Goal: Task Accomplishment & Management: Manage account settings

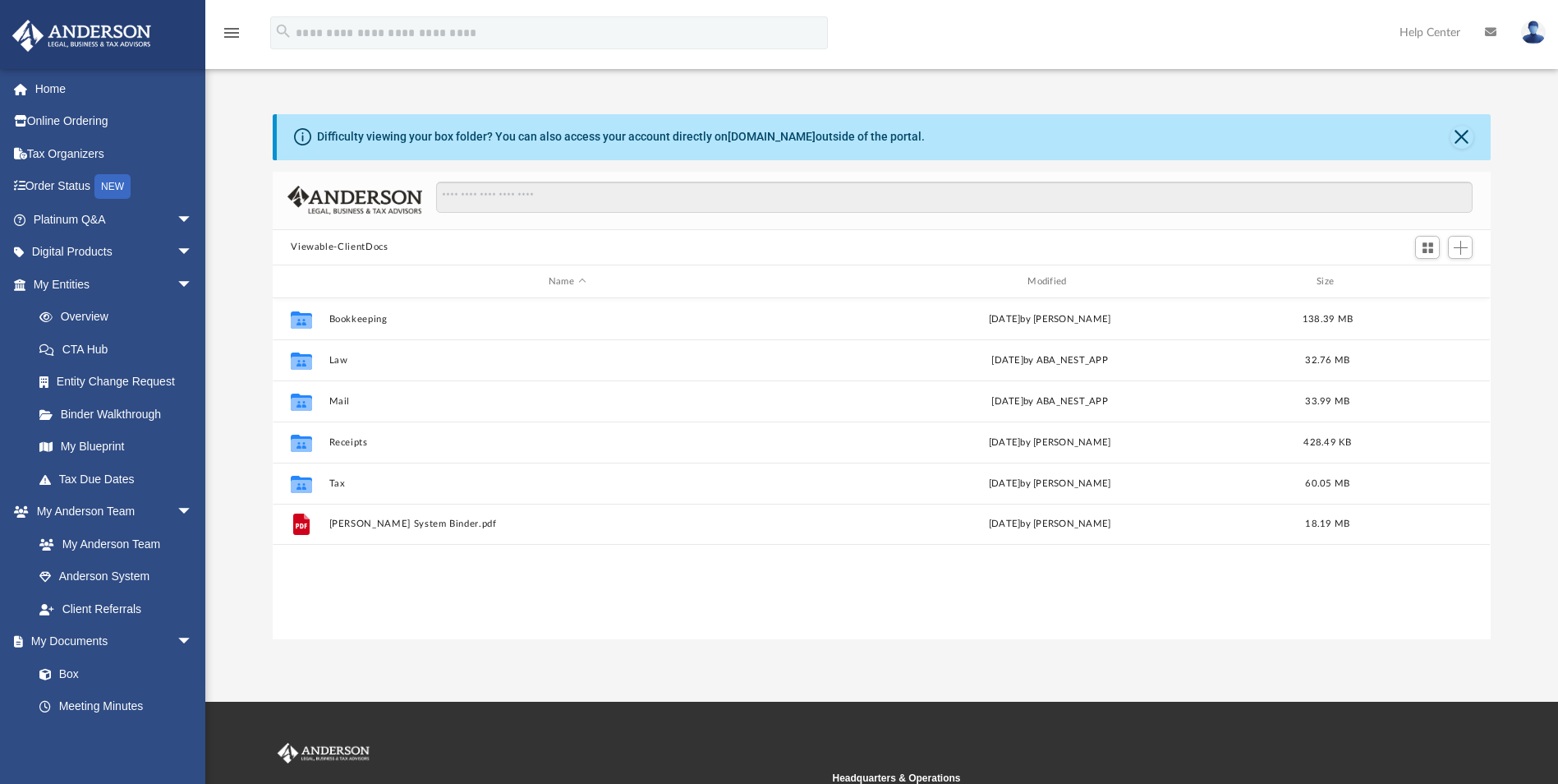
scroll to position [361, 1206]
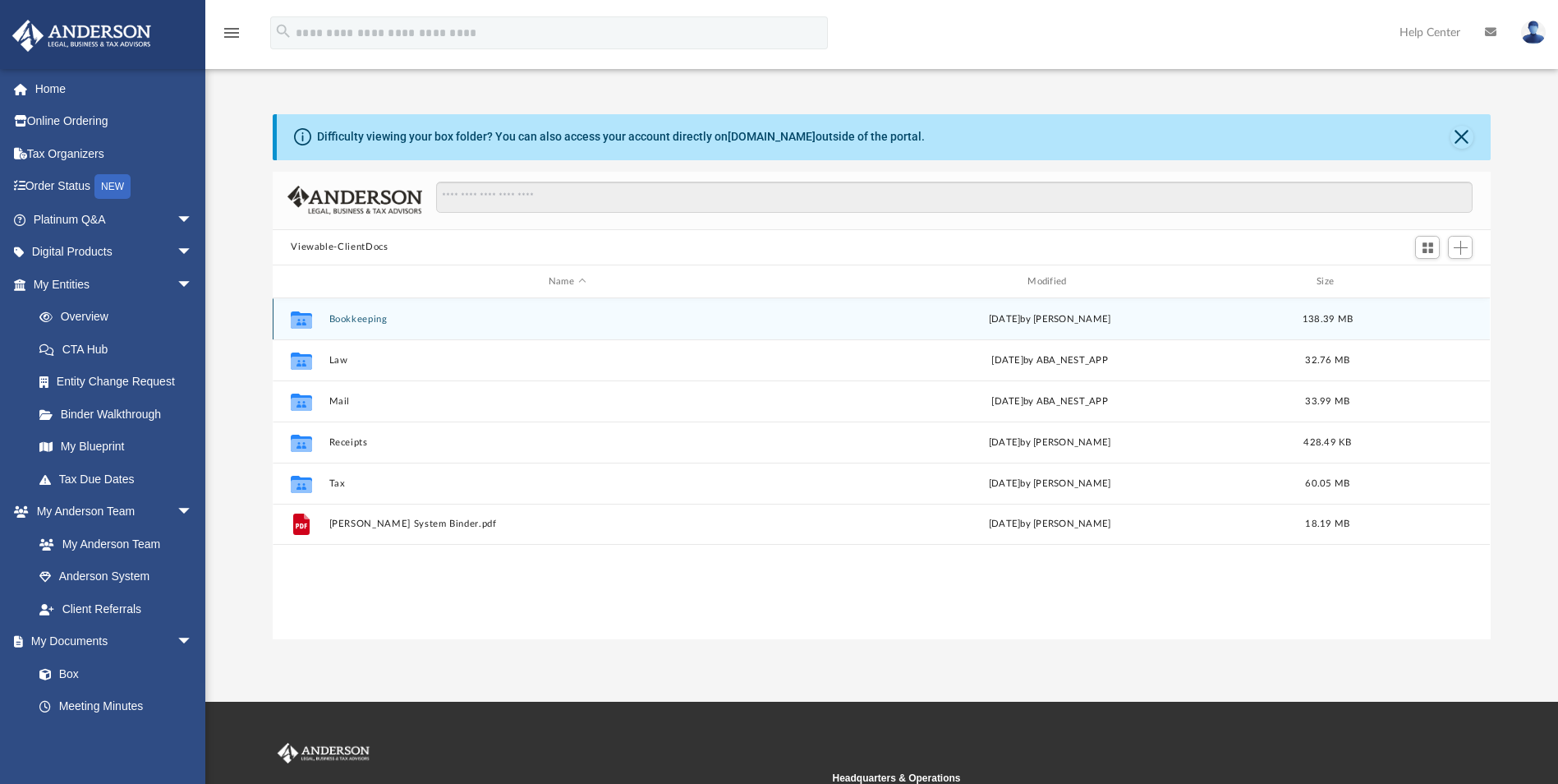
click at [366, 320] on button "Bookkeeping" at bounding box center [567, 319] width 476 height 11
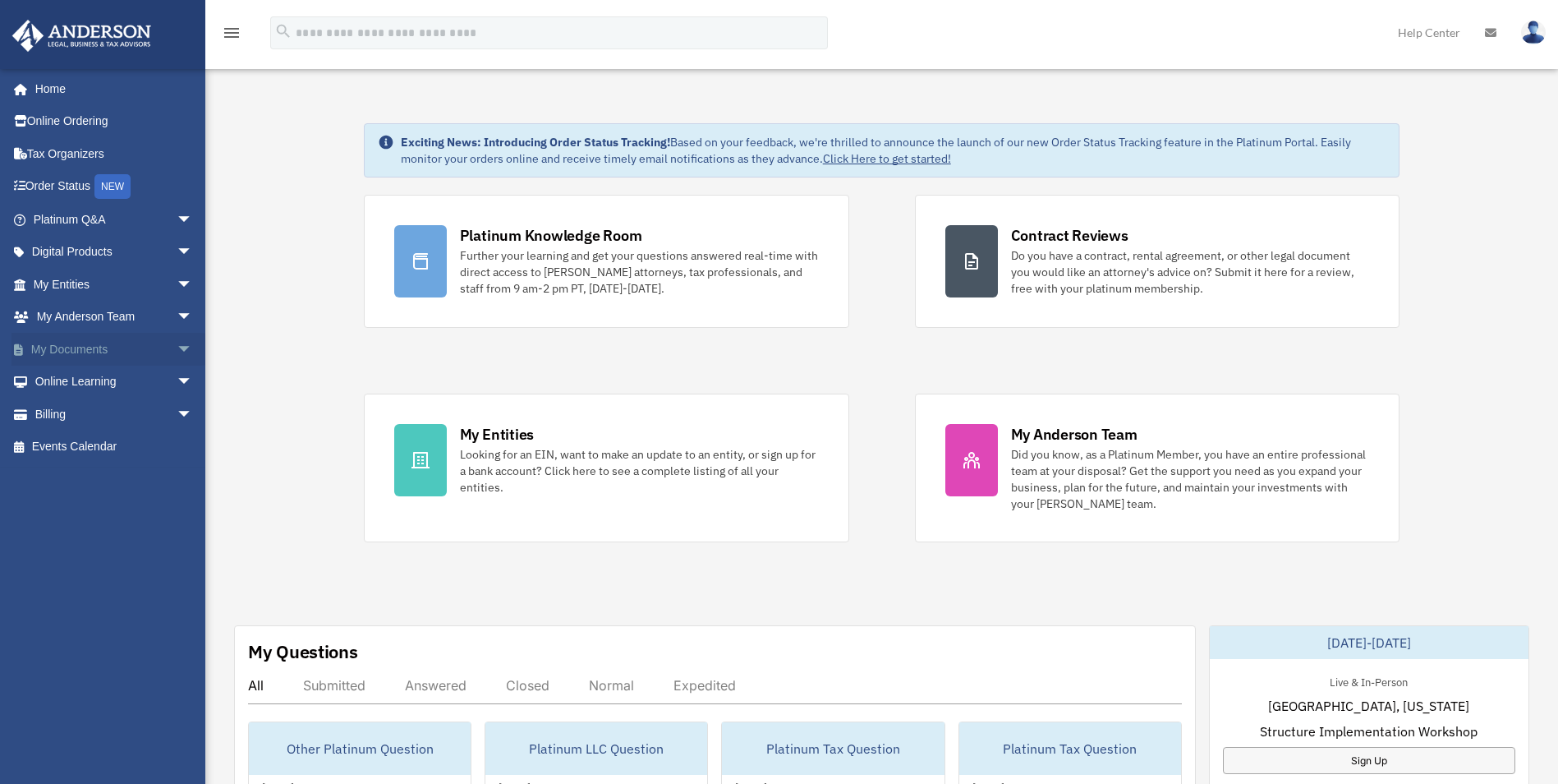
click at [176, 355] on span "arrow_drop_down" at bounding box center [192, 349] width 33 height 34
click at [79, 383] on link "Box" at bounding box center [120, 381] width 195 height 33
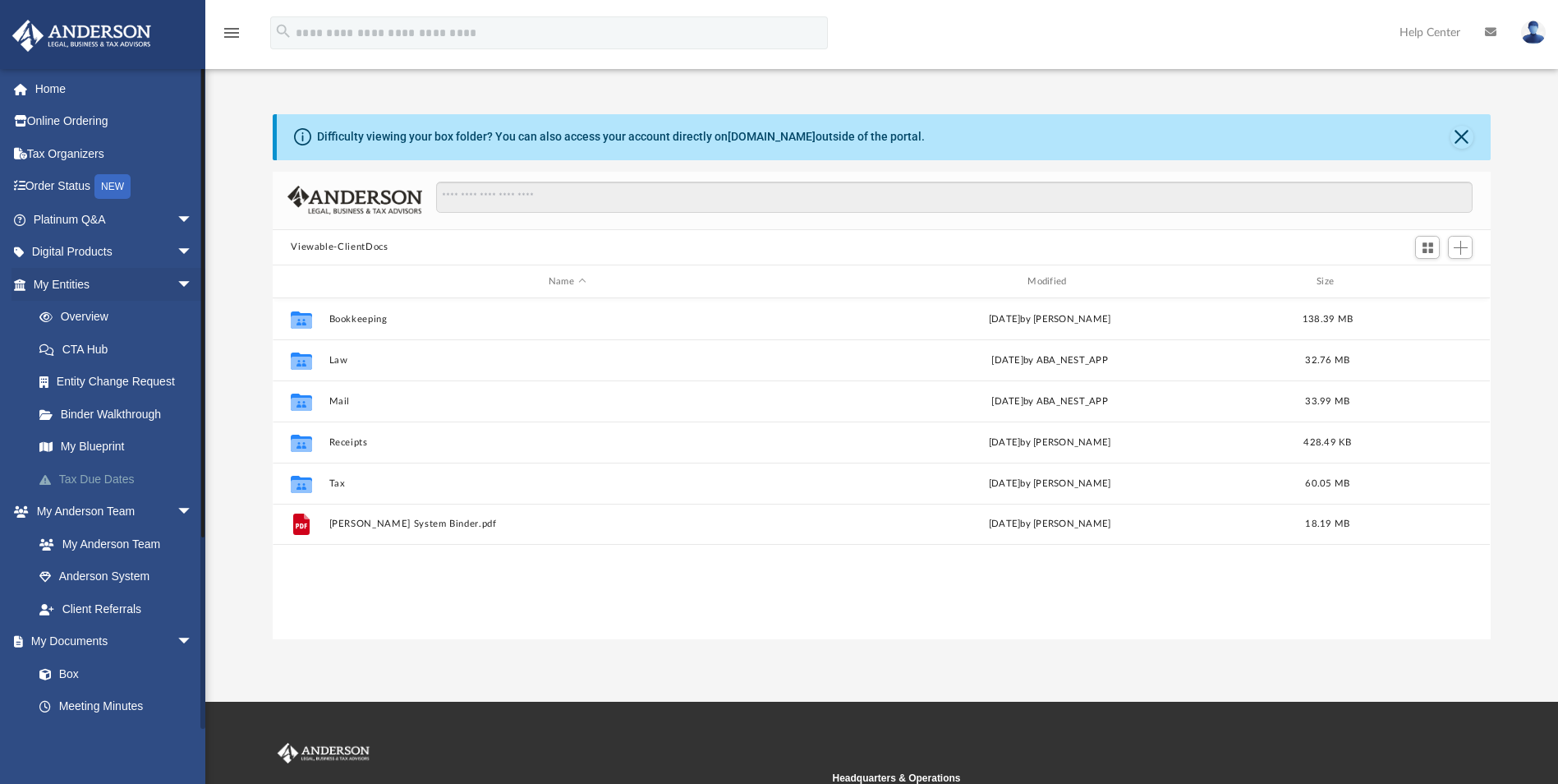
scroll to position [361, 1206]
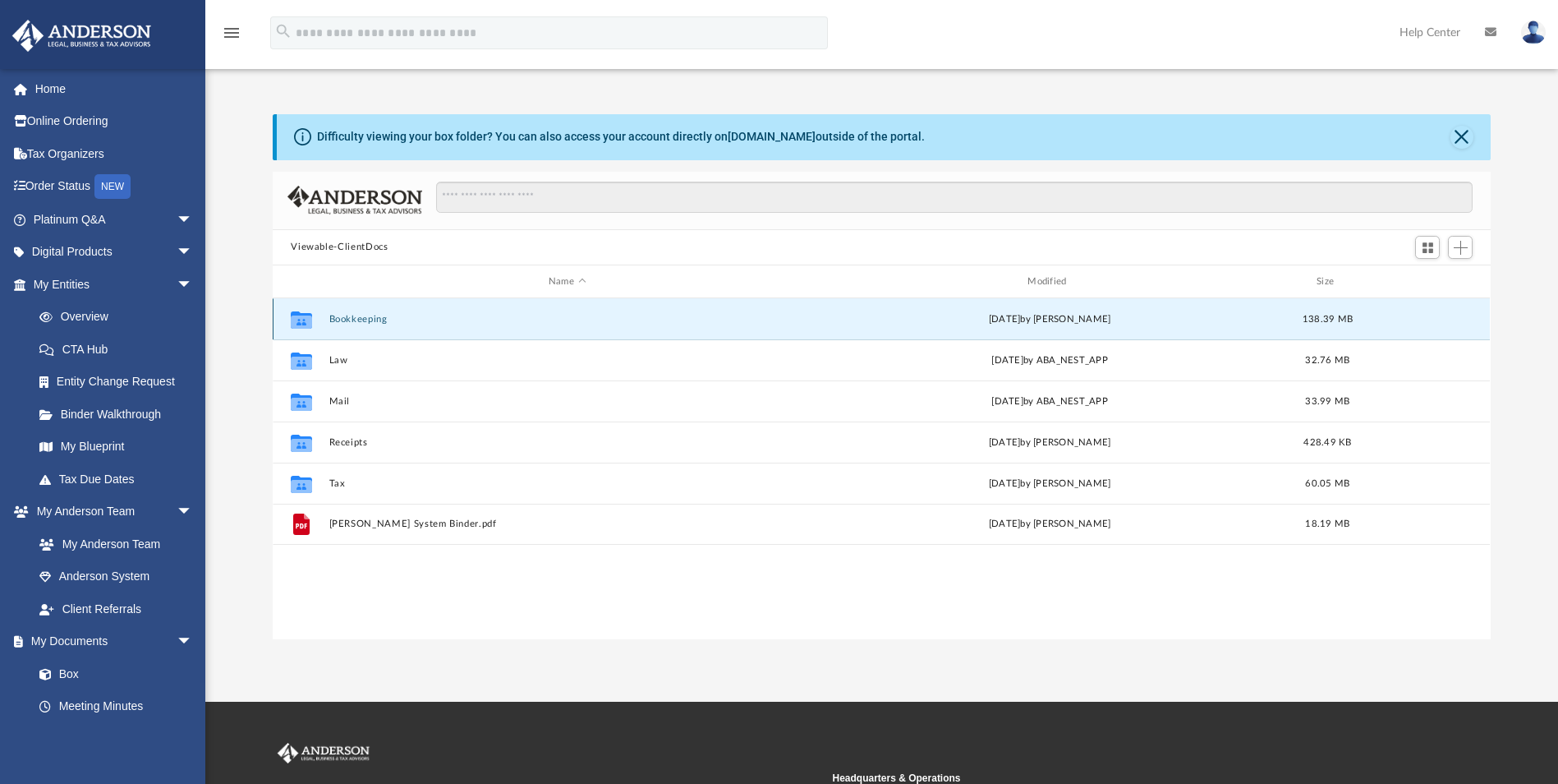
click at [337, 318] on button "Bookkeeping" at bounding box center [567, 319] width 476 height 11
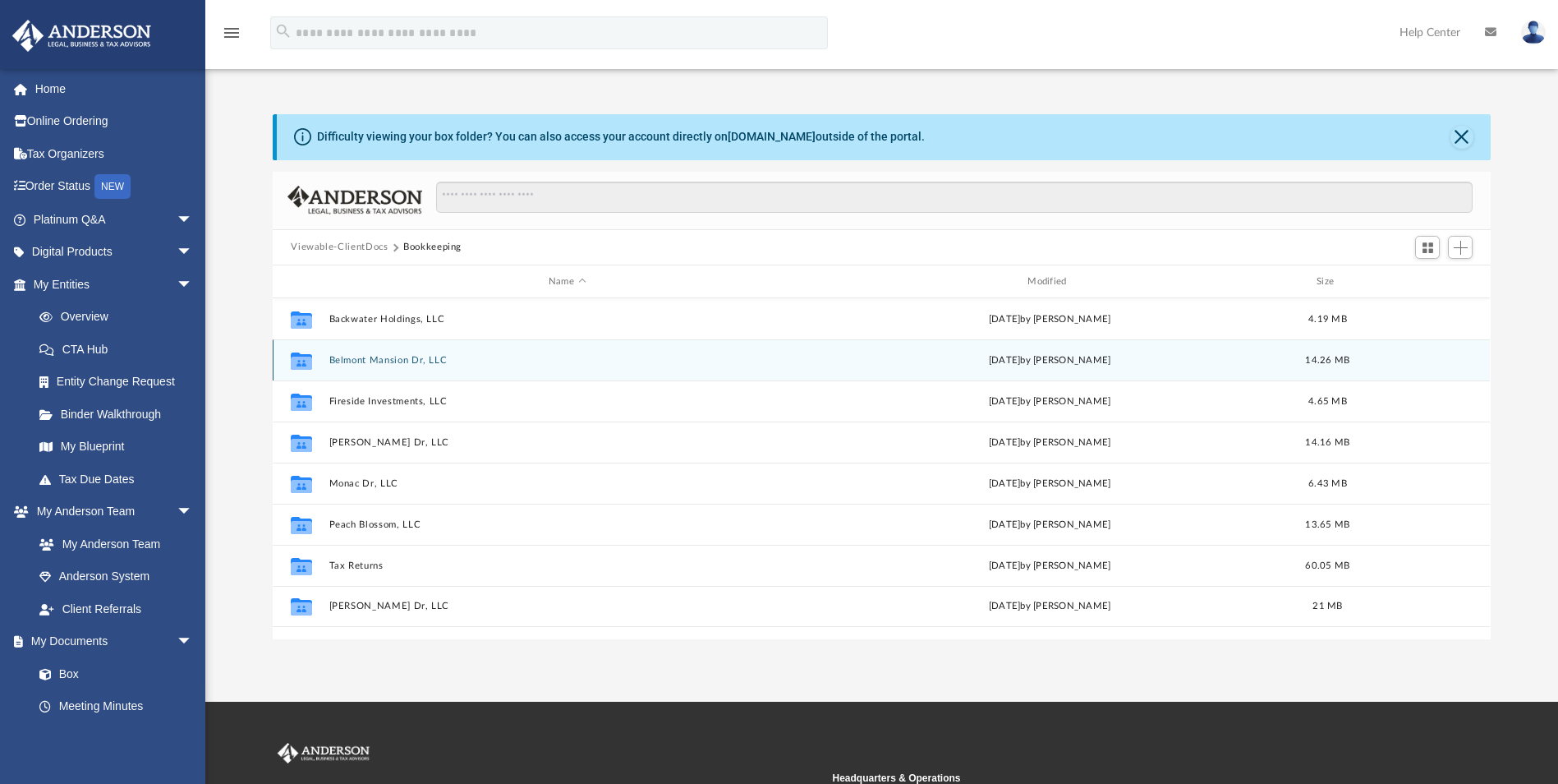
click at [402, 360] on button "Belmont Mansion Dr, LLC" at bounding box center [567, 360] width 476 height 11
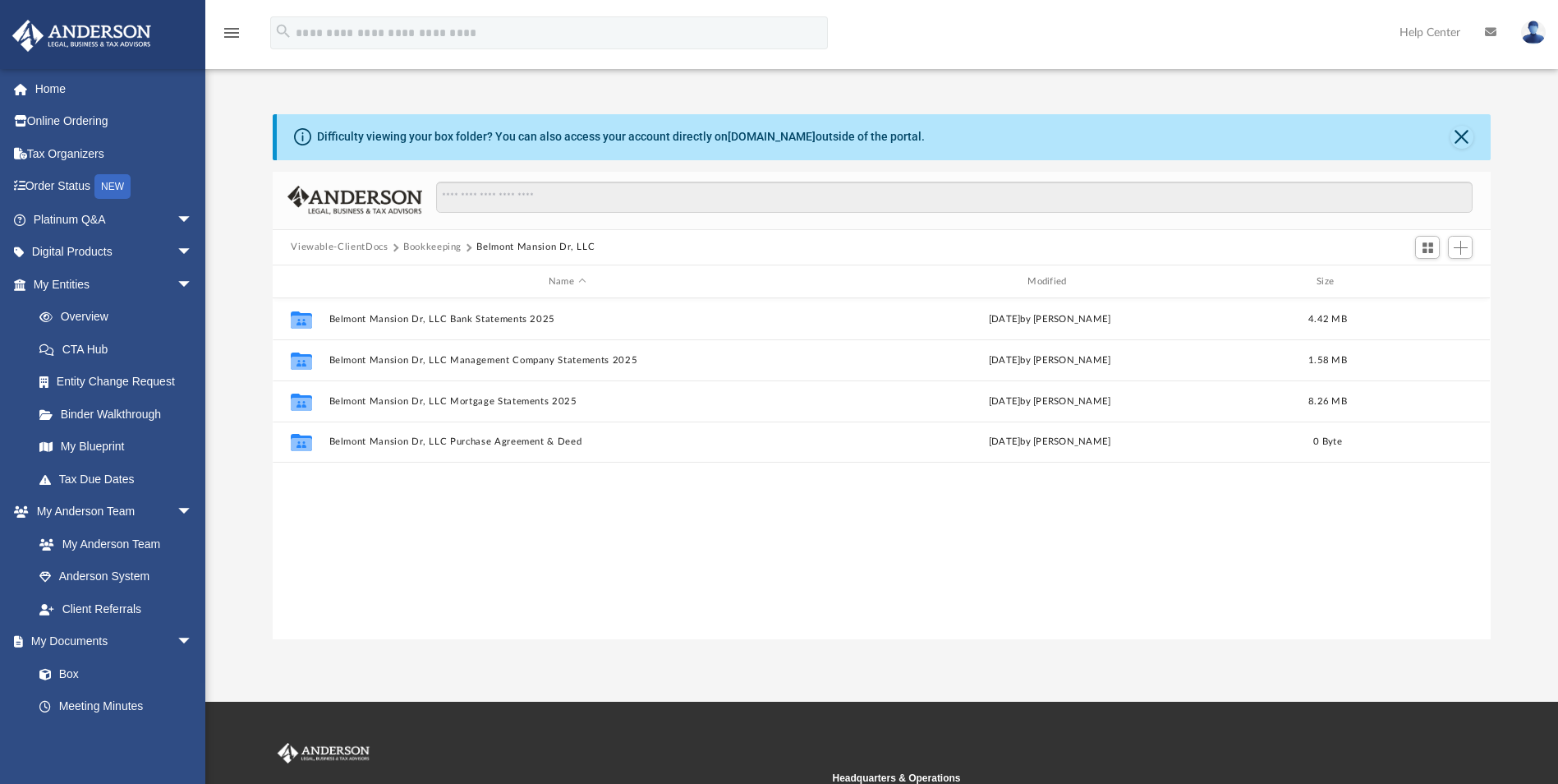
click at [439, 247] on button "Bookkeeping" at bounding box center [432, 247] width 58 height 14
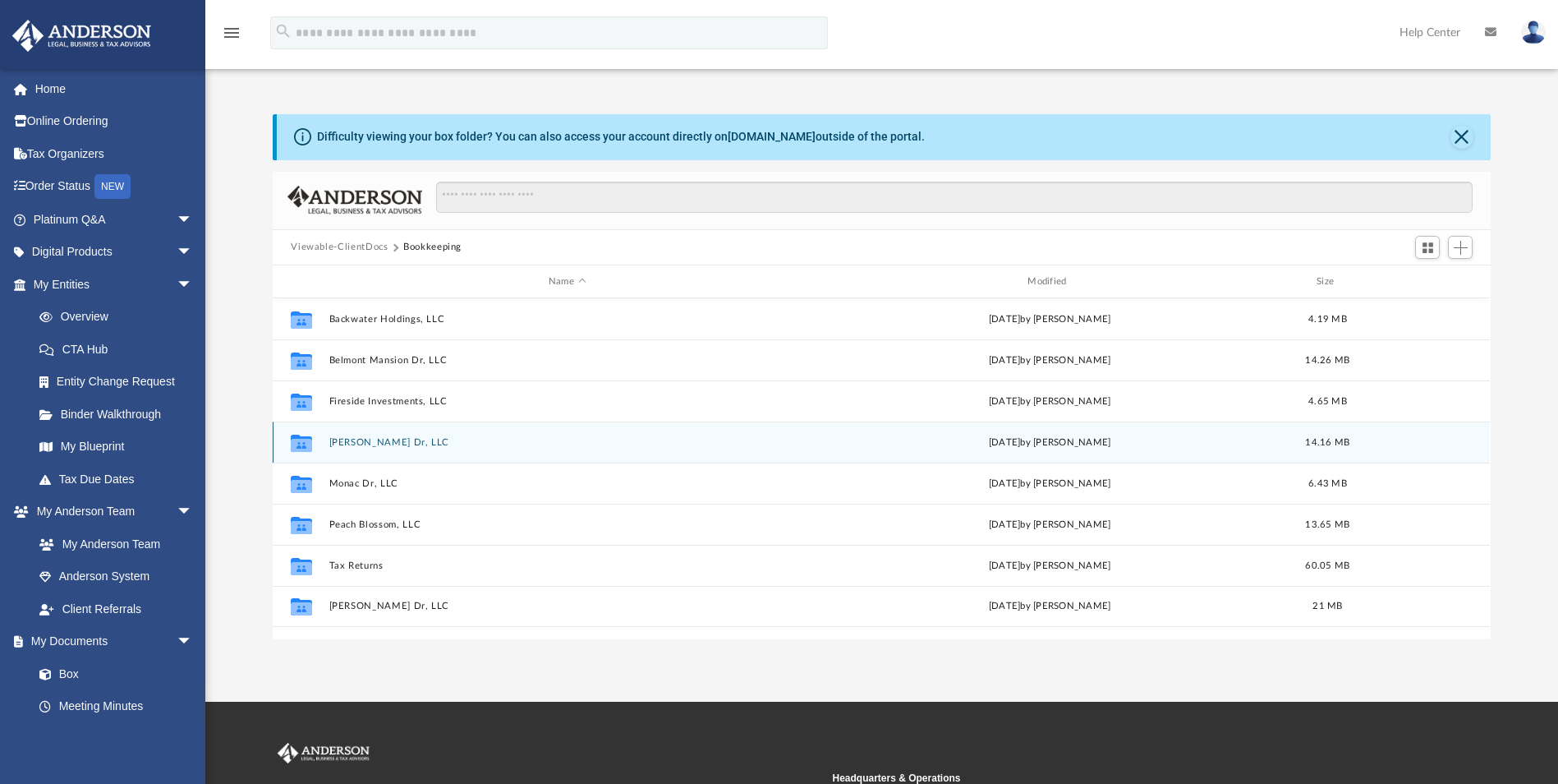
click at [350, 440] on button "McKain Dr, LLC" at bounding box center [567, 442] width 476 height 11
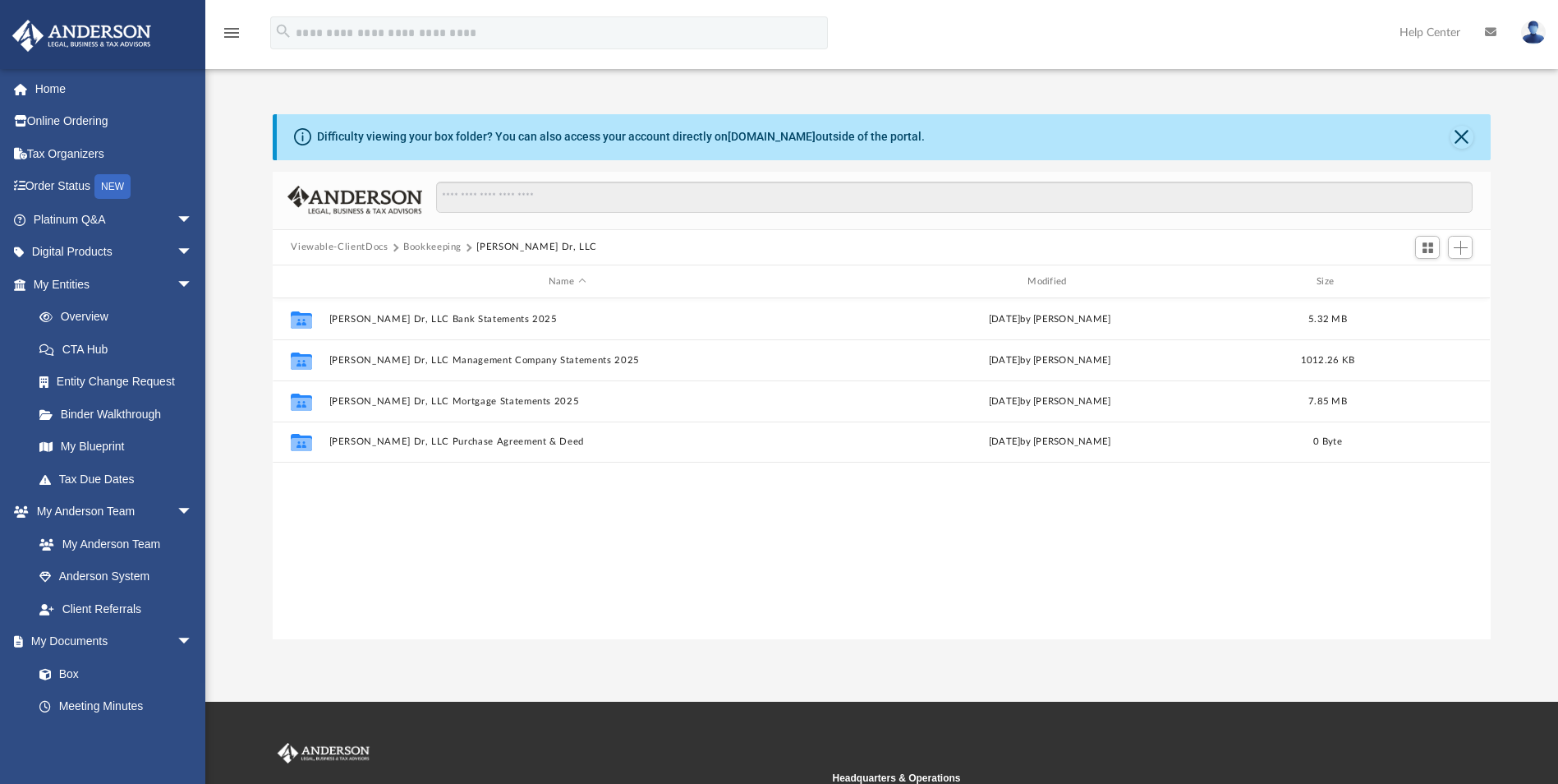
click at [423, 250] on button "Bookkeeping" at bounding box center [432, 247] width 58 height 14
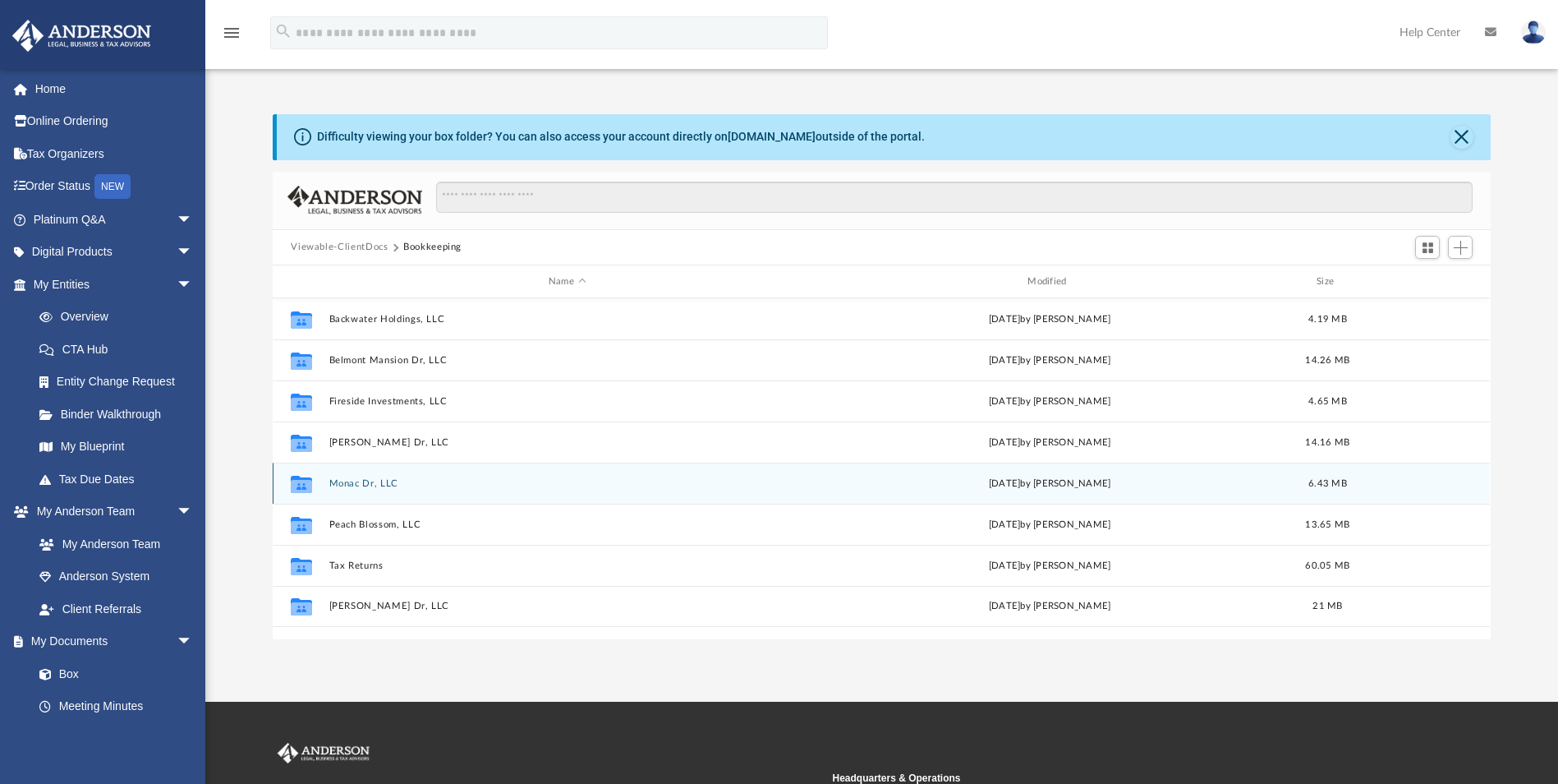
click at [365, 486] on button "Monac Dr, LLC" at bounding box center [567, 483] width 476 height 11
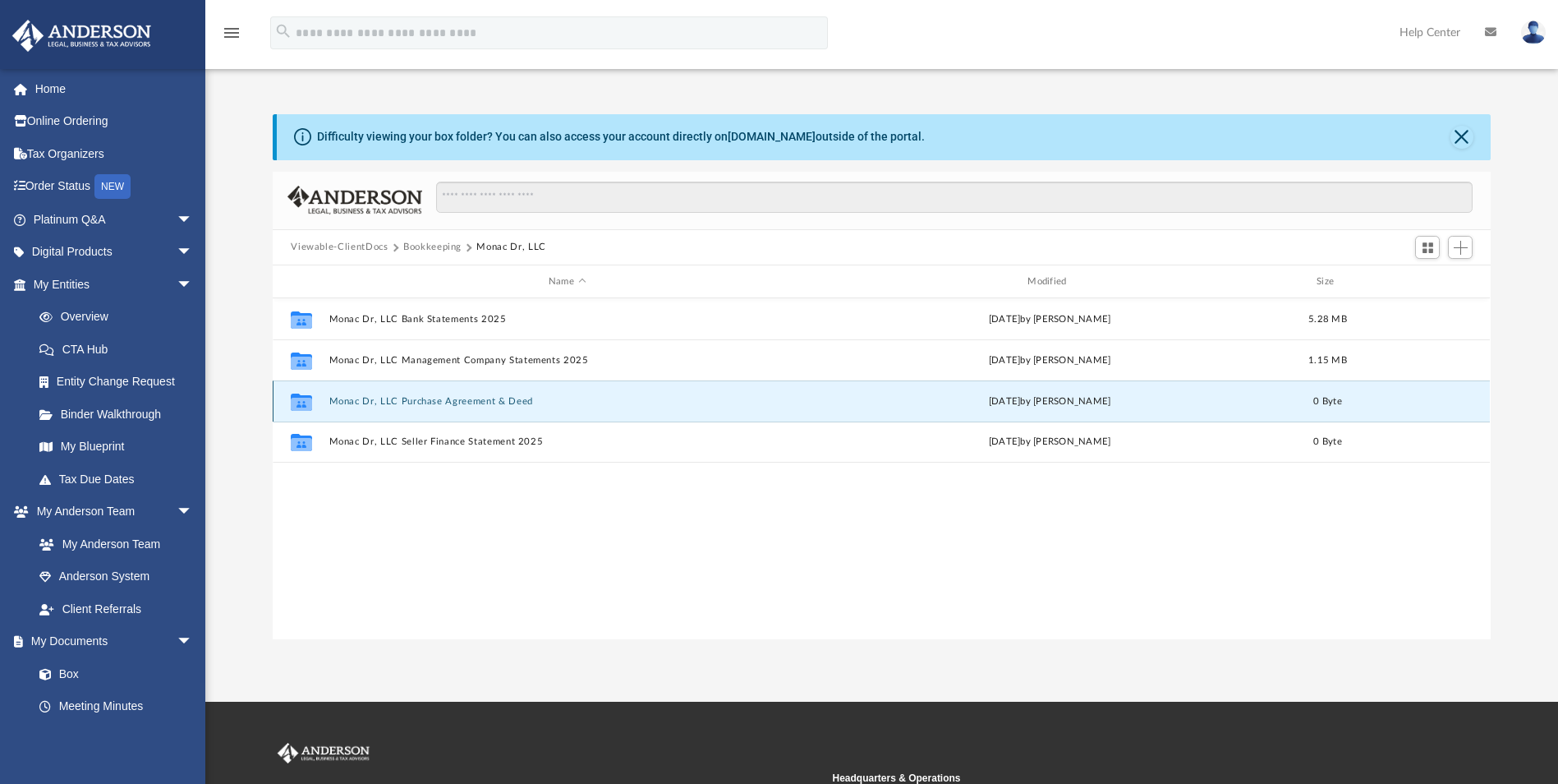
click at [420, 402] on button "Monac Dr, LLC Purchase Agreement & Deed" at bounding box center [567, 401] width 476 height 11
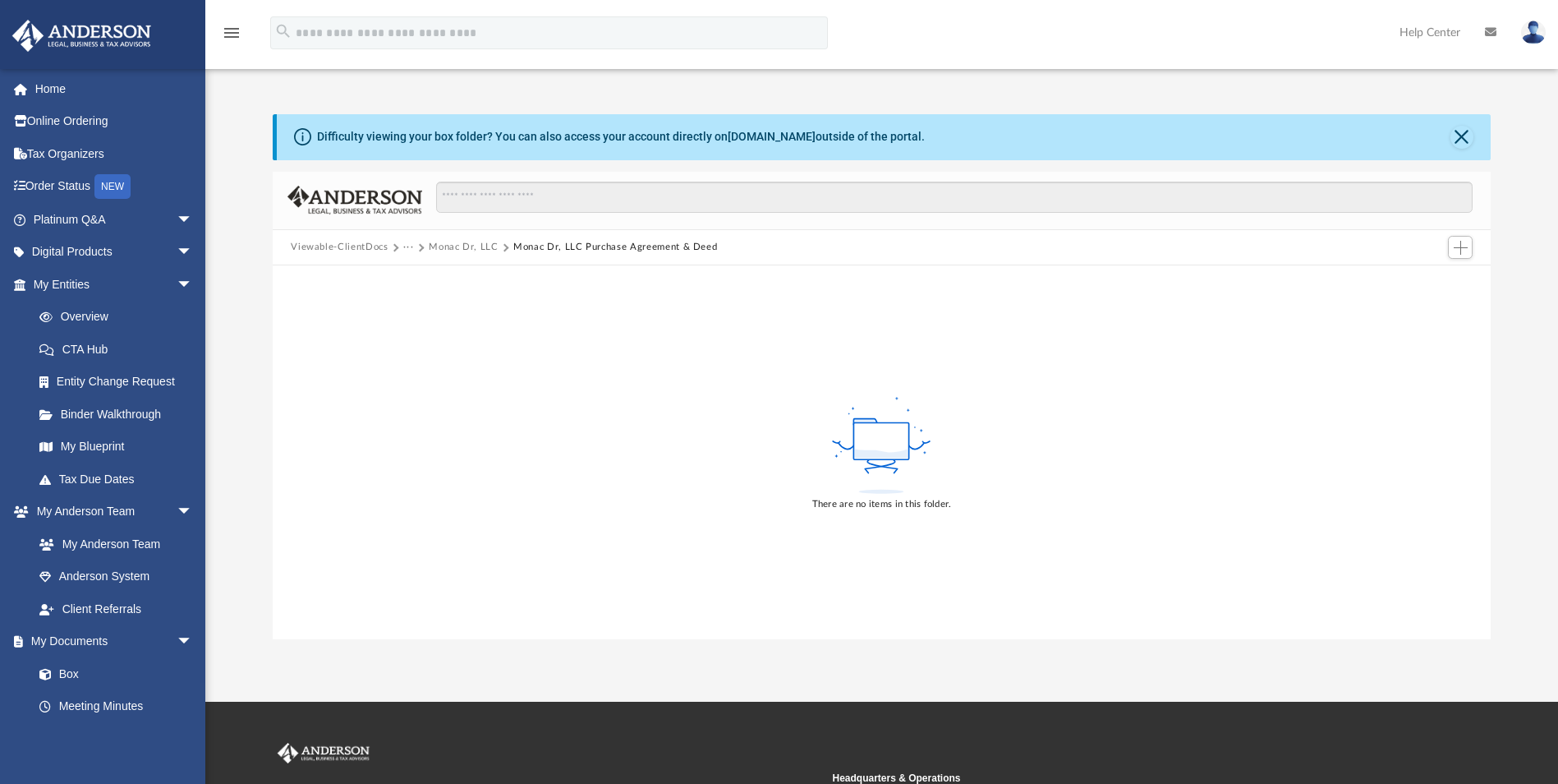
click at [453, 250] on button "Monac Dr, LLC" at bounding box center [463, 247] width 69 height 14
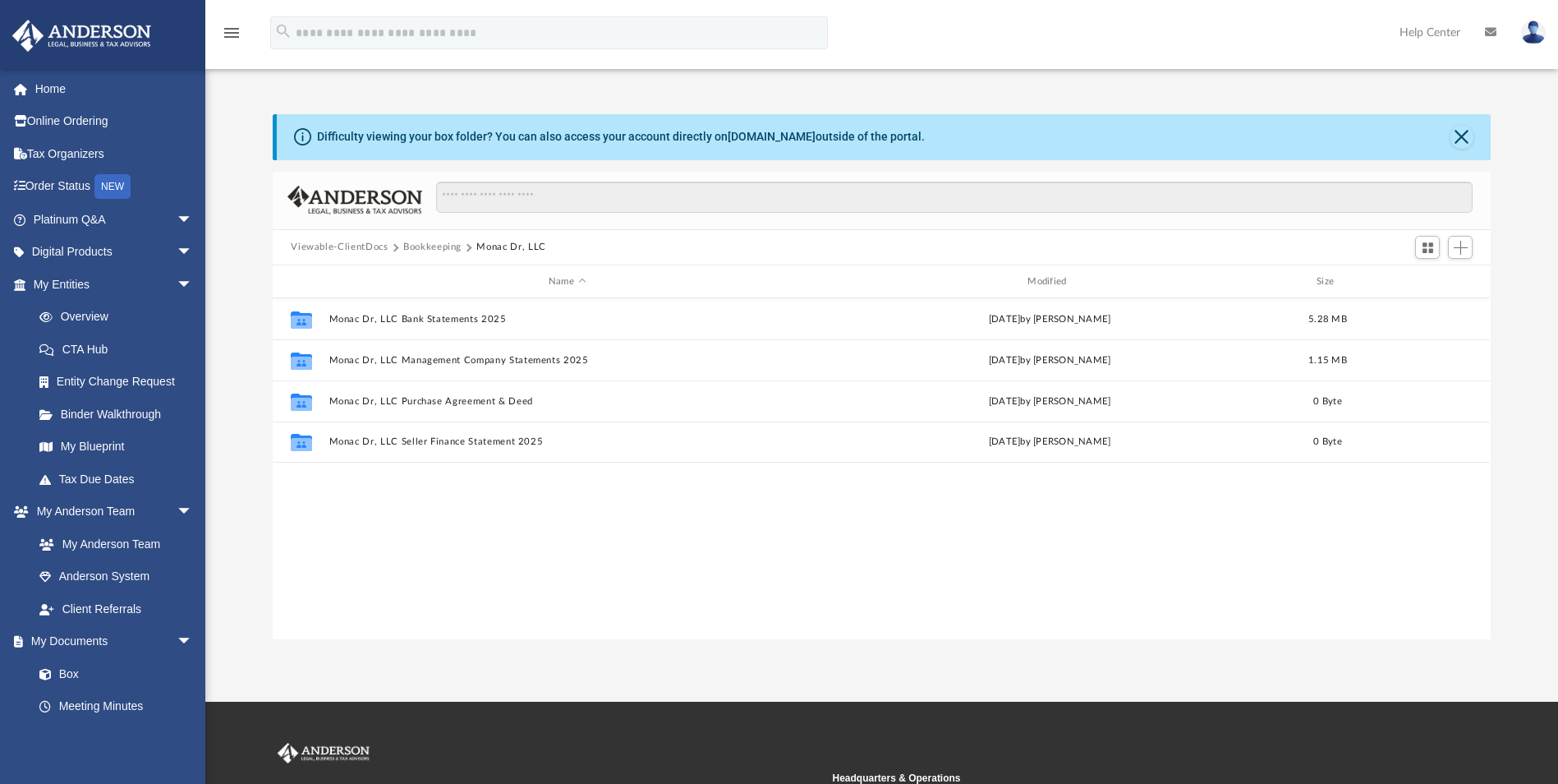
click at [434, 250] on button "Bookkeeping" at bounding box center [432, 247] width 58 height 14
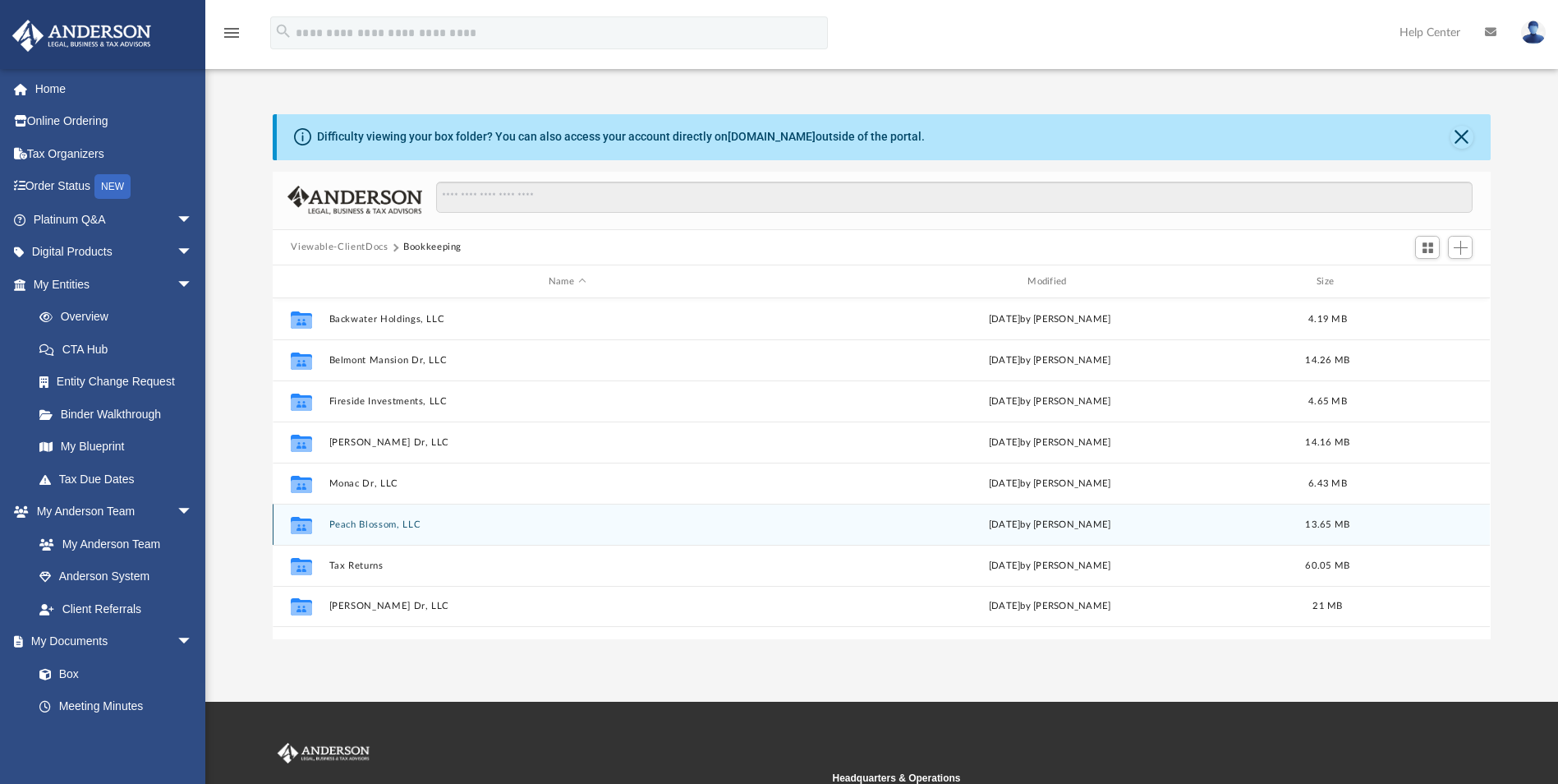
click at [382, 525] on button "Peach Blossom, LLC" at bounding box center [567, 524] width 476 height 11
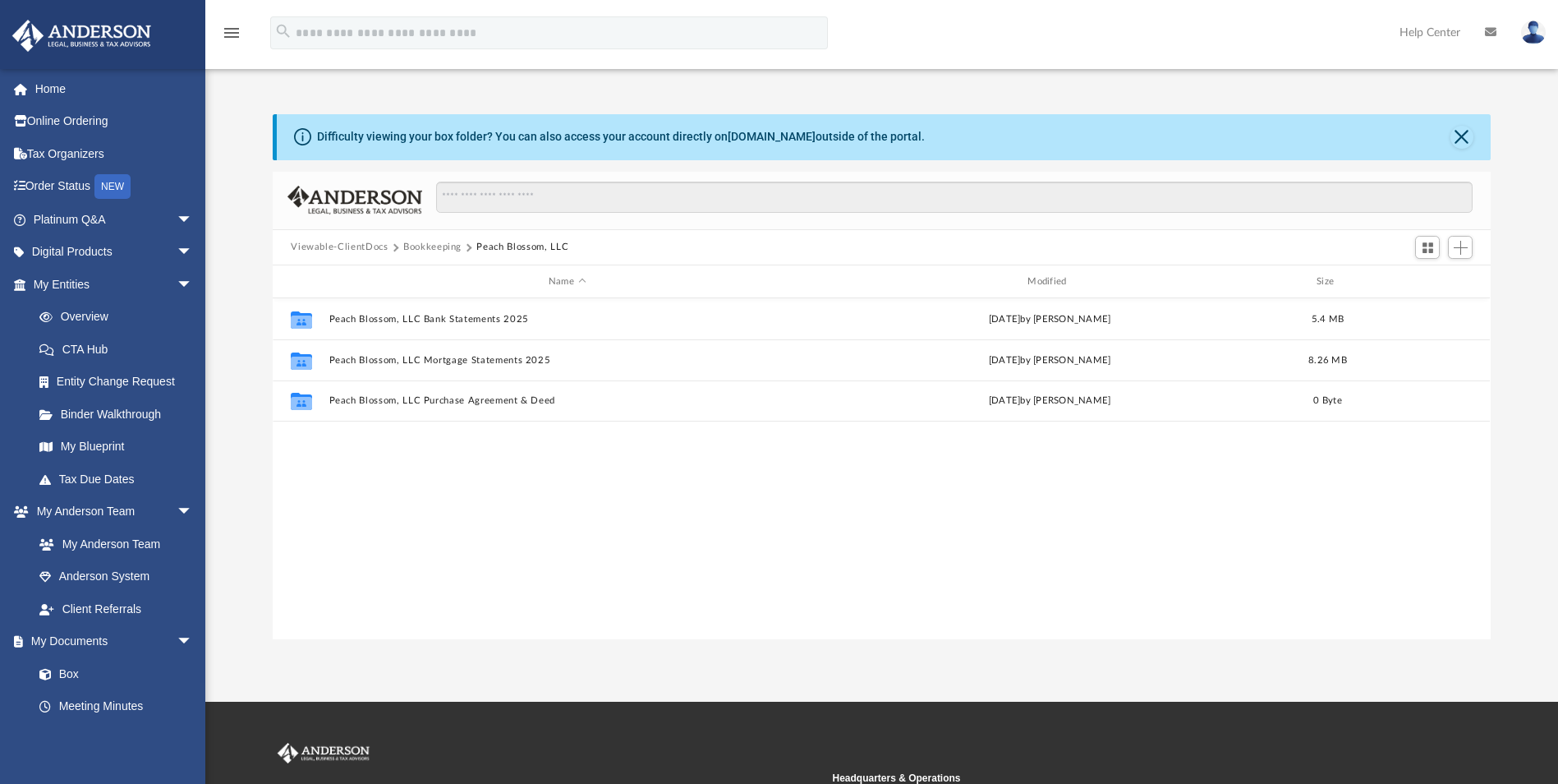
click at [428, 245] on button "Bookkeeping" at bounding box center [432, 247] width 58 height 14
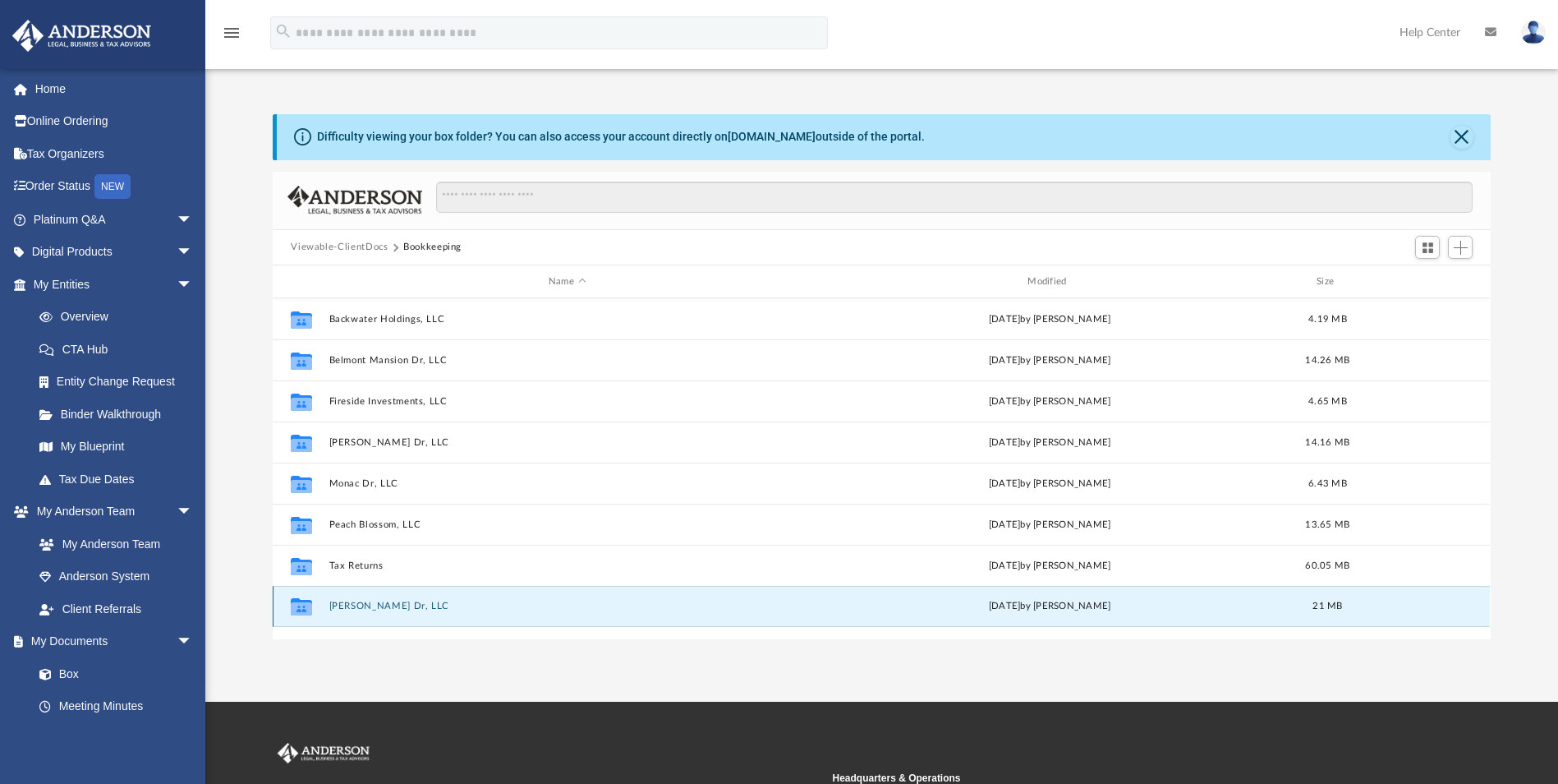
click at [366, 603] on button "Woodrow Dr, LLC" at bounding box center [567, 606] width 476 height 11
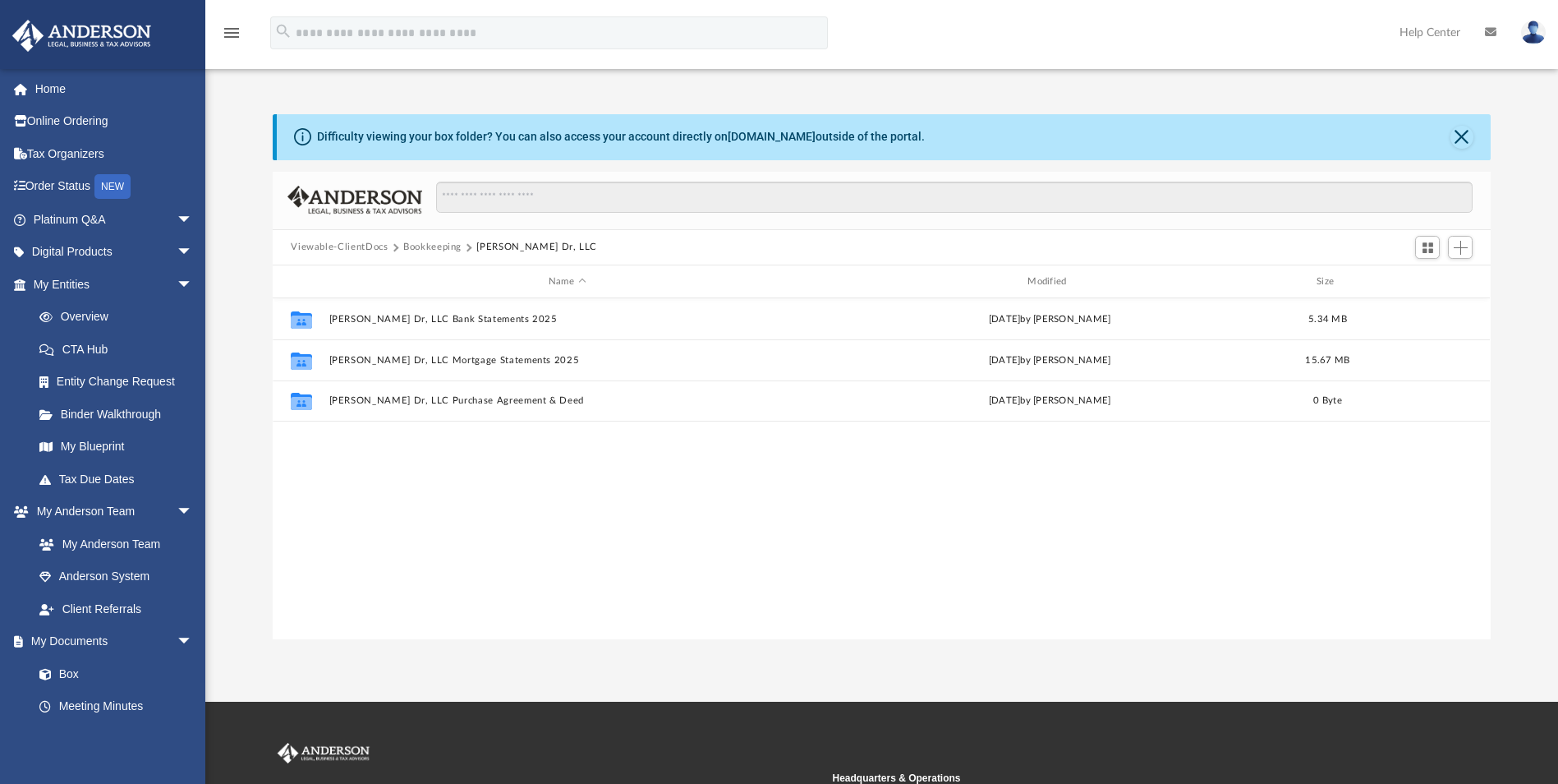
click at [409, 245] on button "Bookkeeping" at bounding box center [432, 247] width 58 height 14
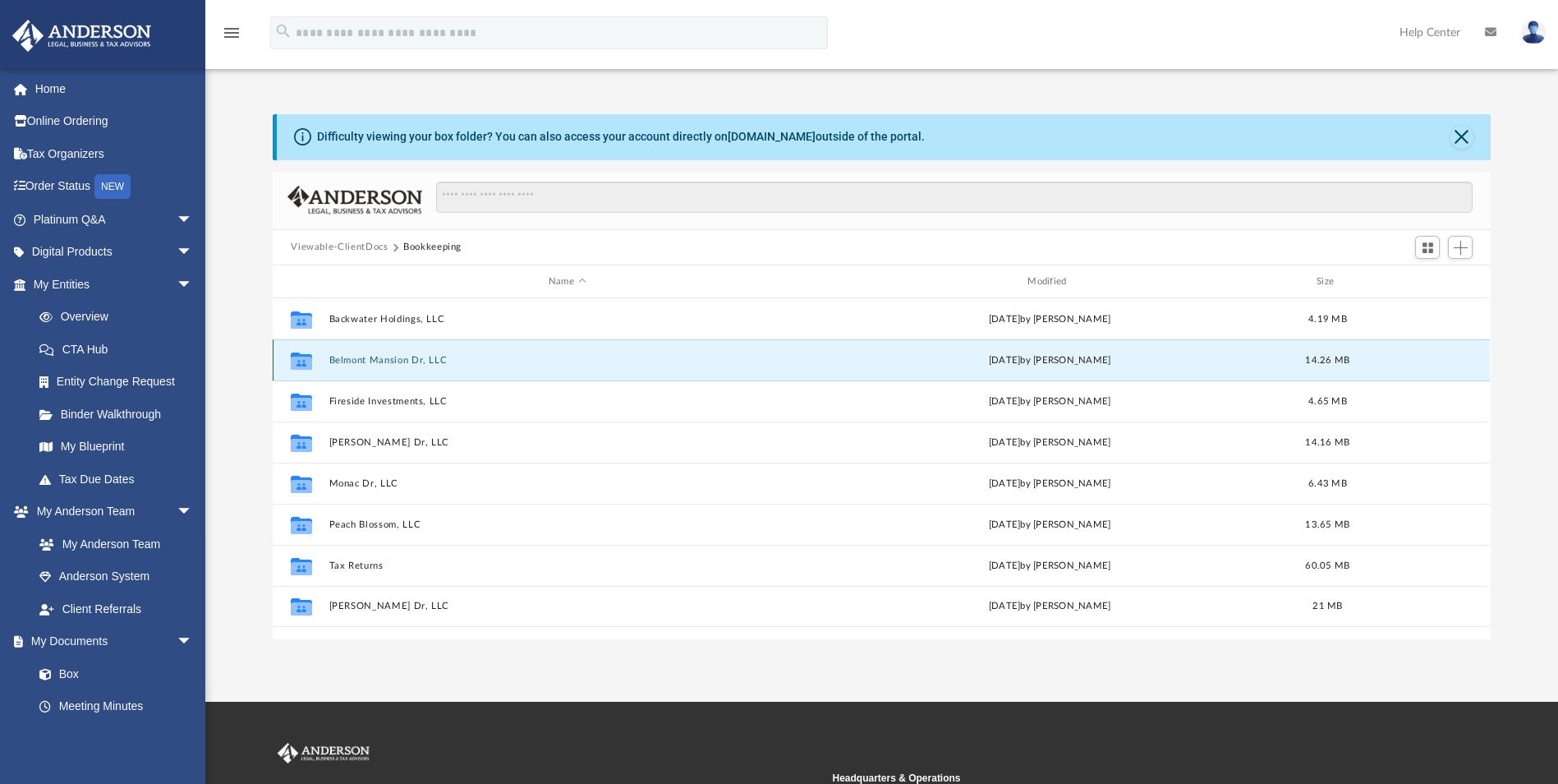
click at [389, 359] on button "Belmont Mansion Dr, LLC" at bounding box center [567, 360] width 476 height 11
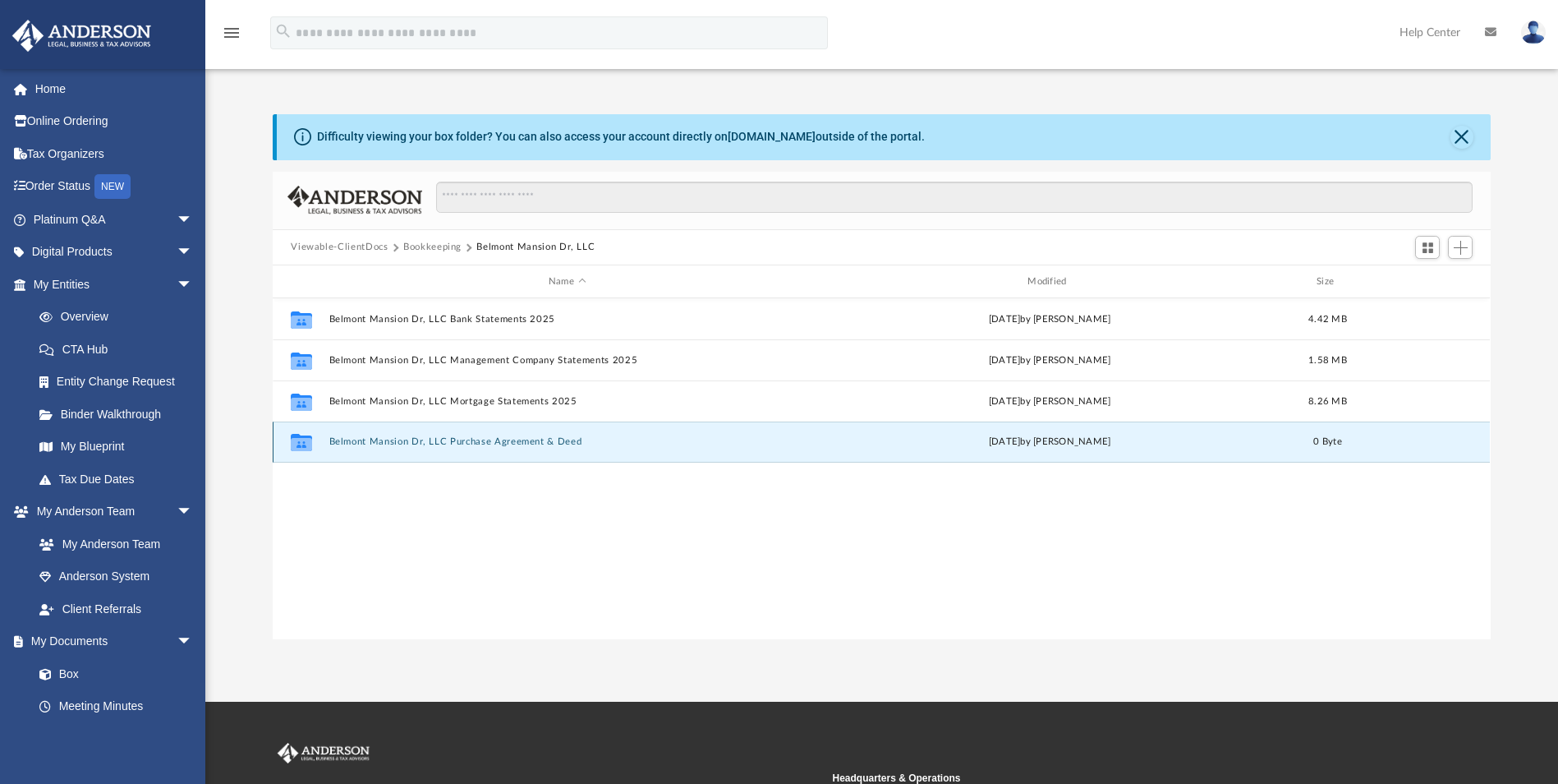
click at [513, 442] on button "Belmont Mansion Dr, LLC Purchase Agreement & Deed" at bounding box center [567, 442] width 476 height 11
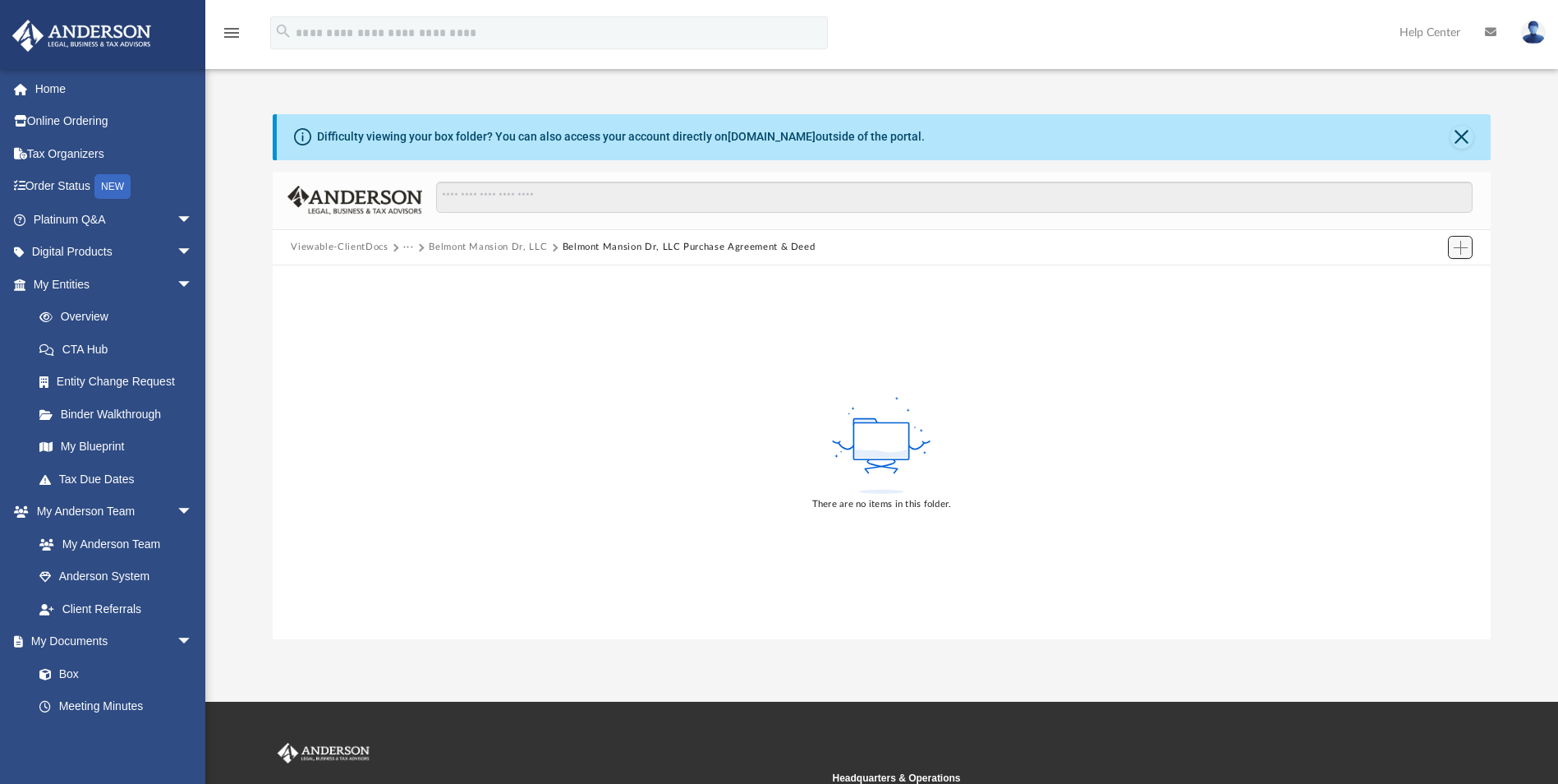
click at [1466, 249] on span "Add" at bounding box center [1461, 247] width 14 height 14
click at [1430, 281] on li "Upload" at bounding box center [1438, 281] width 53 height 17
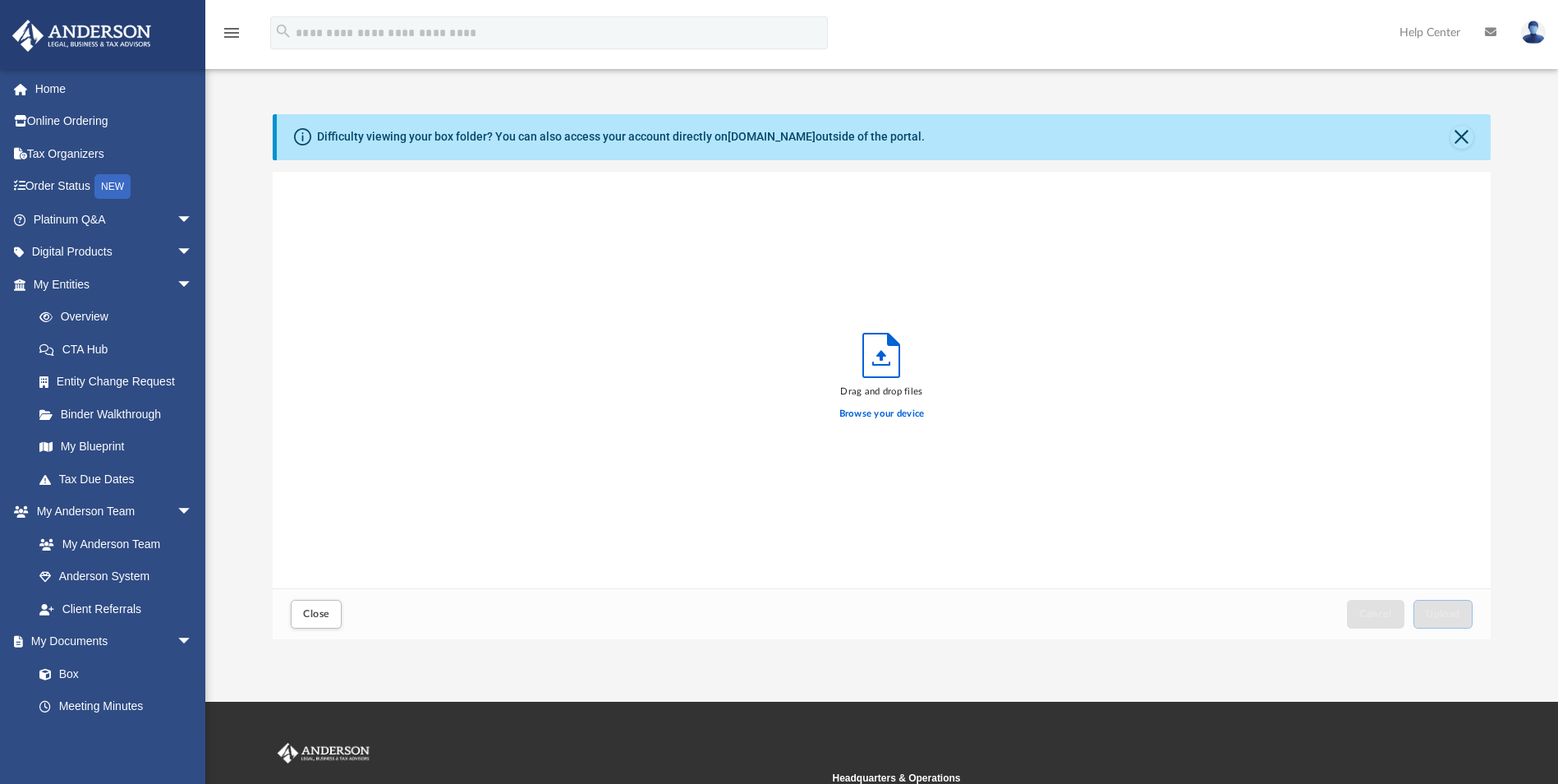
scroll to position [404, 1206]
click at [311, 619] on button "Close" at bounding box center [316, 614] width 51 height 29
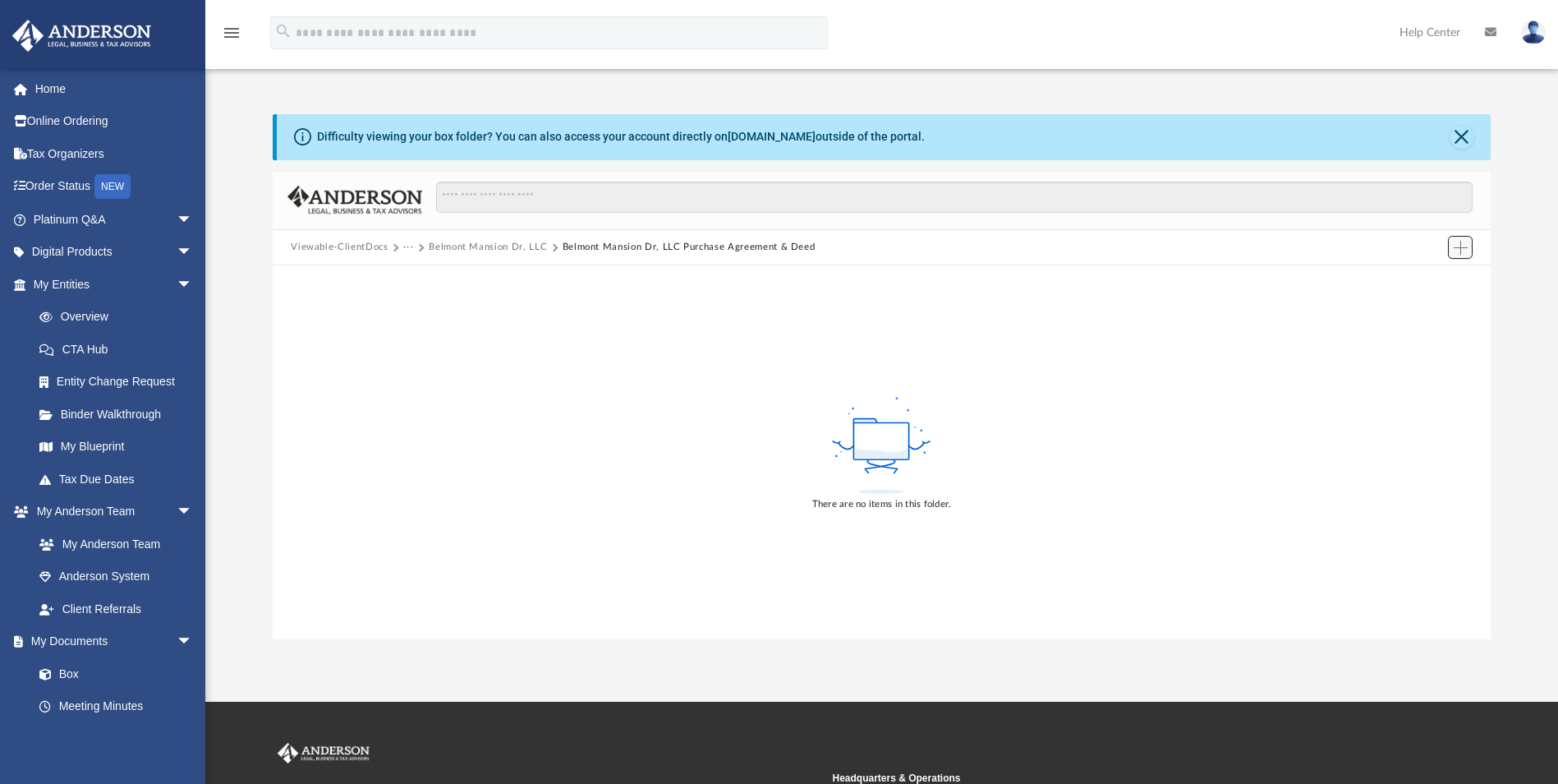
click at [1461, 247] on span "Add" at bounding box center [1461, 247] width 14 height 14
click at [1422, 286] on li "Upload" at bounding box center [1438, 281] width 53 height 17
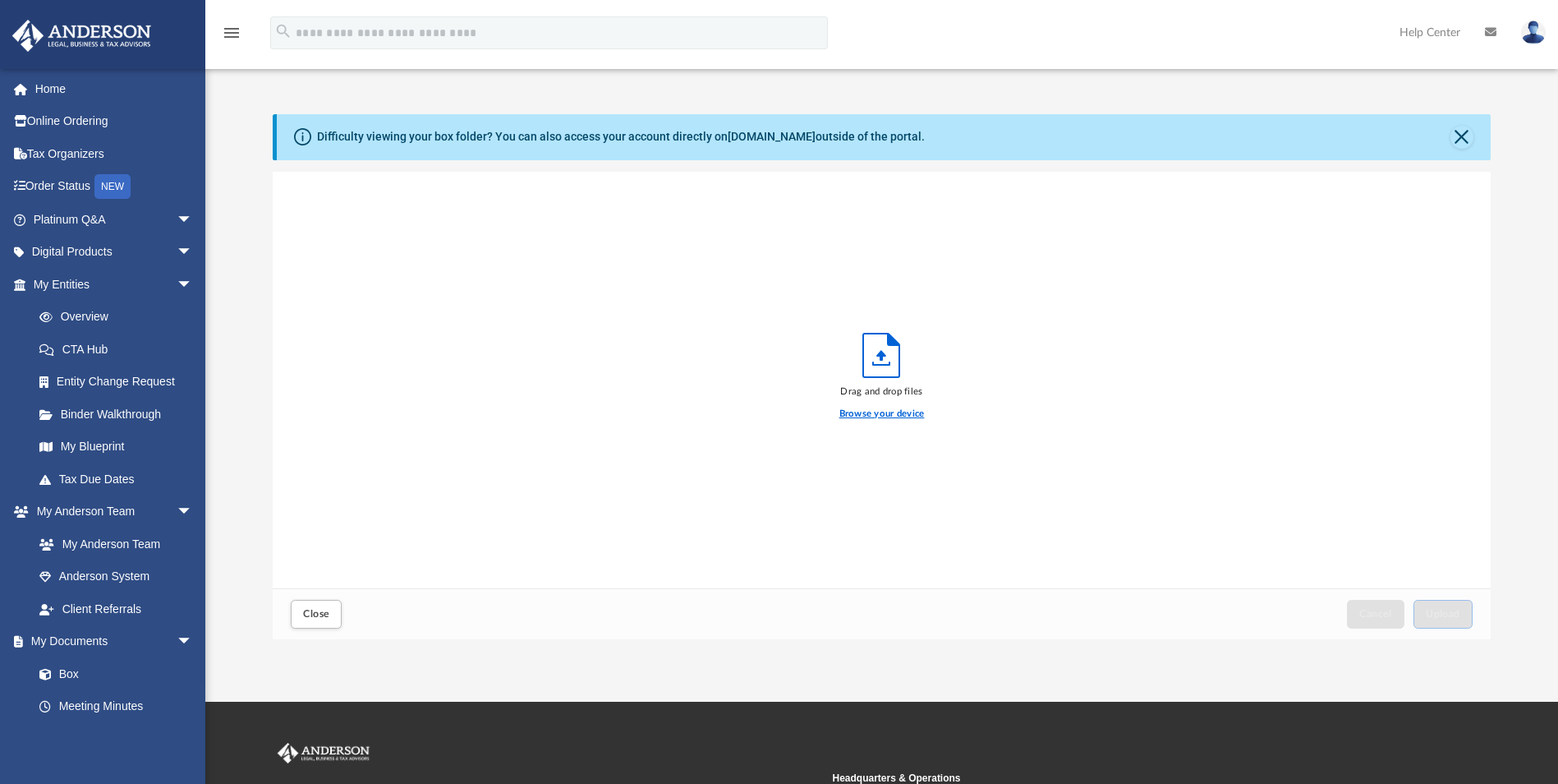
click at [888, 413] on label "Browse your device" at bounding box center [882, 414] width 86 height 14
click at [0, 0] on input "Browse your device" at bounding box center [0, 0] width 0 height 0
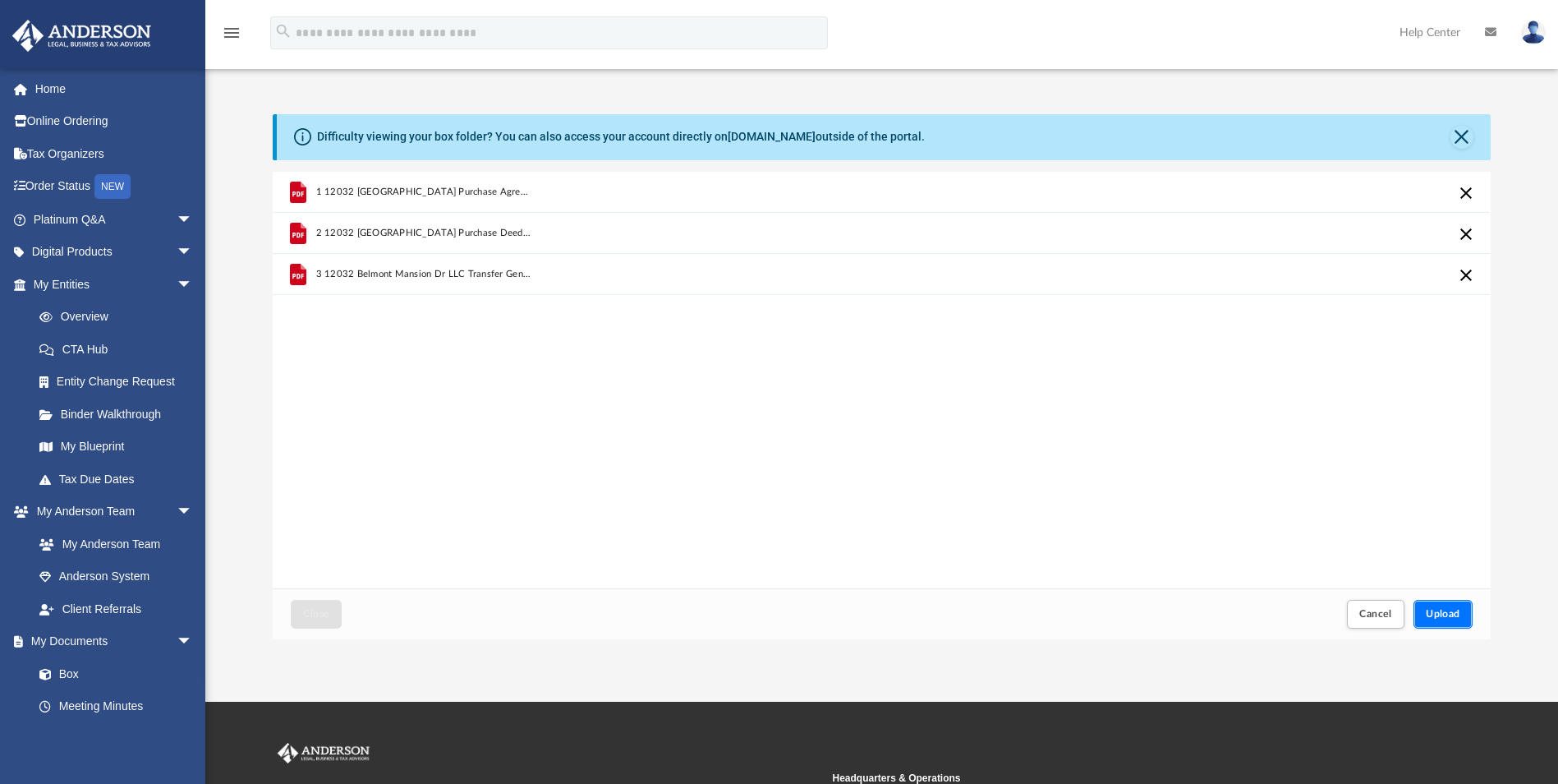
click at [1441, 611] on span "Upload" at bounding box center [1443, 614] width 35 height 10
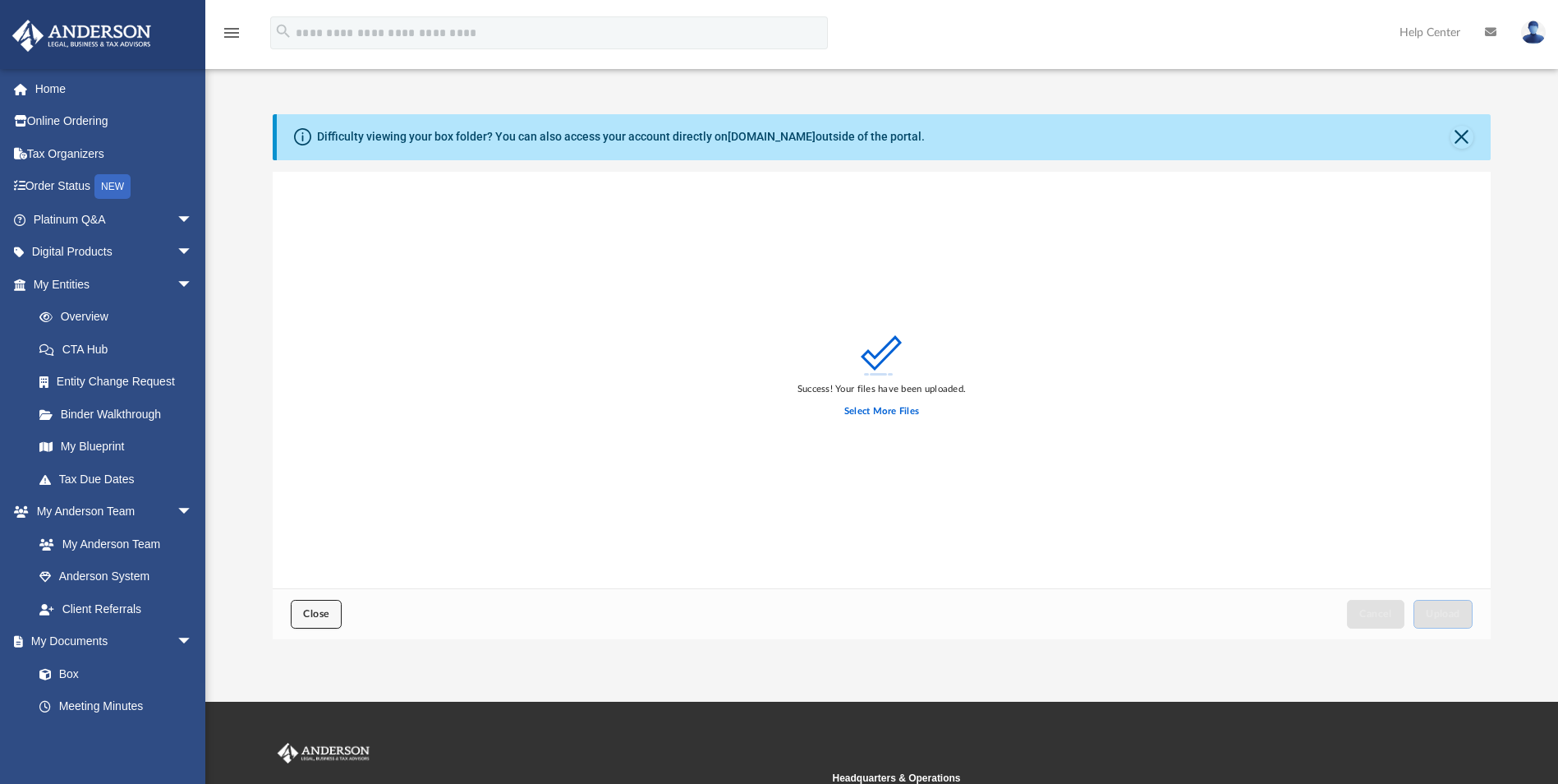
click at [314, 616] on span "Close" at bounding box center [316, 614] width 26 height 10
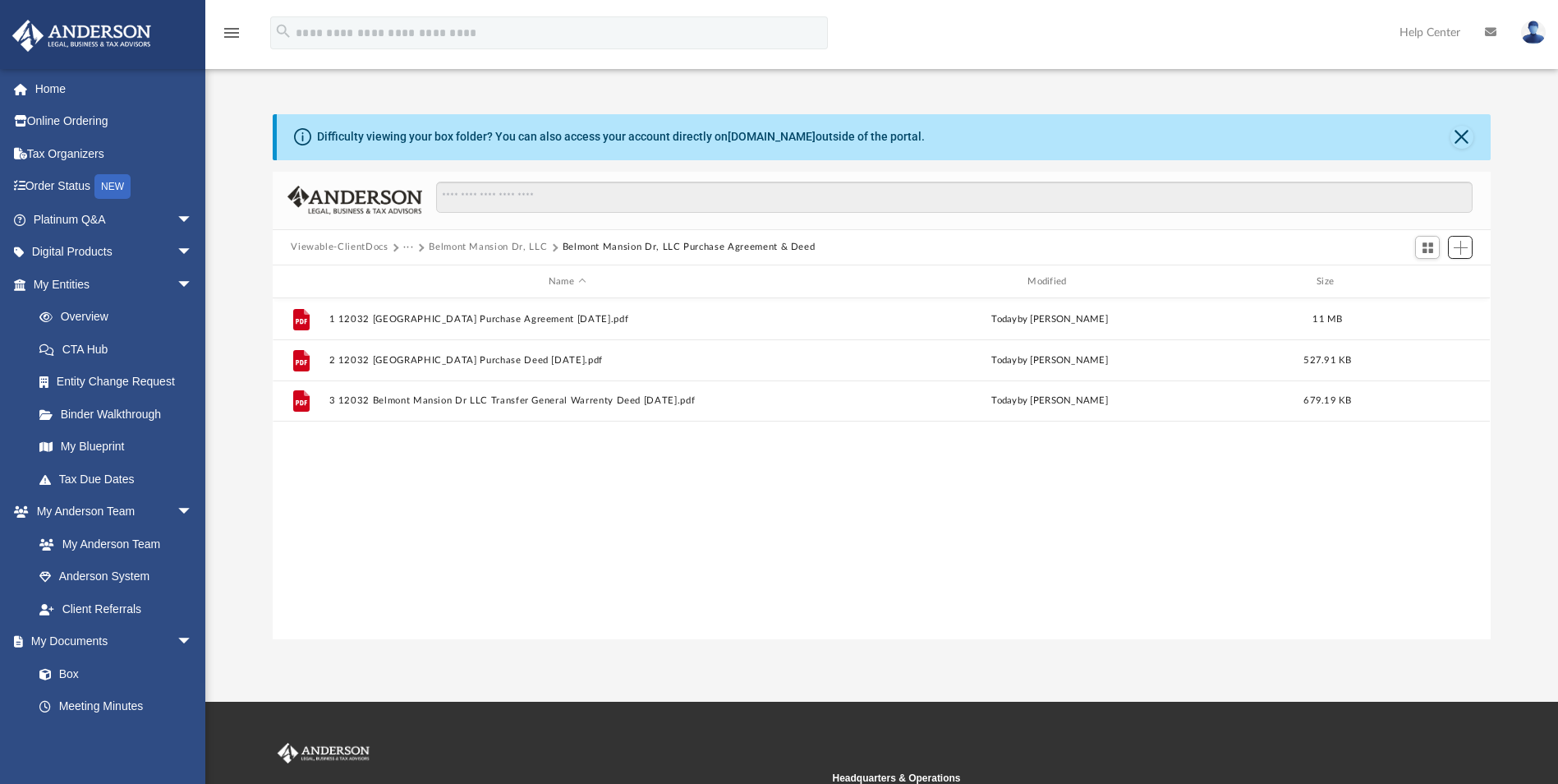
scroll to position [361, 1206]
click at [509, 249] on button "Belmont Mansion Dr, LLC" at bounding box center [488, 247] width 119 height 14
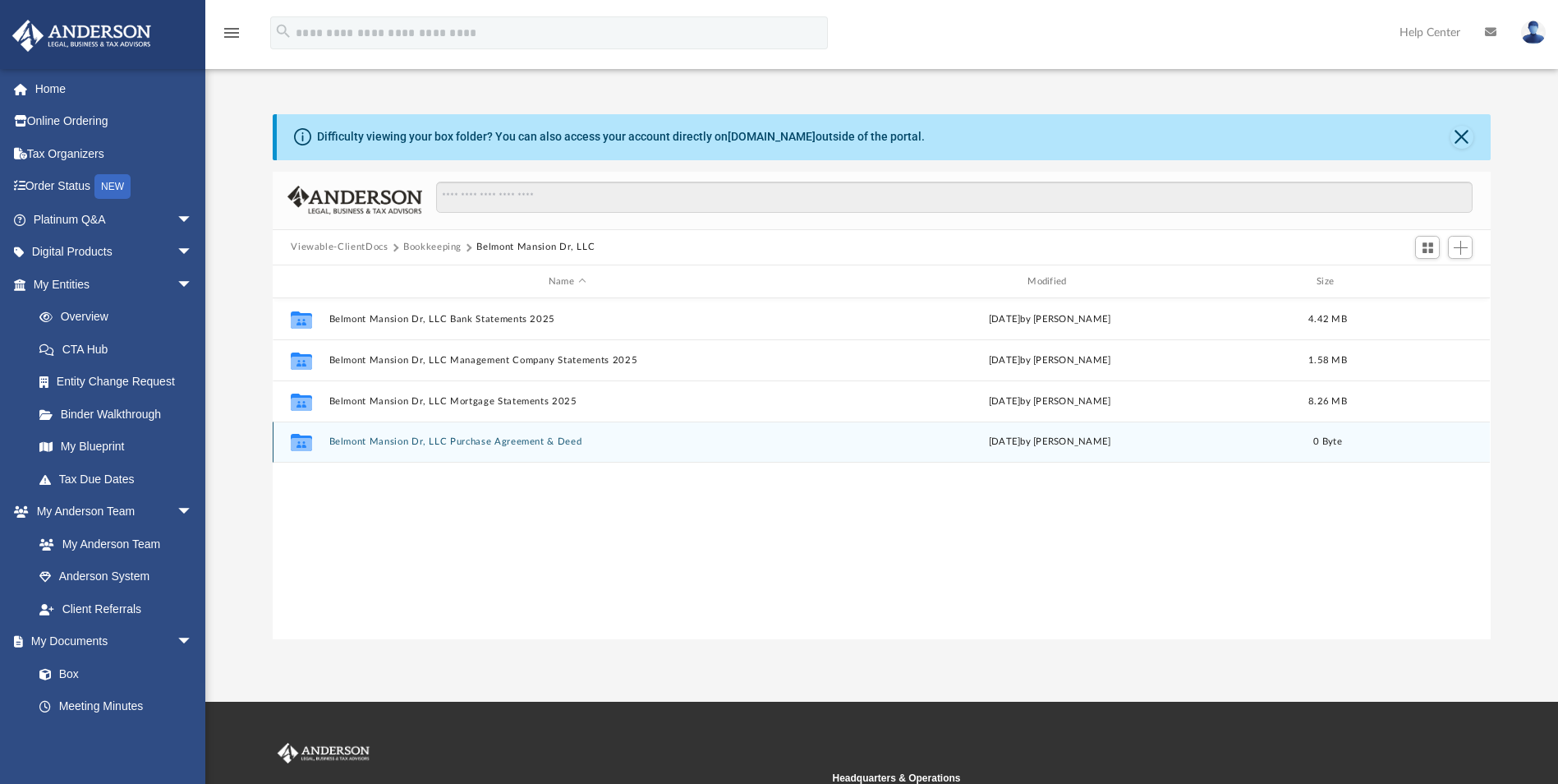
click at [465, 443] on button "Belmont Mansion Dr, LLC Purchase Agreement & Deed" at bounding box center [567, 442] width 476 height 11
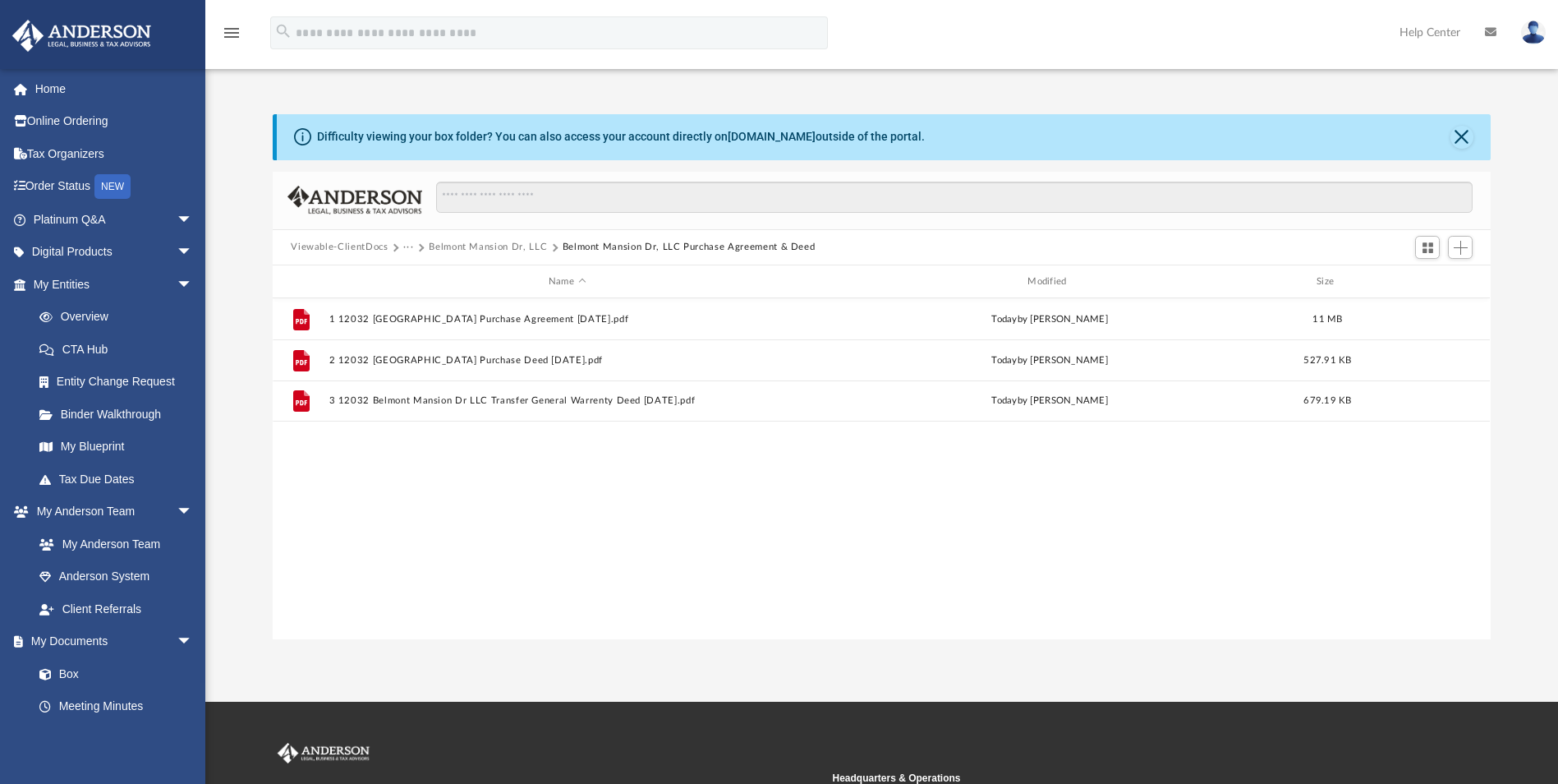
click at [483, 249] on button "Belmont Mansion Dr, LLC" at bounding box center [488, 247] width 119 height 14
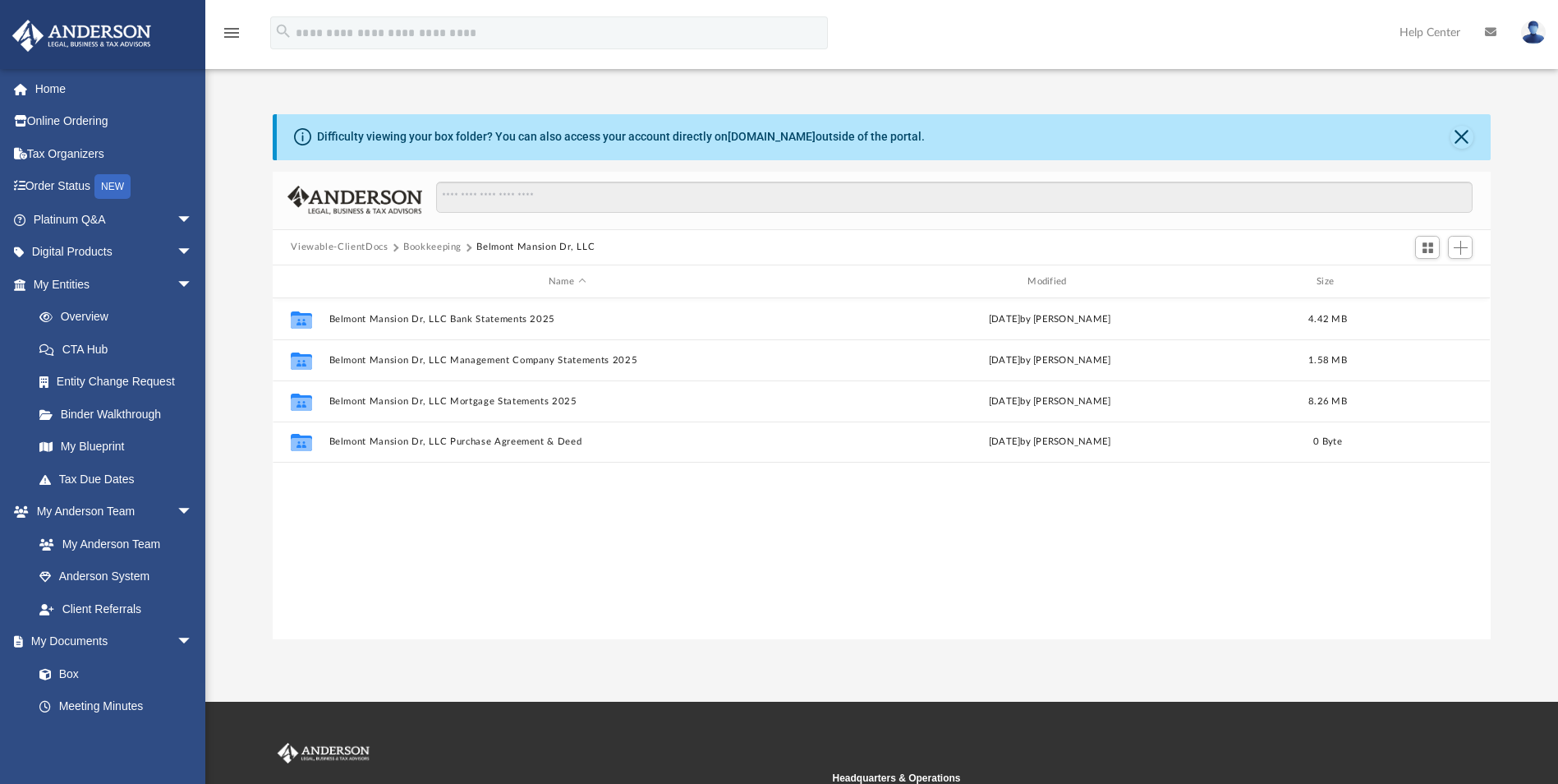
click at [443, 249] on button "Bookkeeping" at bounding box center [432, 247] width 58 height 14
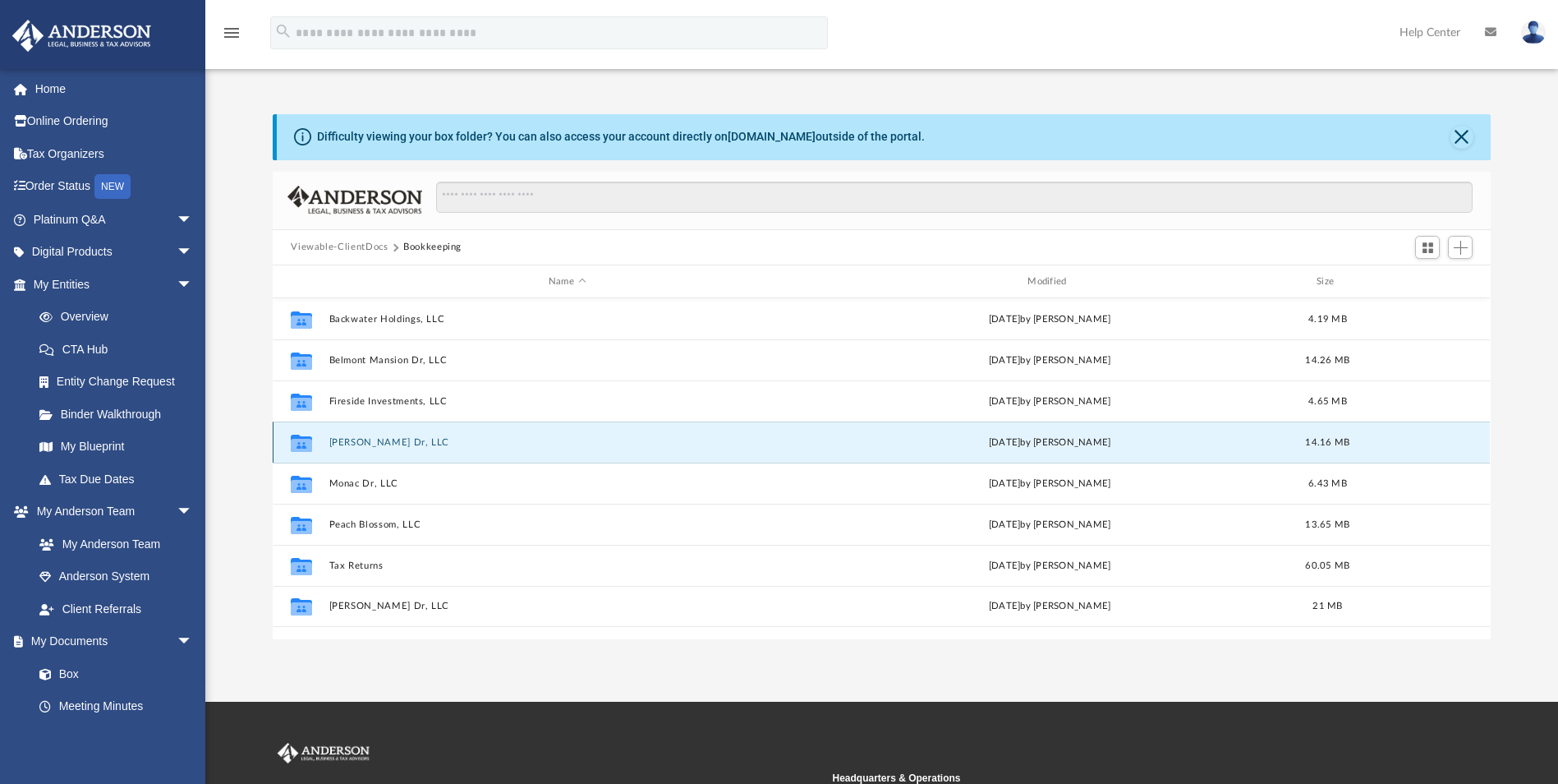
click at [352, 441] on button "McKain Dr, LLC" at bounding box center [567, 442] width 476 height 11
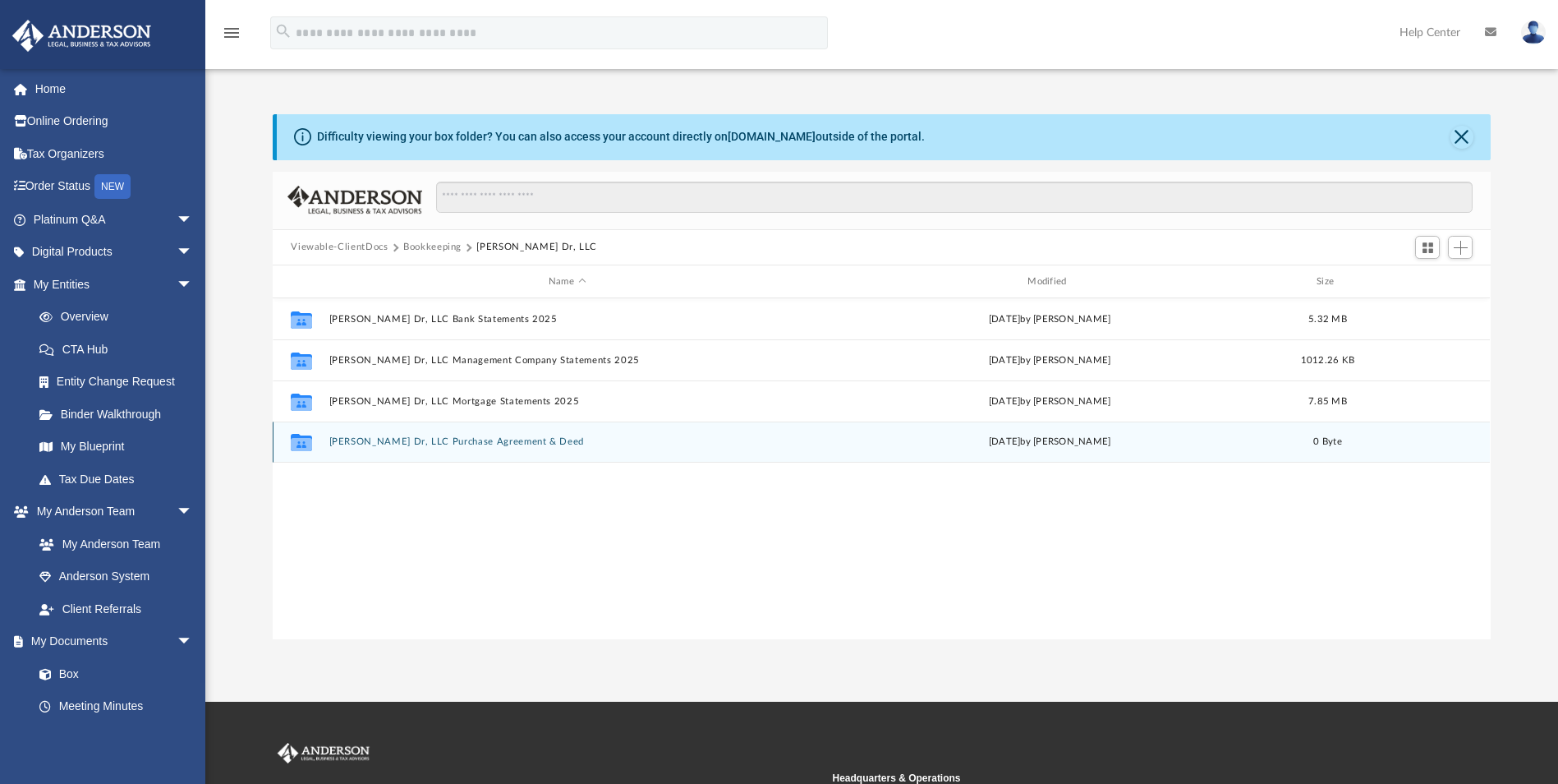
click at [476, 439] on button "McKain Dr, LLC Purchase Agreement & Deed" at bounding box center [567, 442] width 476 height 11
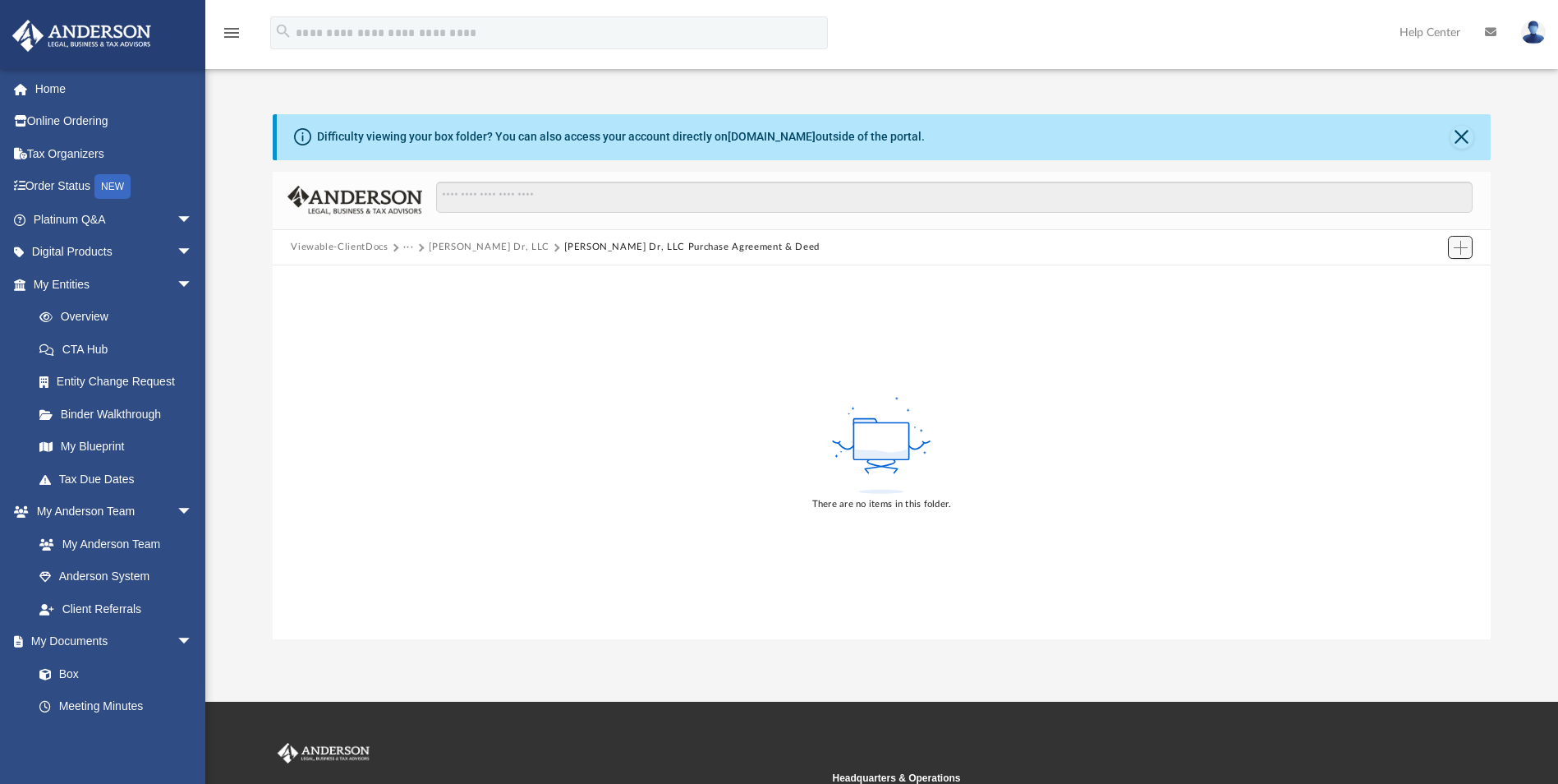
click at [1456, 251] on span "Add" at bounding box center [1461, 247] width 14 height 14
click at [1432, 280] on li "Upload" at bounding box center [1438, 281] width 53 height 17
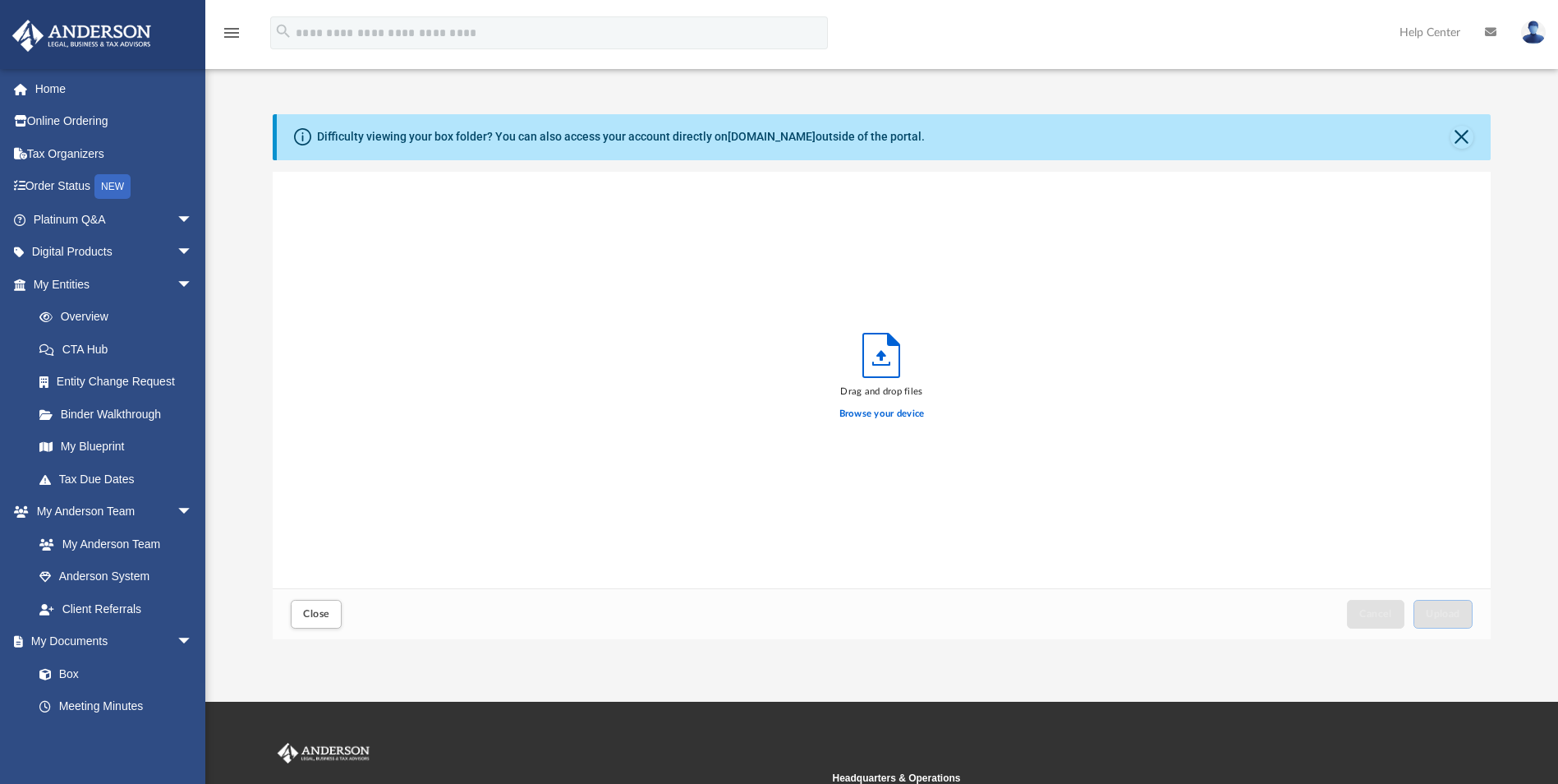
scroll to position [404, 1206]
click at [888, 410] on label "Browse your device" at bounding box center [882, 414] width 86 height 14
click at [0, 0] on input "Browse your device" at bounding box center [0, 0] width 0 height 0
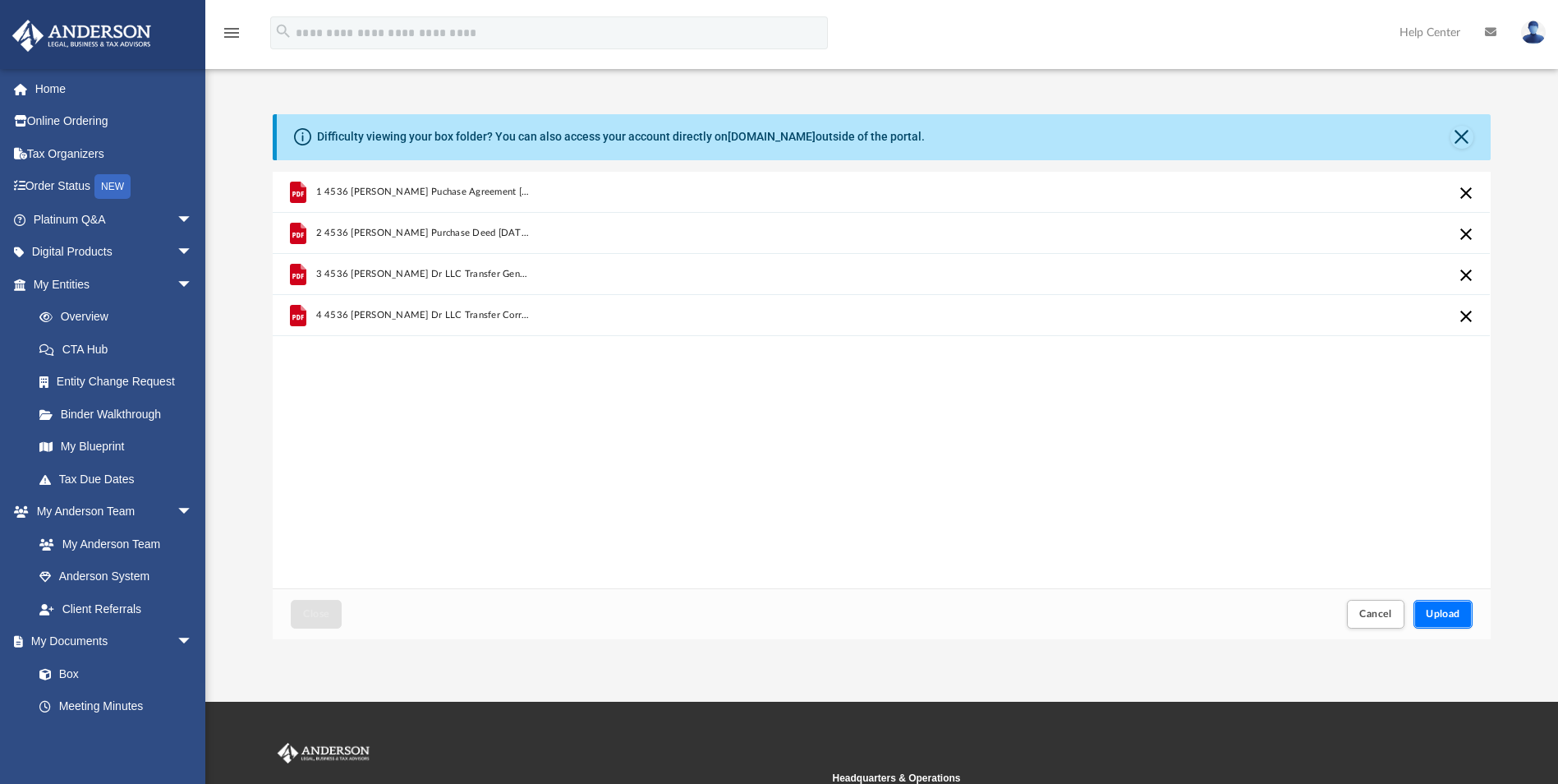
click at [1449, 622] on button "Upload" at bounding box center [1444, 614] width 59 height 29
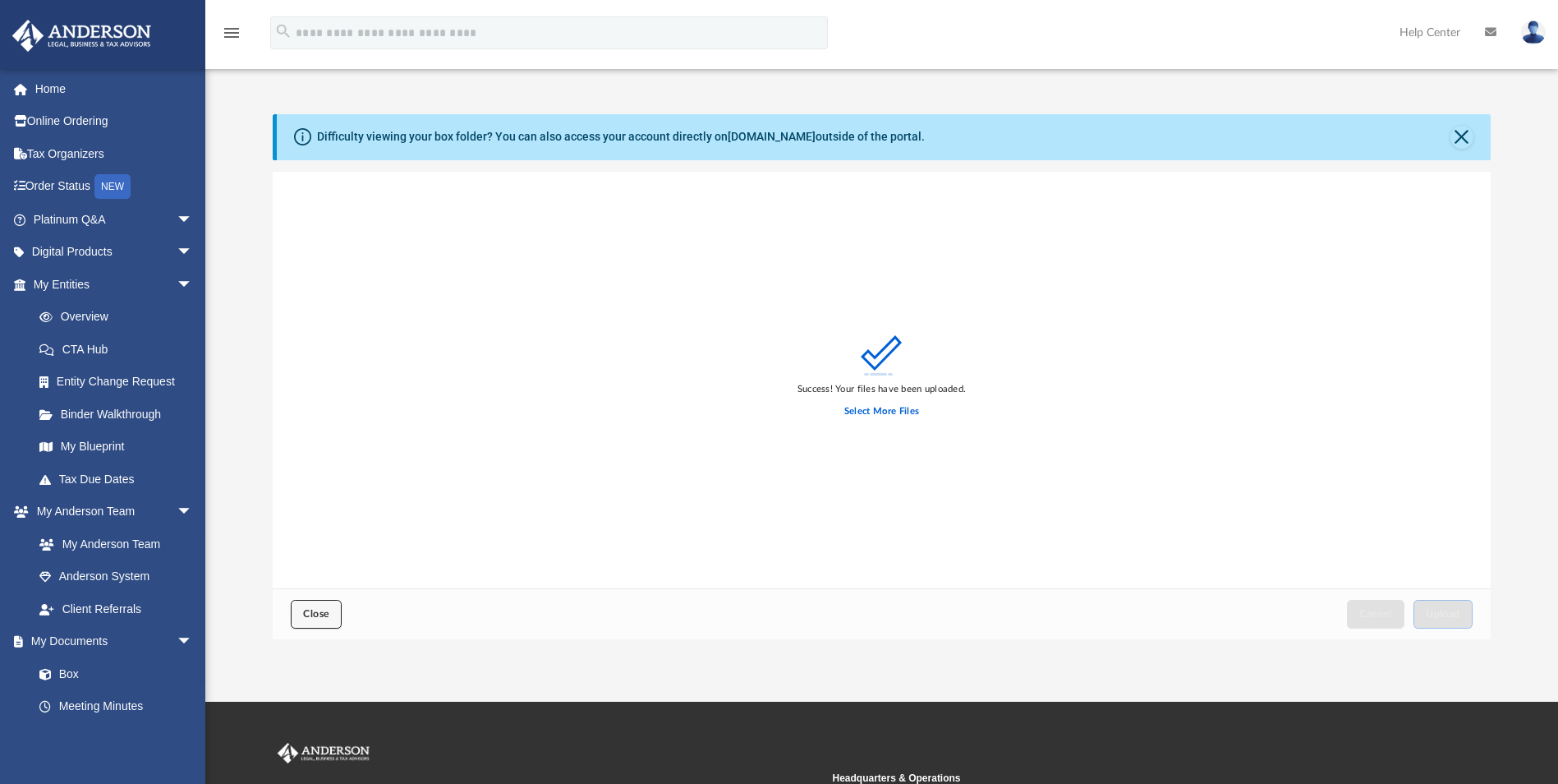
click at [307, 613] on span "Close" at bounding box center [316, 614] width 26 height 10
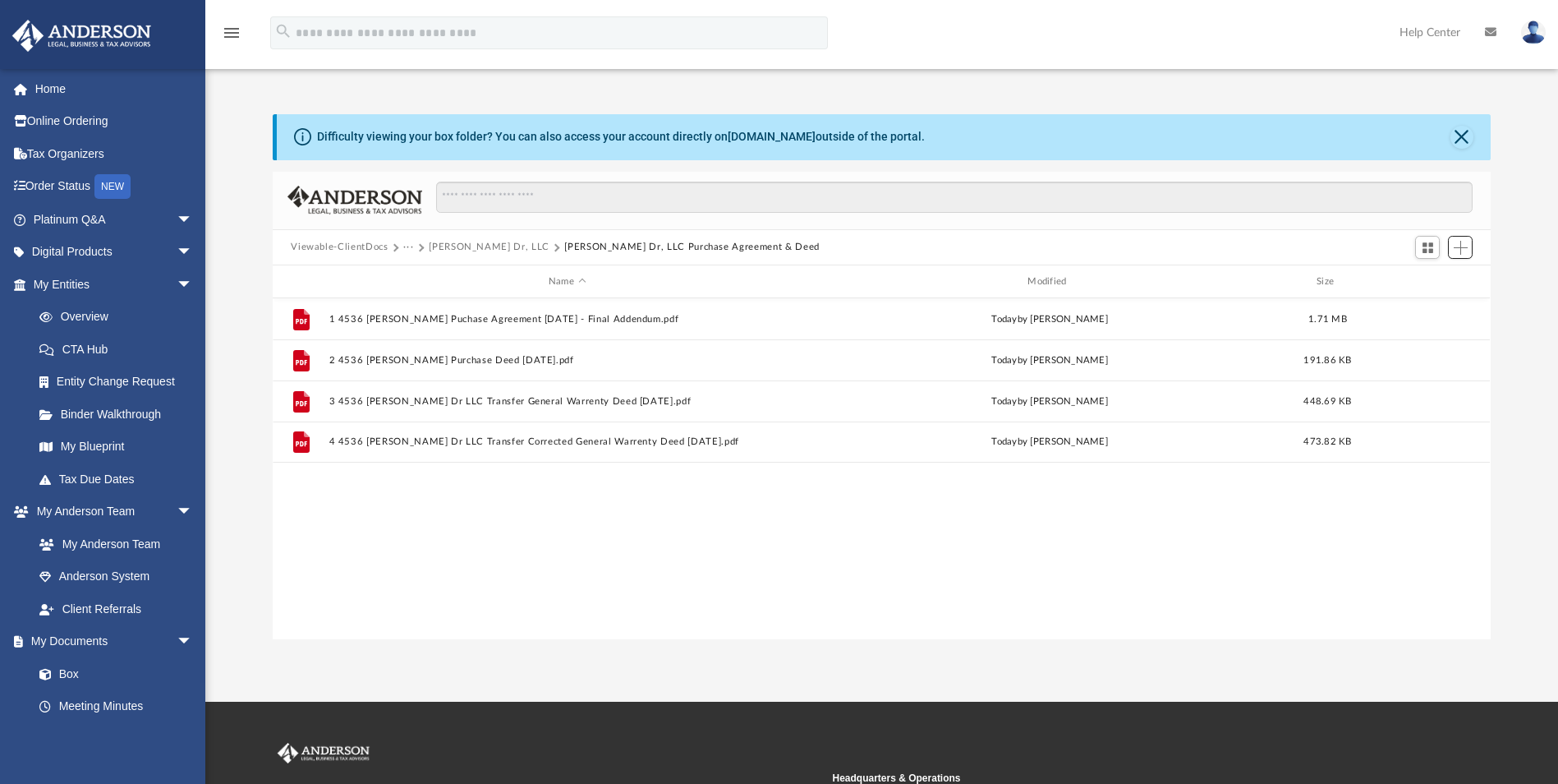
scroll to position [361, 1206]
click at [463, 249] on button "McKain Dr, LLC" at bounding box center [489, 247] width 120 height 14
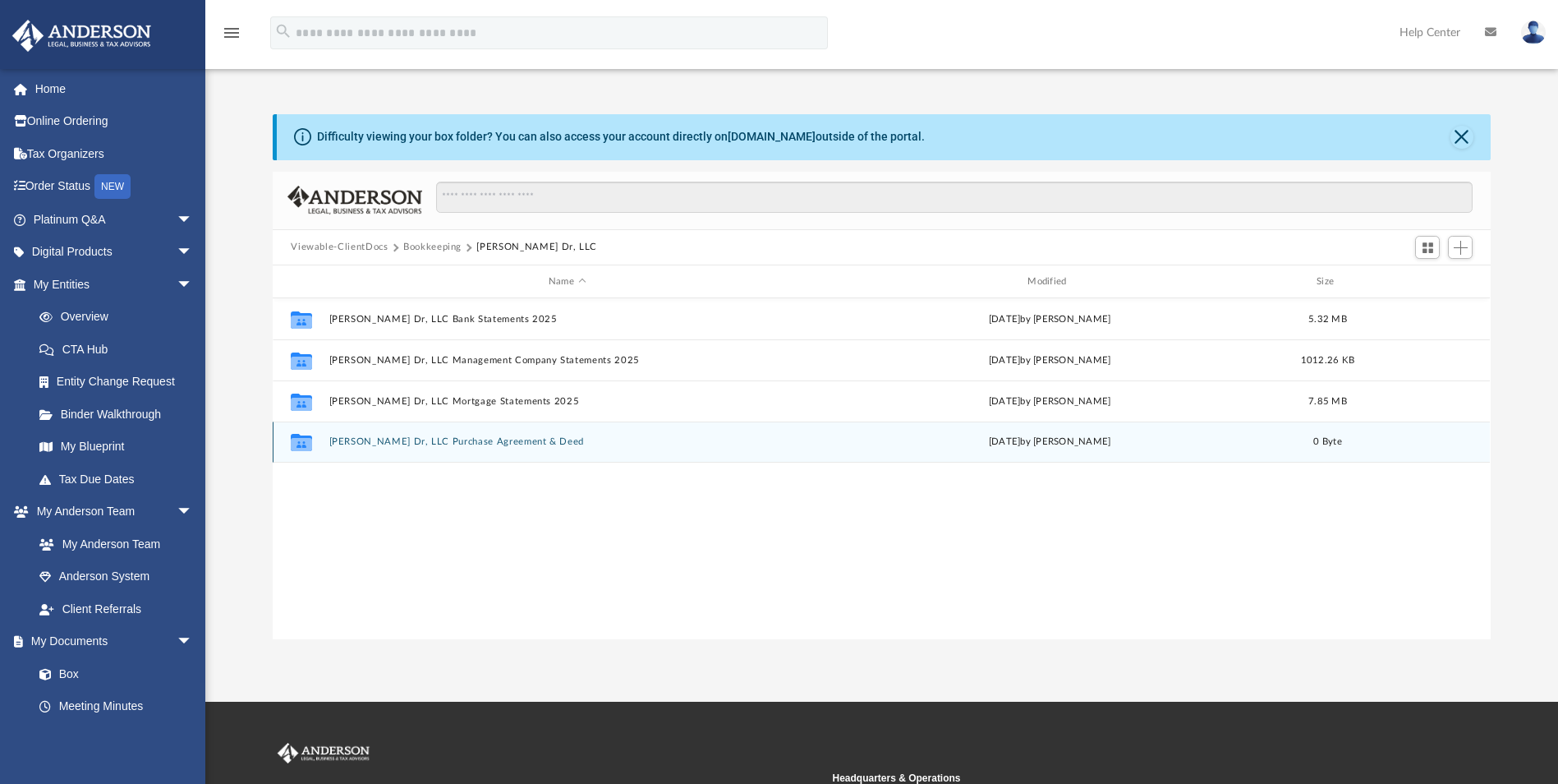
click at [424, 442] on button "McKain Dr, LLC Purchase Agreement & Deed" at bounding box center [567, 442] width 476 height 11
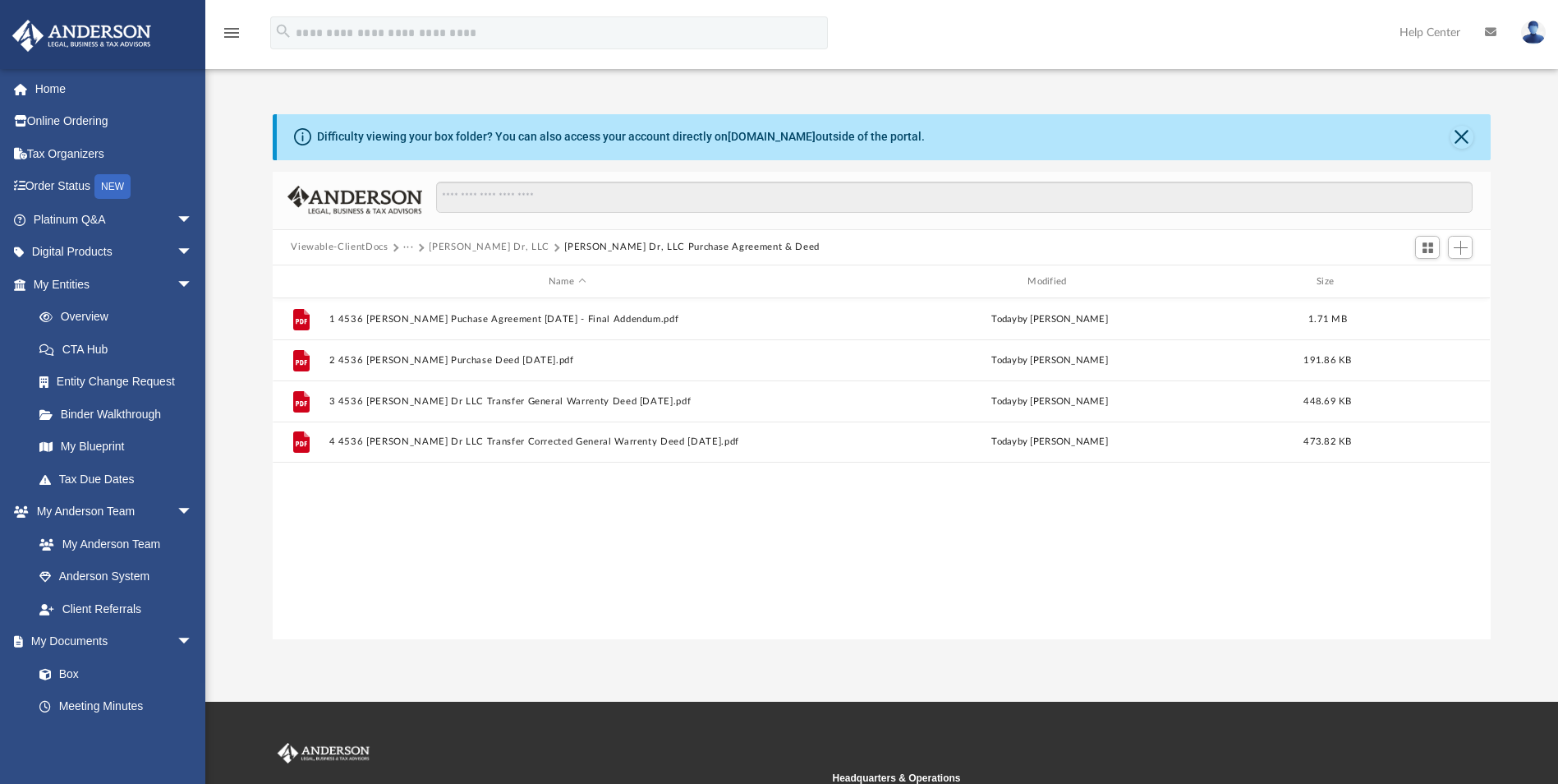
click at [459, 247] on button "McKain Dr, LLC" at bounding box center [489, 247] width 120 height 14
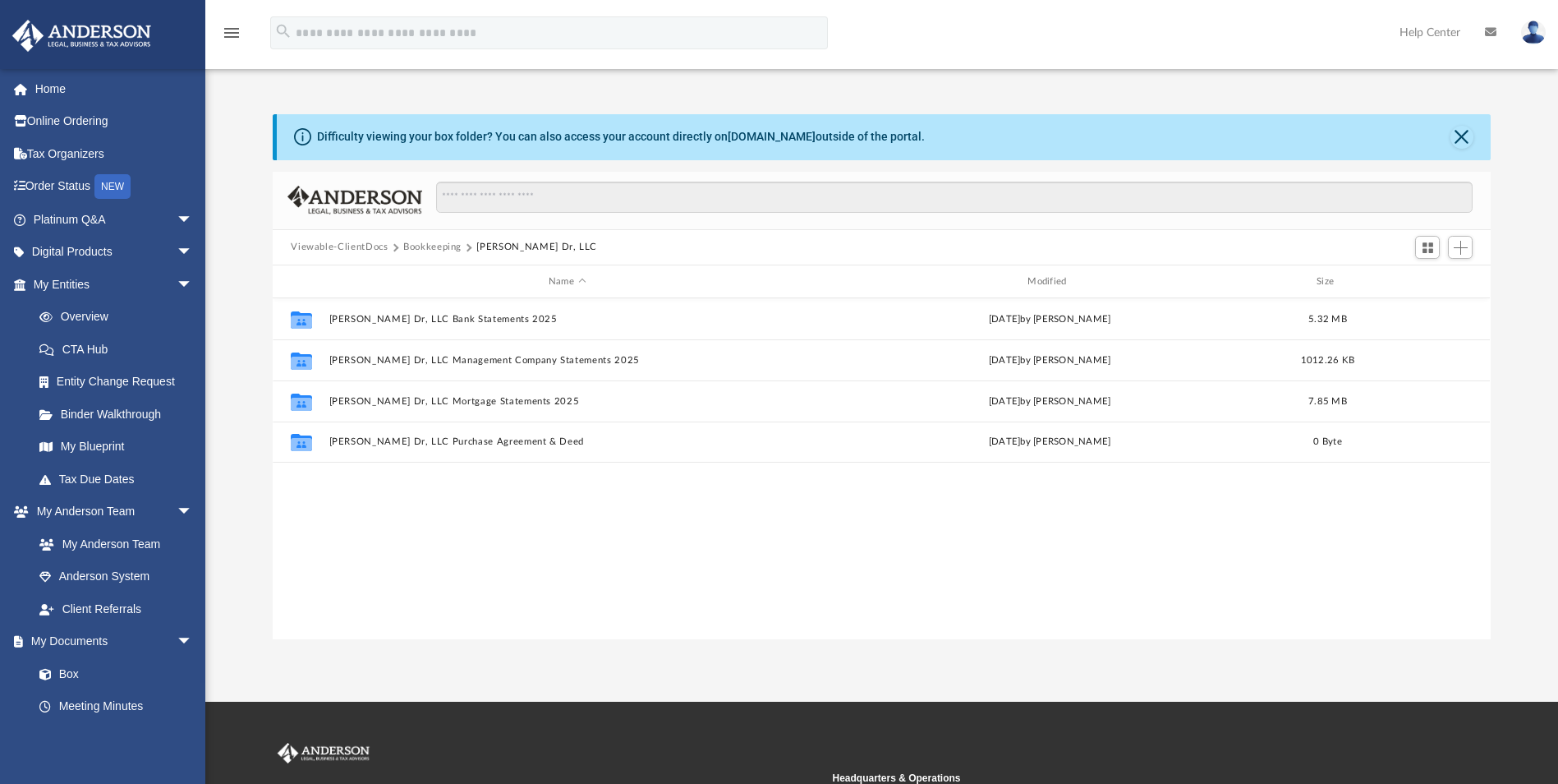
click at [426, 250] on button "Bookkeeping" at bounding box center [432, 247] width 58 height 14
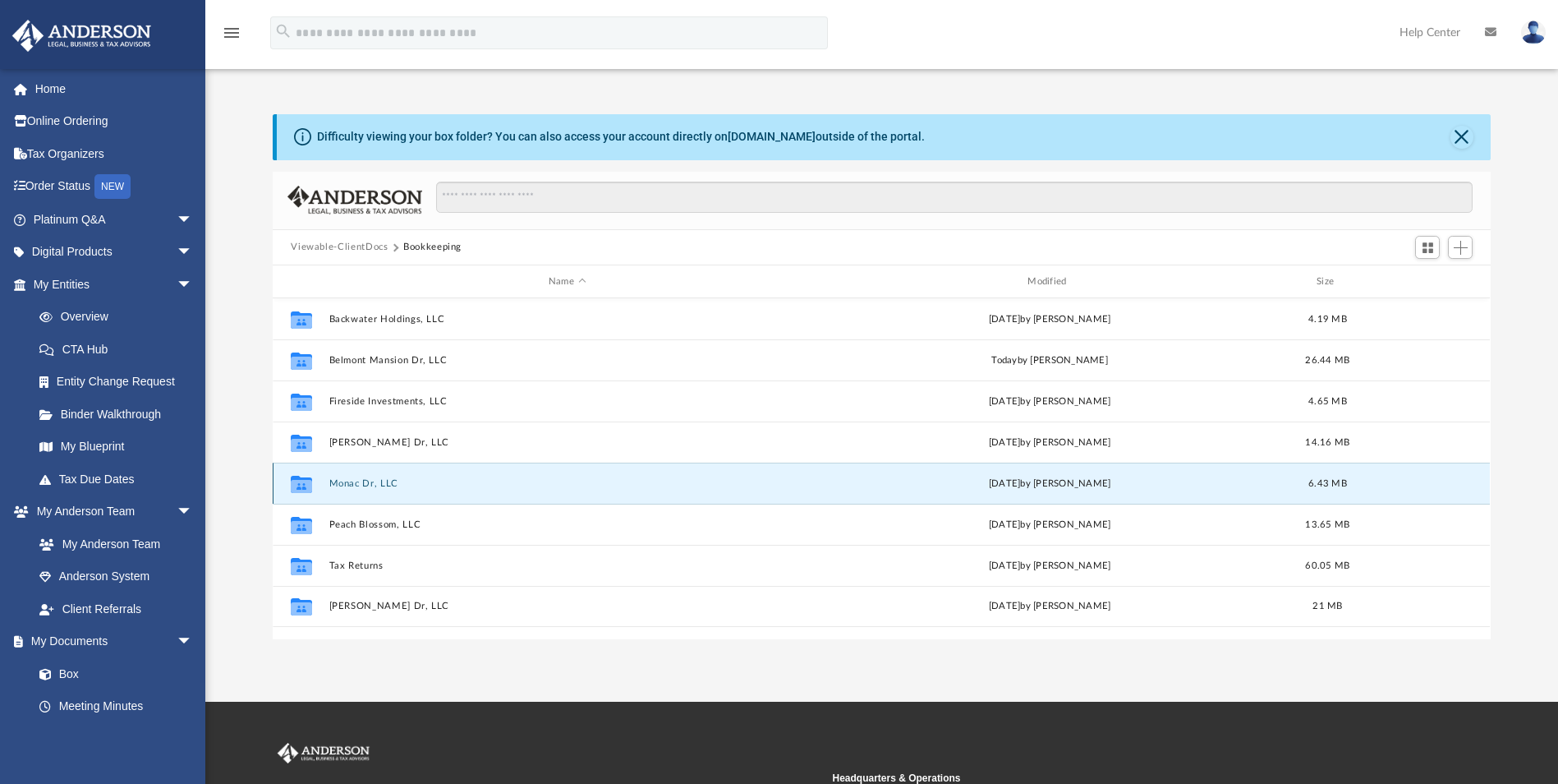
click at [338, 486] on button "Monac Dr, LLC" at bounding box center [567, 483] width 476 height 11
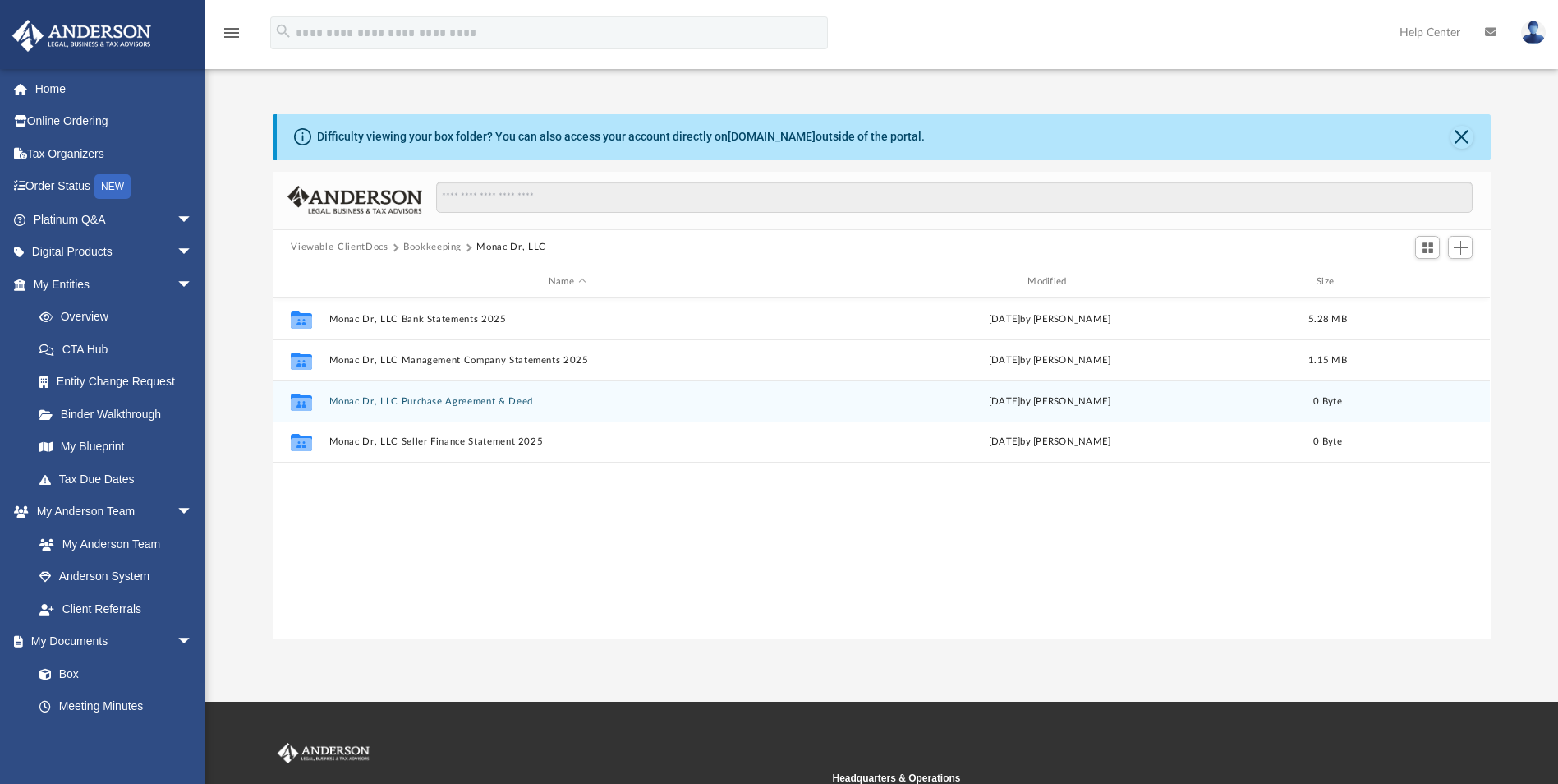
click at [434, 402] on button "Monac Dr, LLC Purchase Agreement & Deed" at bounding box center [567, 401] width 476 height 11
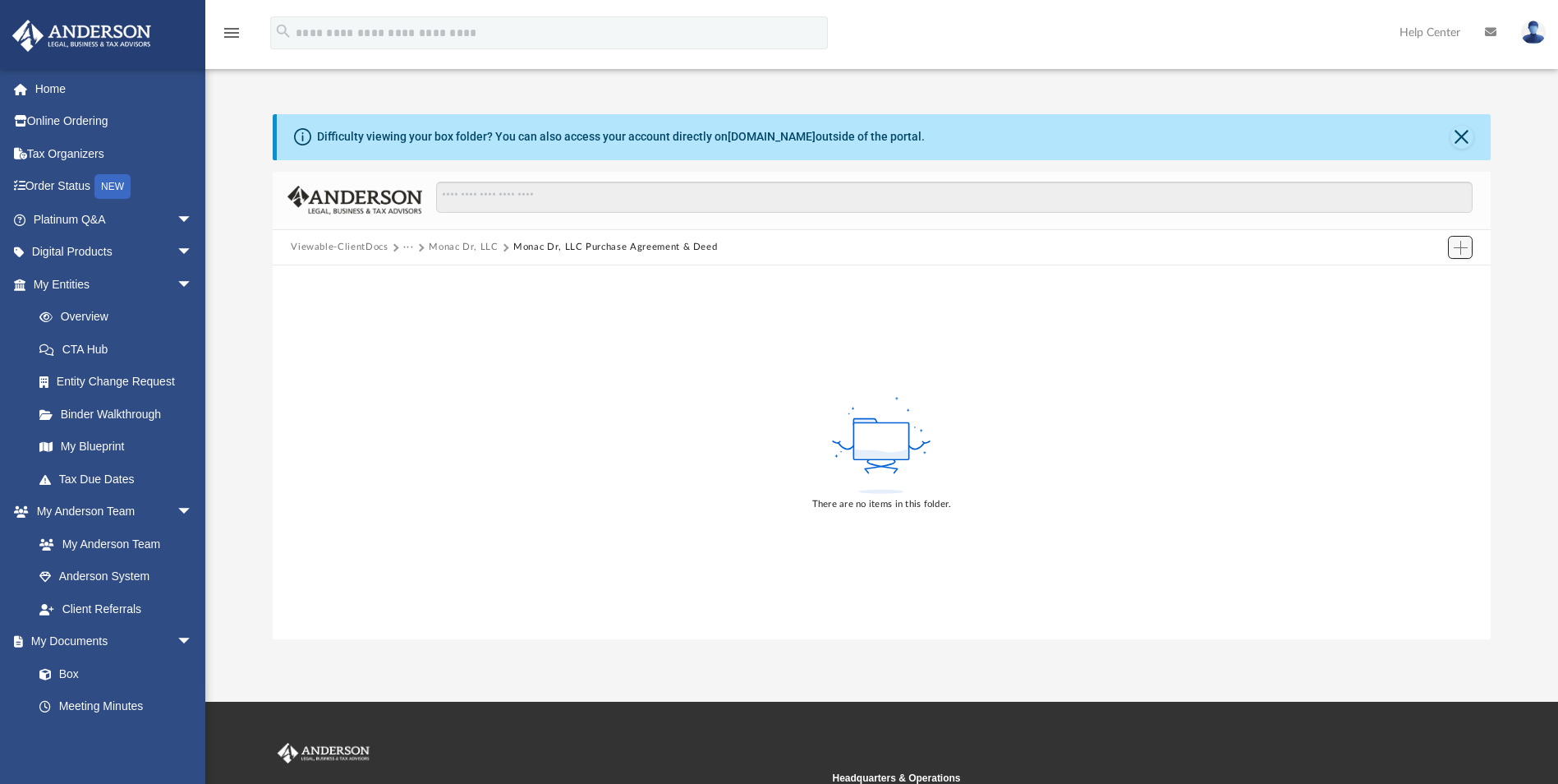
click at [1464, 248] on span "Add" at bounding box center [1461, 247] width 14 height 14
click at [1426, 281] on li "Upload" at bounding box center [1438, 281] width 53 height 17
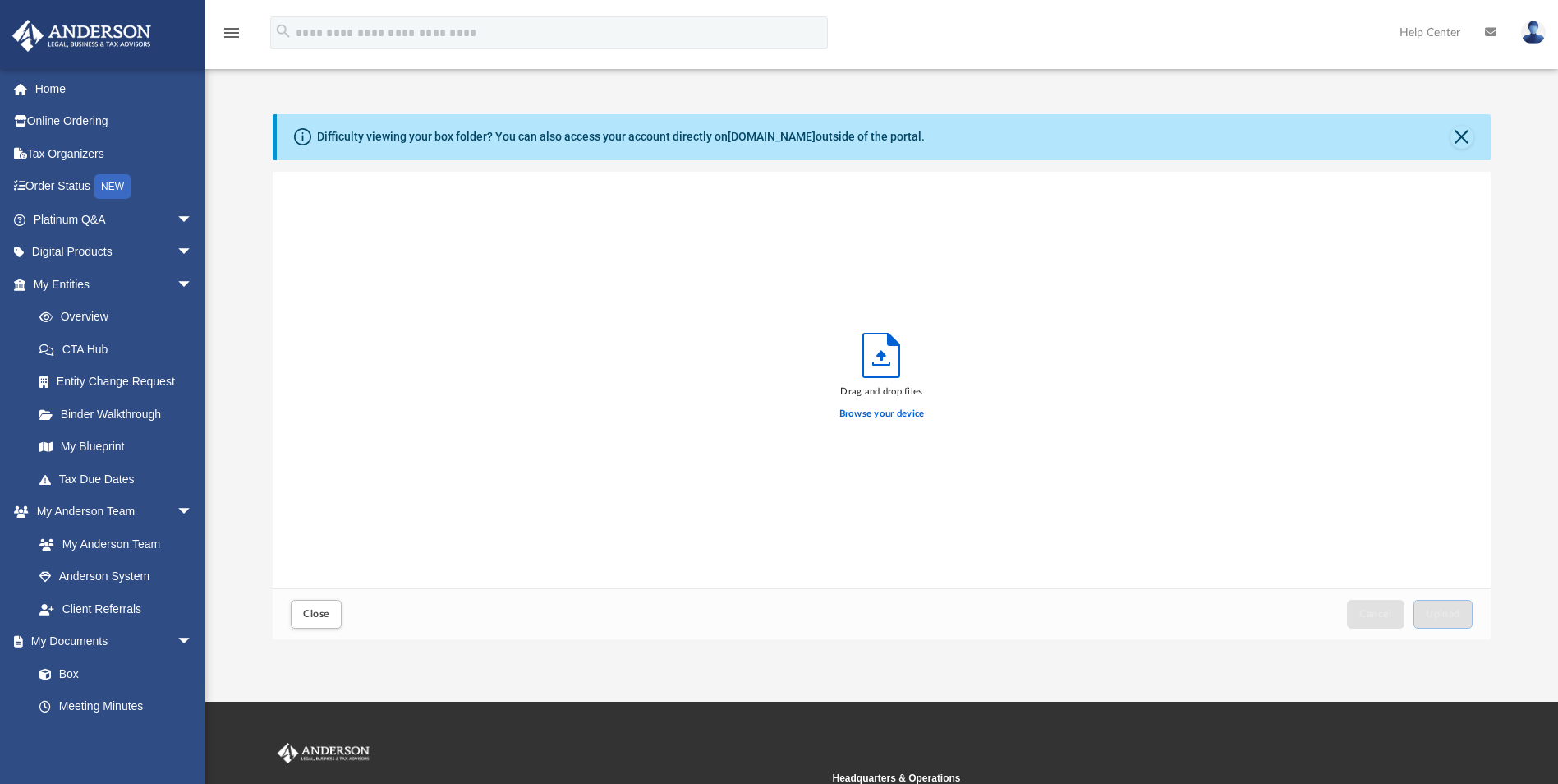
scroll to position [404, 1206]
click at [898, 419] on label "Browse your device" at bounding box center [882, 414] width 86 height 14
click at [0, 0] on input "Browse your device" at bounding box center [0, 0] width 0 height 0
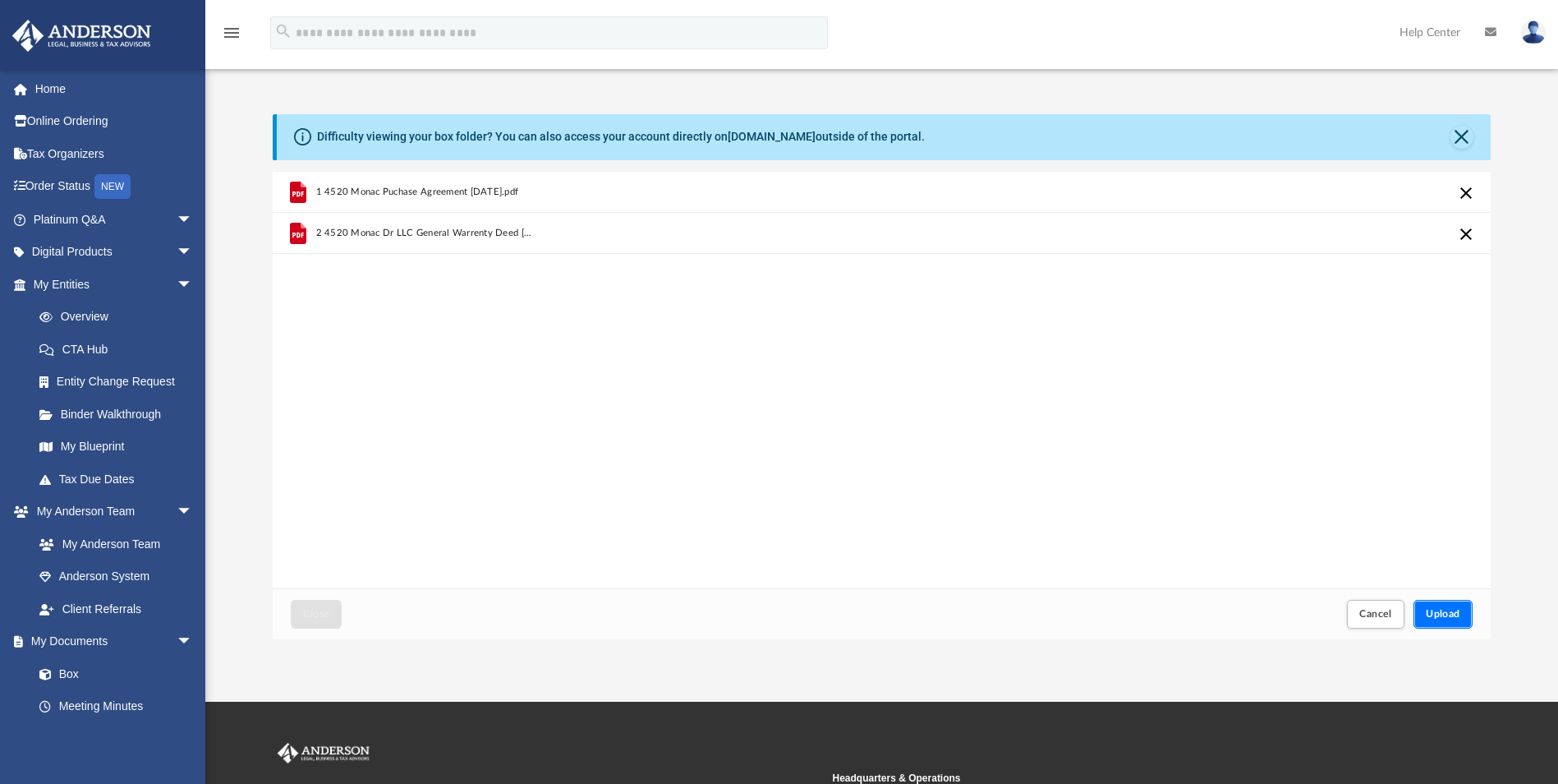
click at [1444, 614] on span "Upload" at bounding box center [1443, 614] width 35 height 10
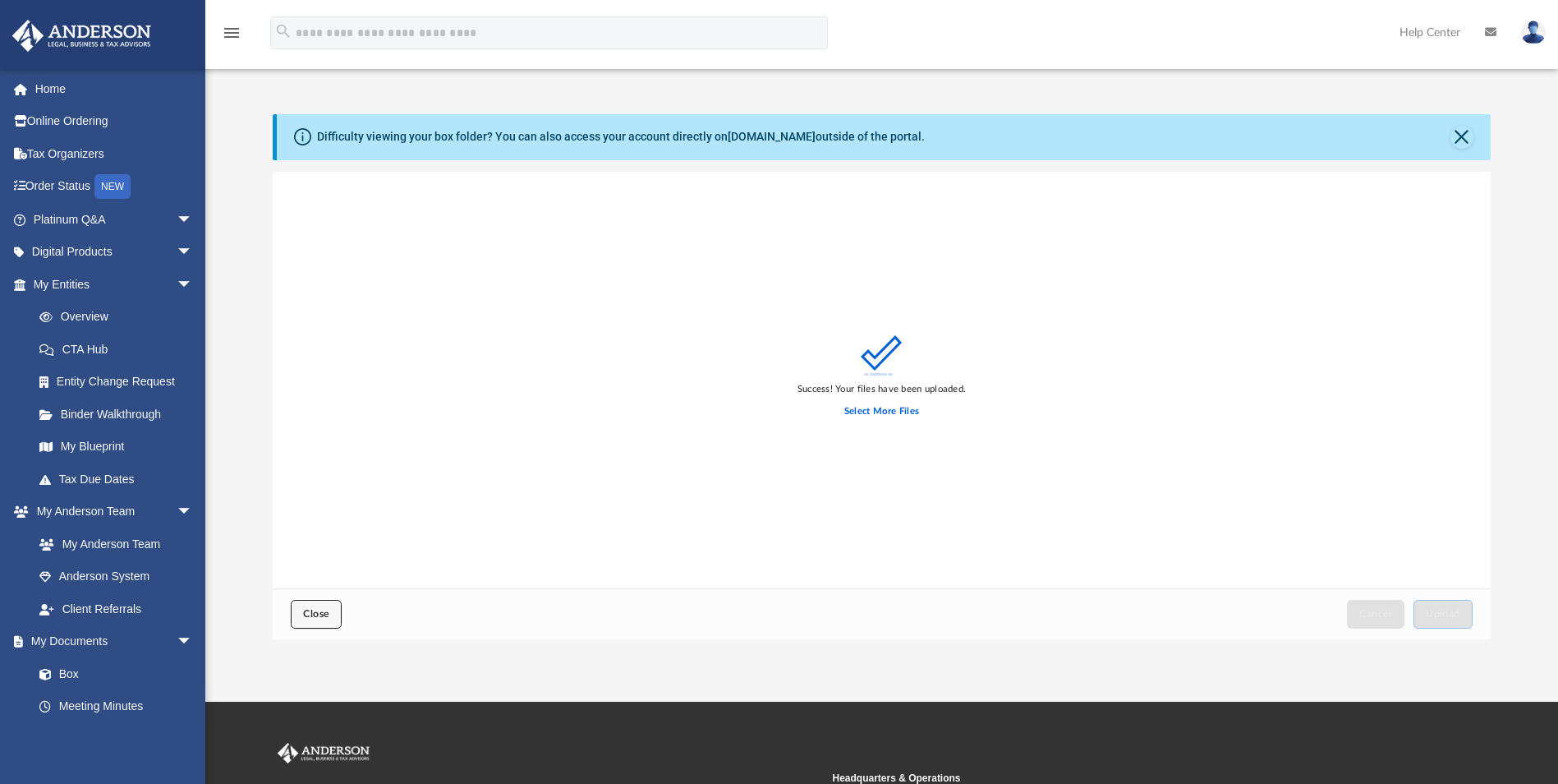
click at [300, 614] on button "Close" at bounding box center [316, 614] width 51 height 29
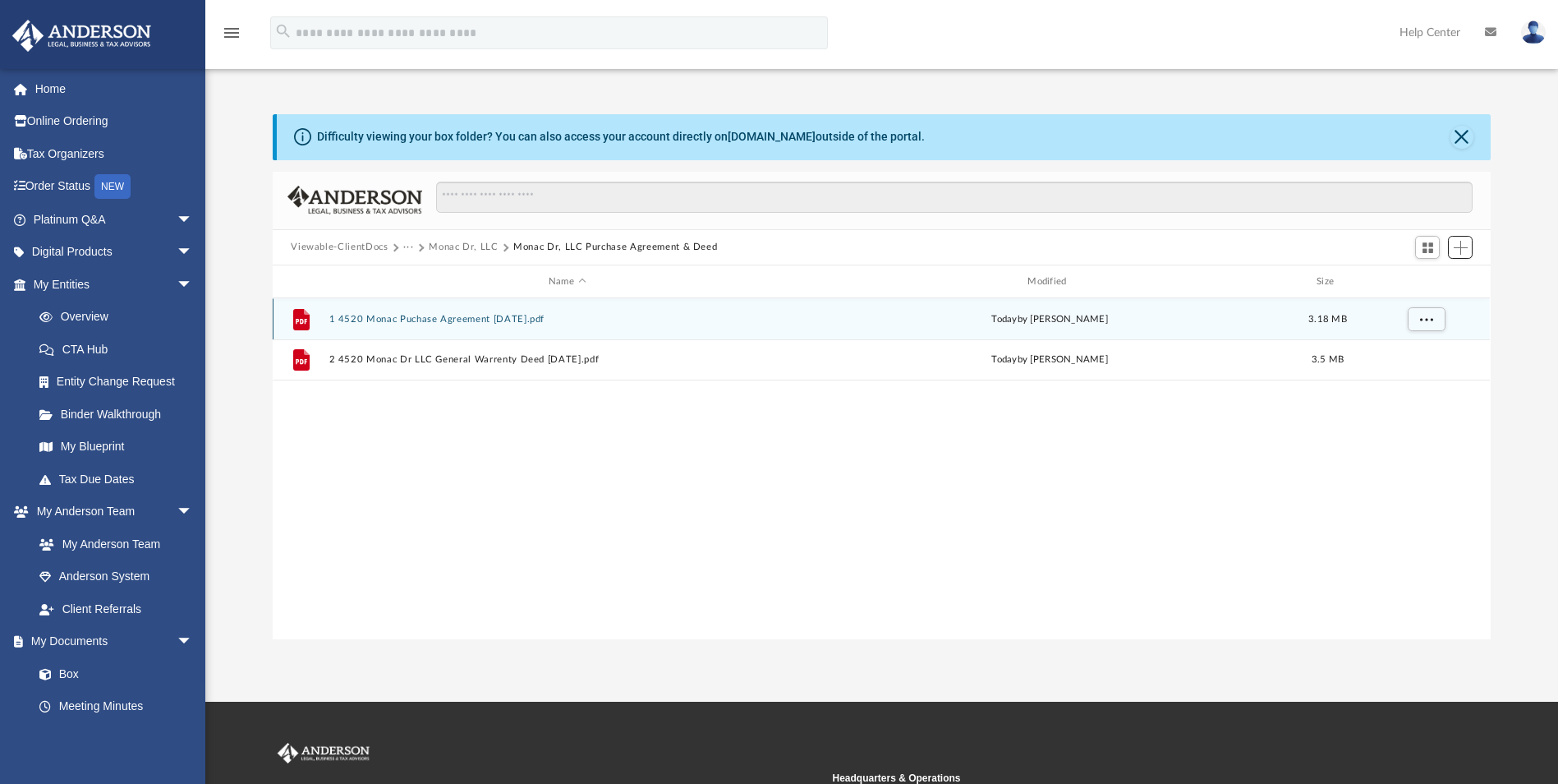
scroll to position [361, 1206]
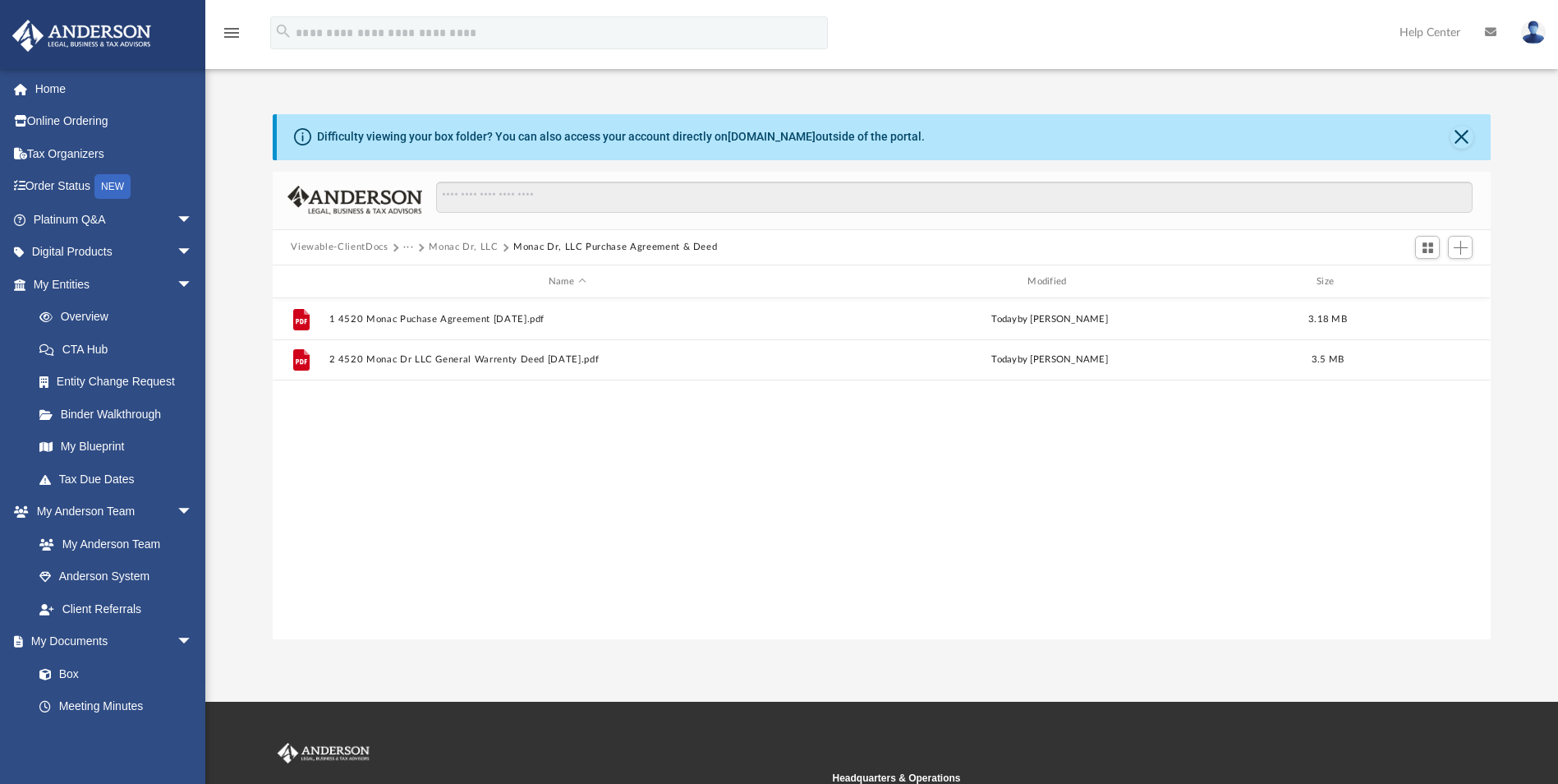
click at [454, 245] on button "Monac Dr, LLC" at bounding box center [463, 247] width 69 height 14
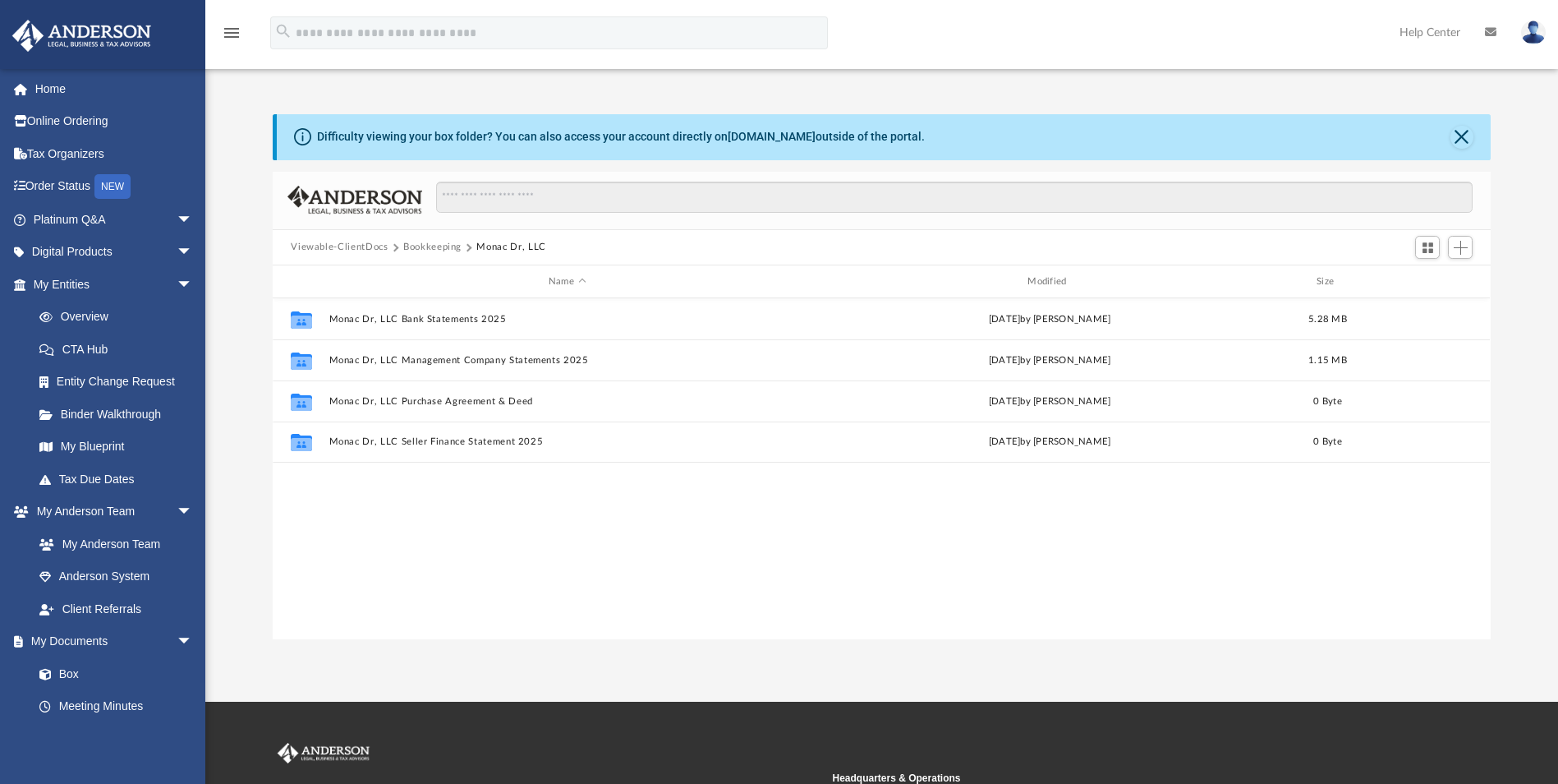
click at [425, 246] on button "Bookkeeping" at bounding box center [432, 247] width 58 height 14
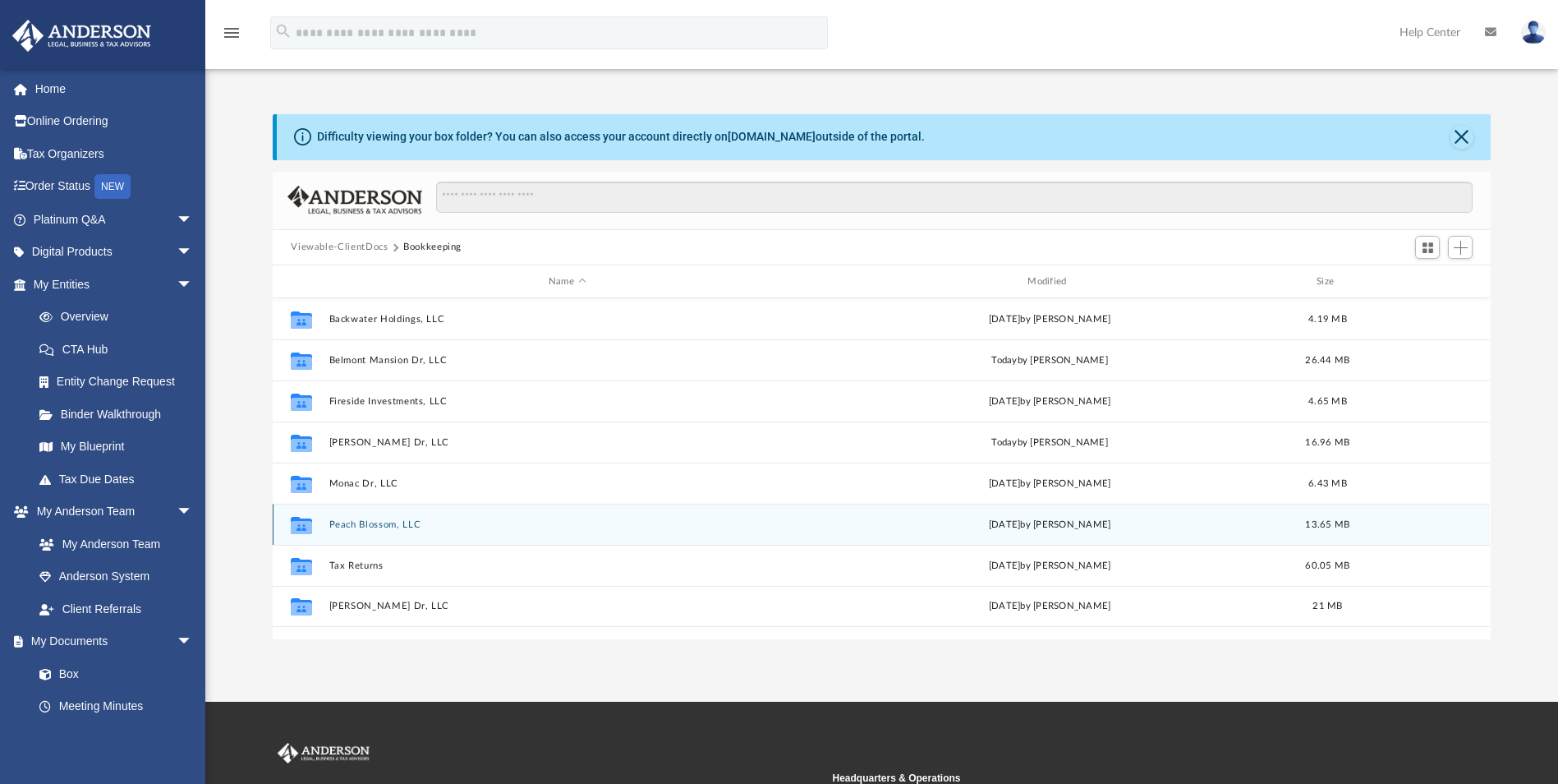
click at [381, 525] on button "Peach Blossom, LLC" at bounding box center [567, 524] width 476 height 11
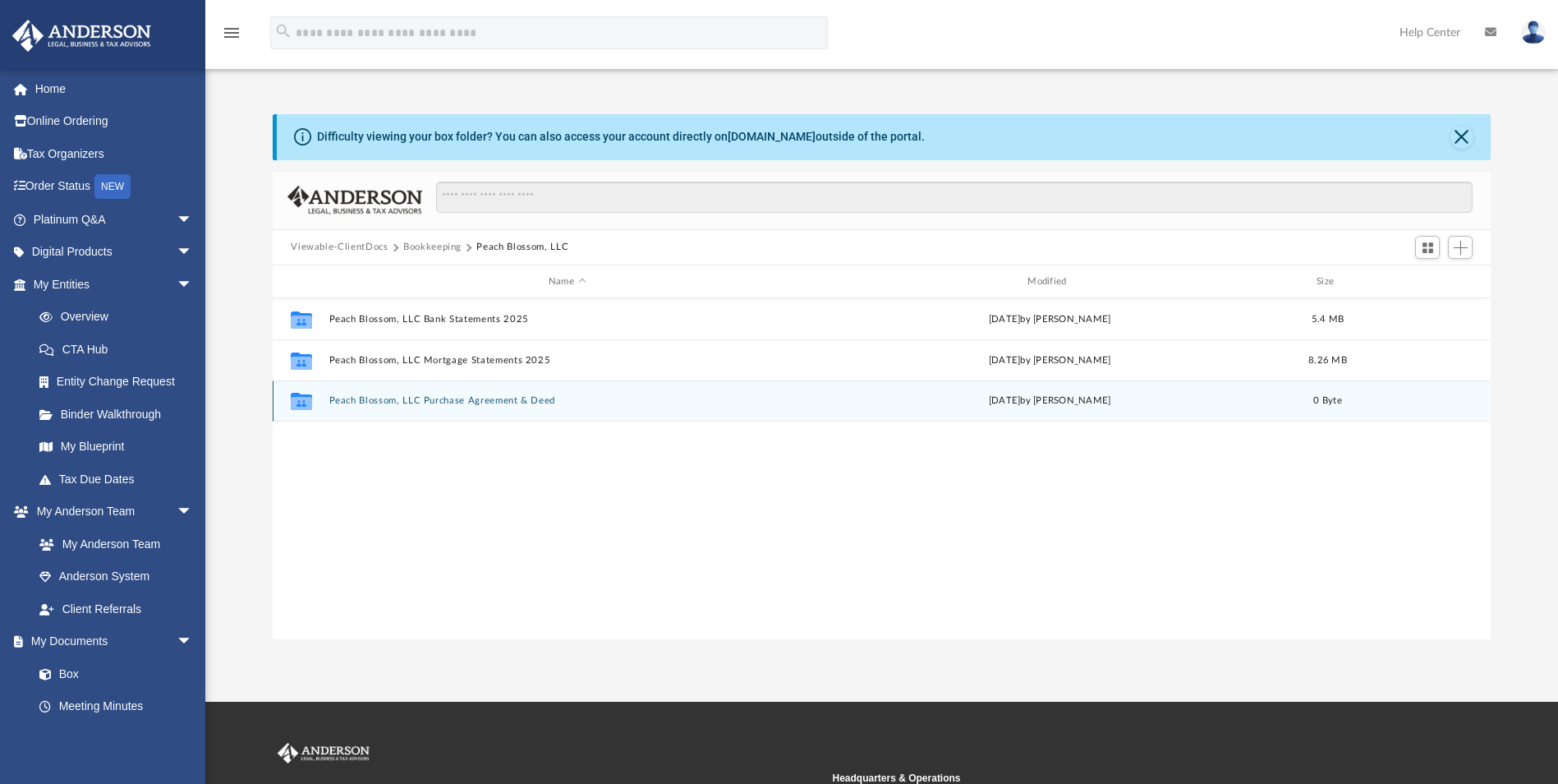
click at [462, 403] on button "Peach Blossom, LLC Purchase Agreement & Deed" at bounding box center [567, 401] width 476 height 11
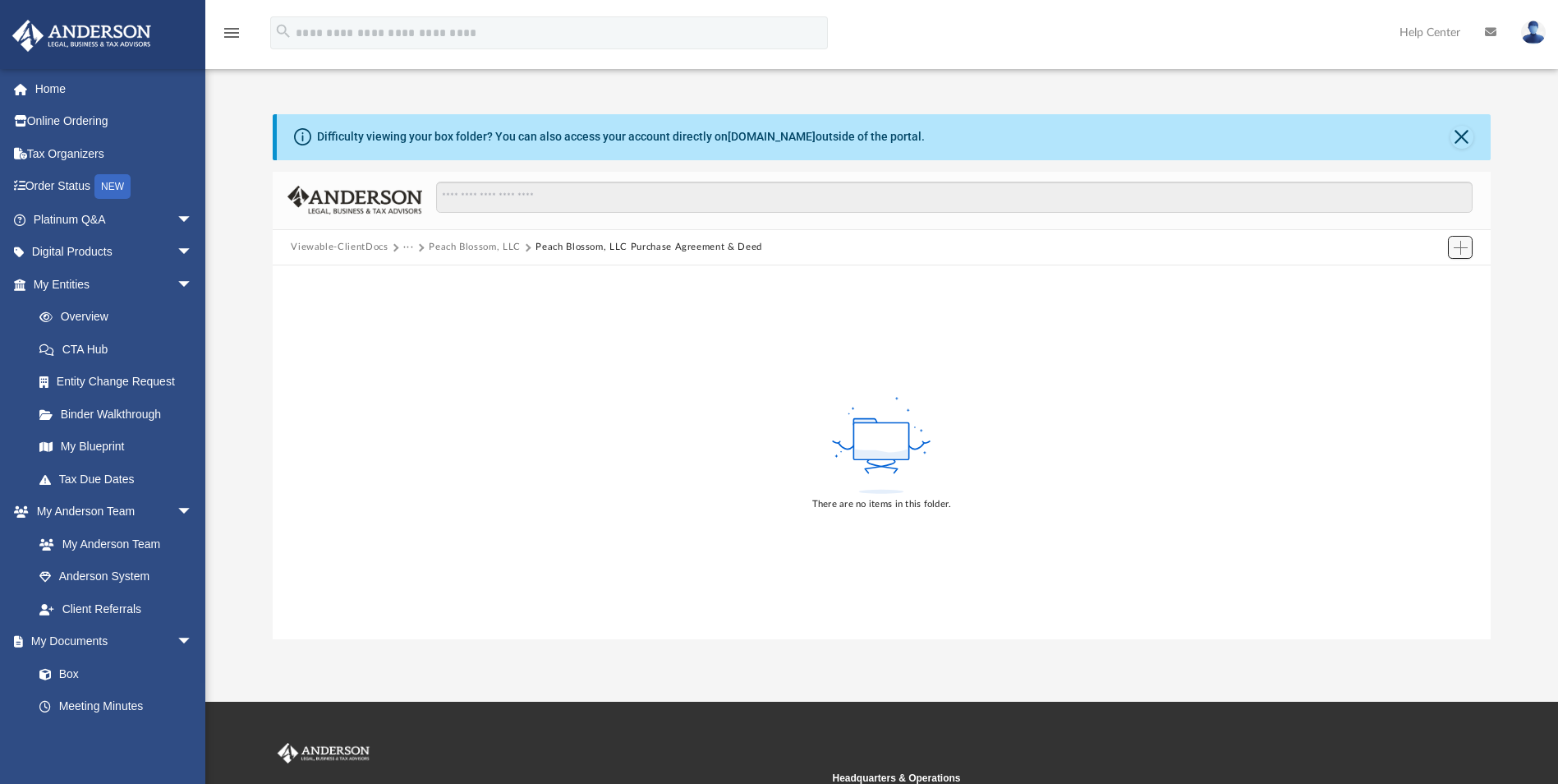
click at [1450, 255] on button "Add" at bounding box center [1461, 247] width 25 height 23
click at [1424, 279] on li "Upload" at bounding box center [1438, 281] width 53 height 17
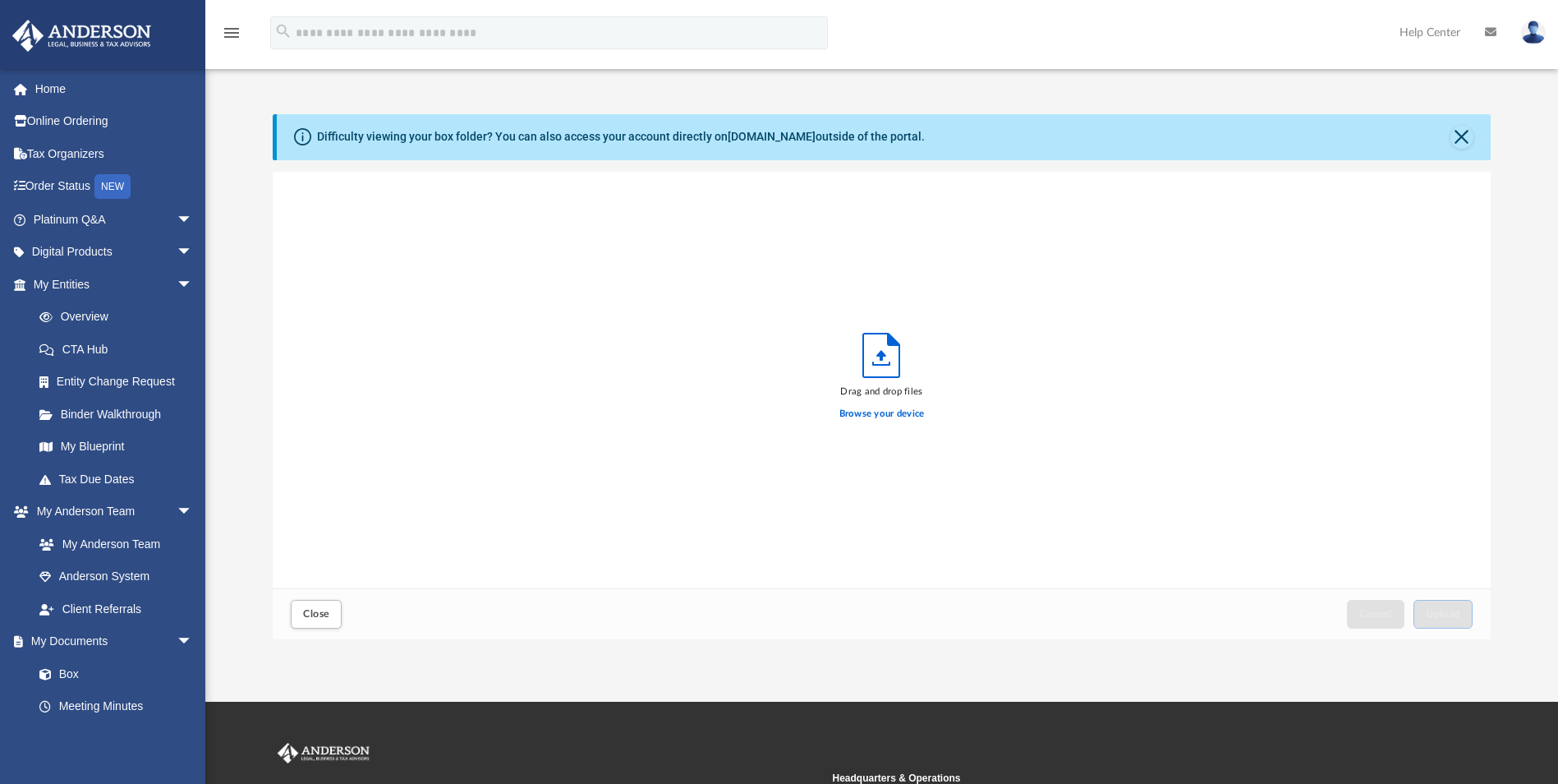
scroll to position [404, 1206]
click at [876, 415] on label "Browse your device" at bounding box center [882, 414] width 86 height 14
click at [0, 0] on input "Browse your device" at bounding box center [0, 0] width 0 height 0
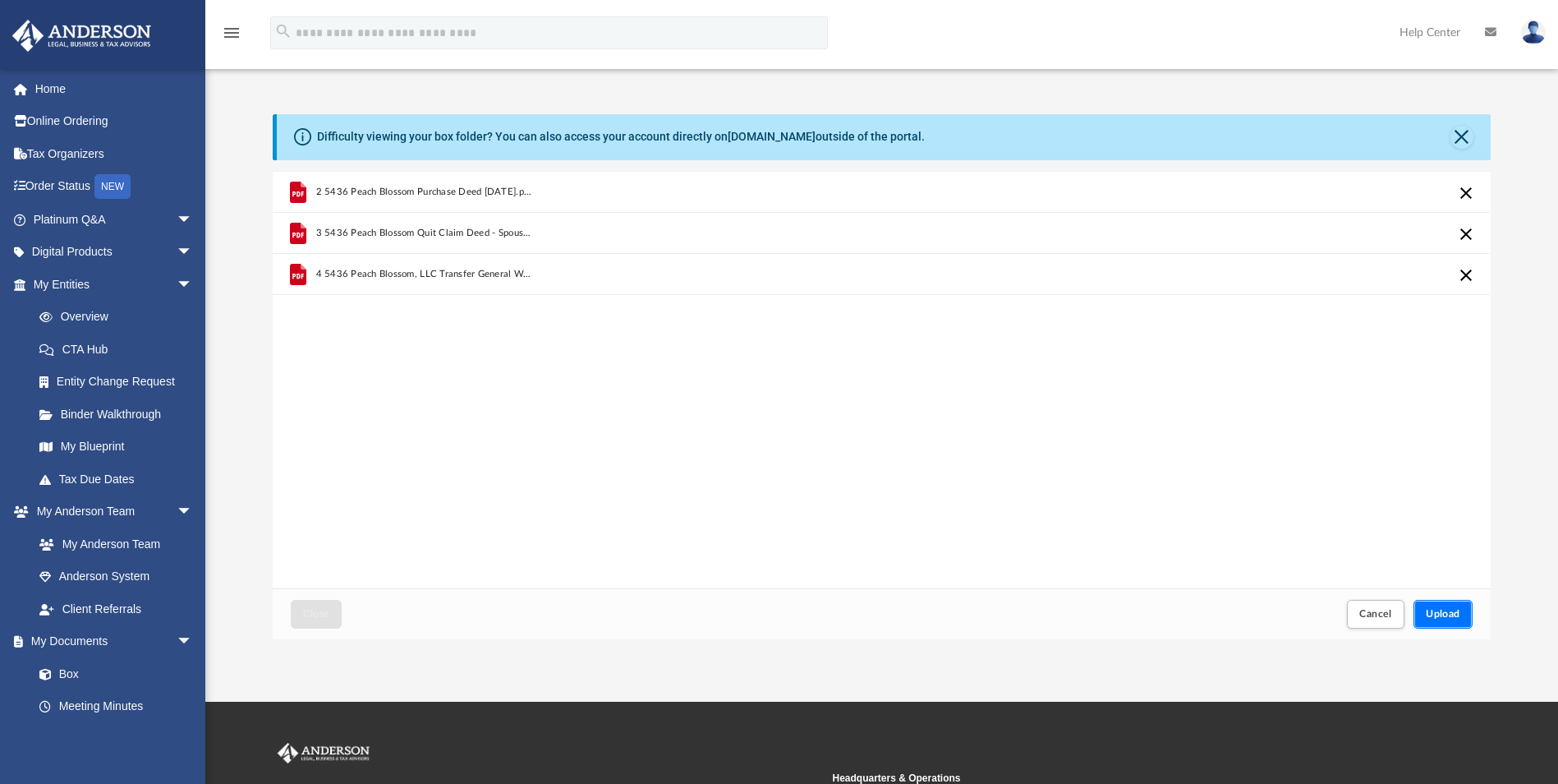
click at [1444, 618] on span "Upload" at bounding box center [1443, 614] width 35 height 10
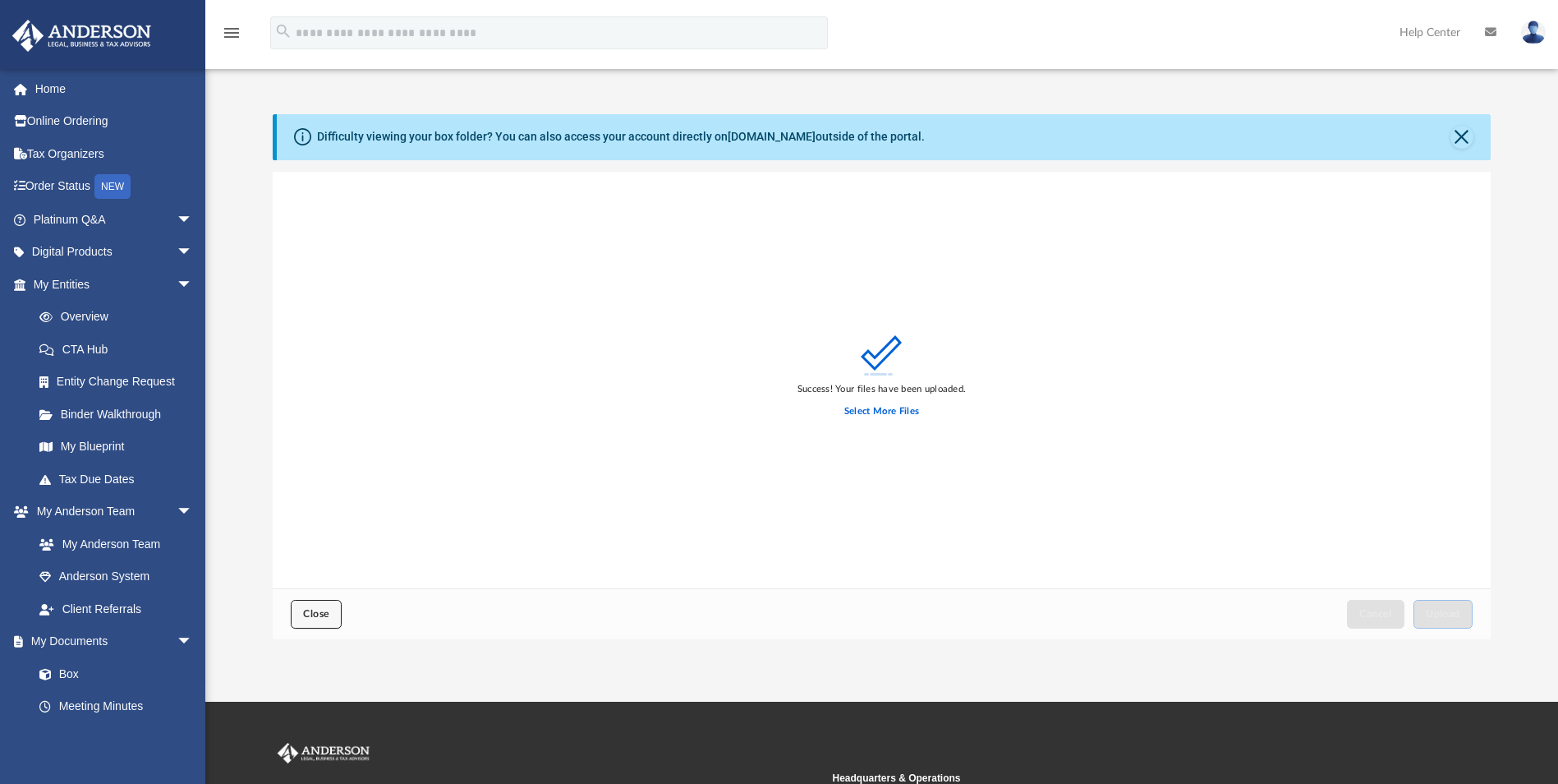
click at [316, 620] on button "Close" at bounding box center [316, 614] width 51 height 29
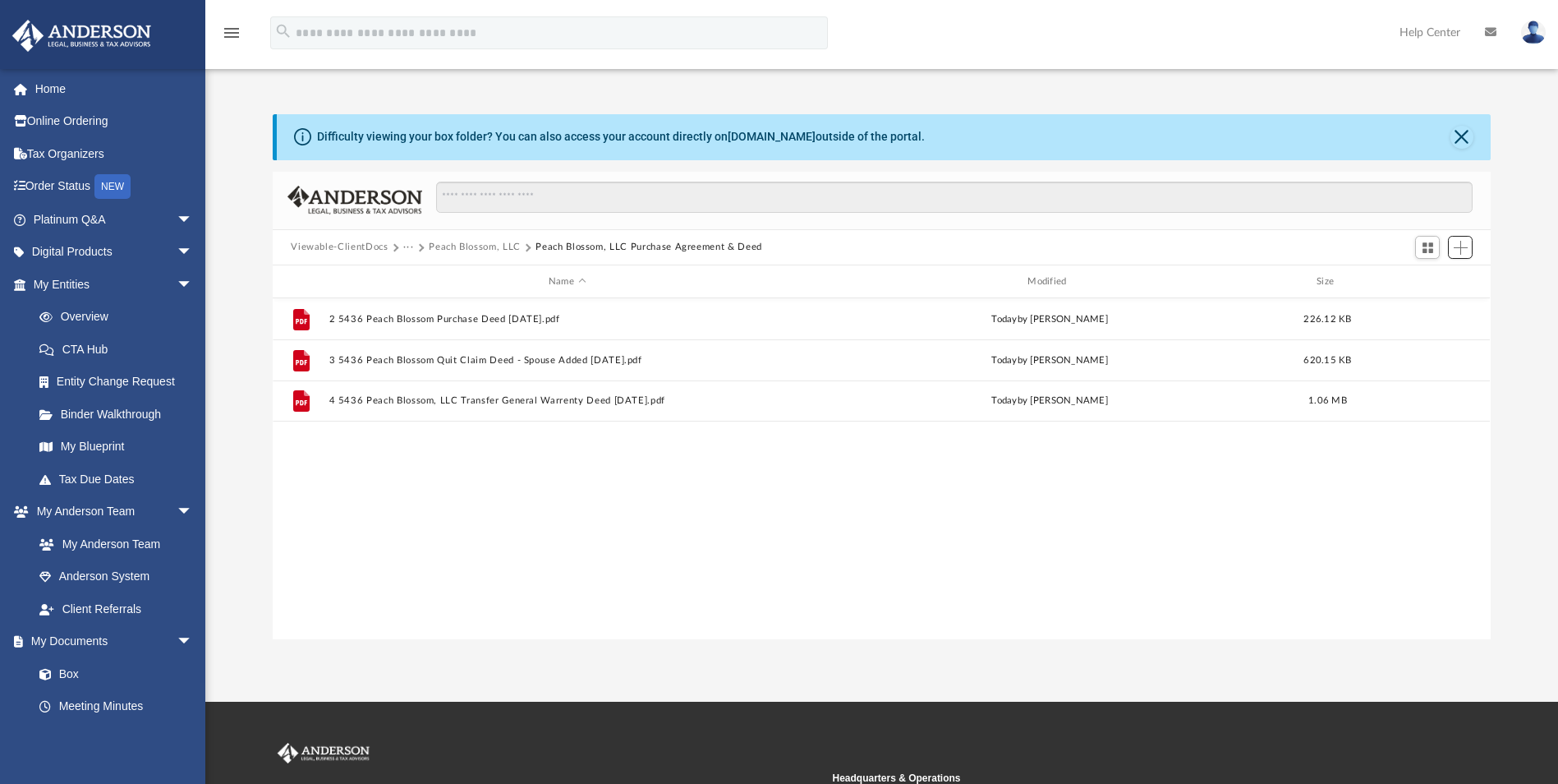
scroll to position [361, 1206]
click at [485, 246] on button "Peach Blossom, LLC" at bounding box center [475, 247] width 92 height 14
click at [434, 252] on button "Bookkeeping" at bounding box center [432, 247] width 58 height 14
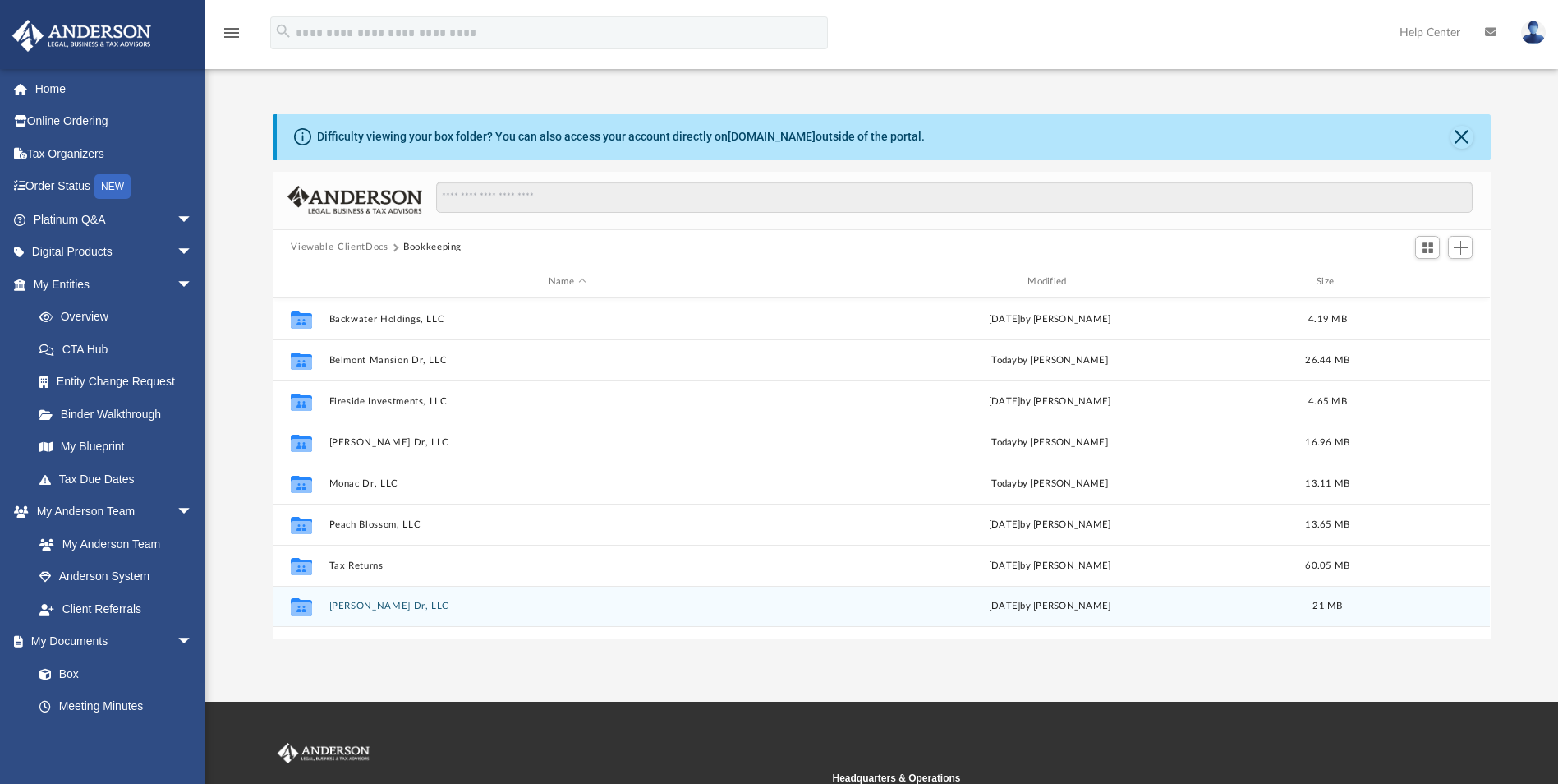
click at [366, 601] on button "Woodrow Dr, LLC" at bounding box center [567, 606] width 476 height 11
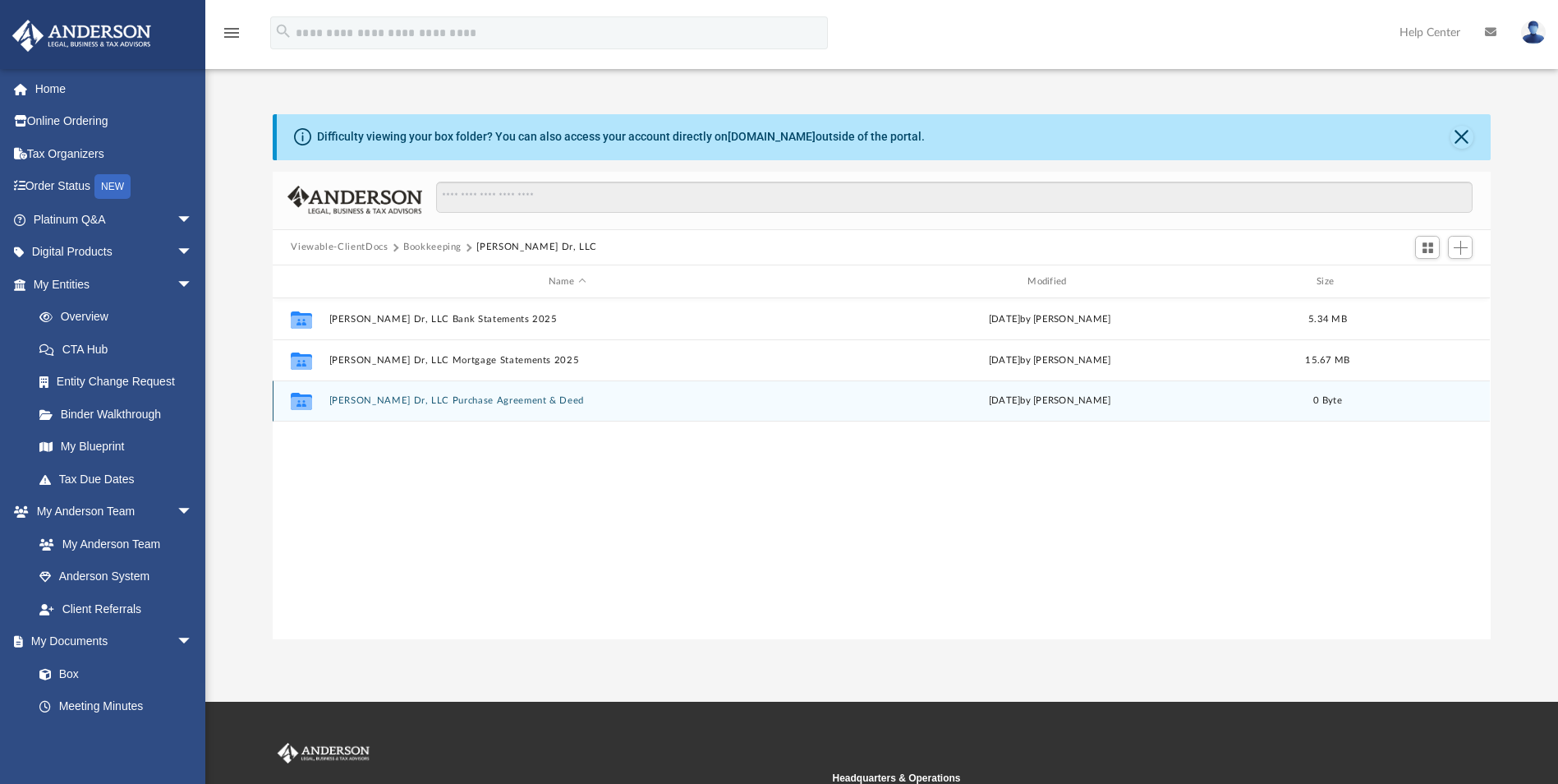
click at [487, 400] on button "Woodrow Dr, LLC Purchase Agreement & Deed" at bounding box center [567, 401] width 476 height 11
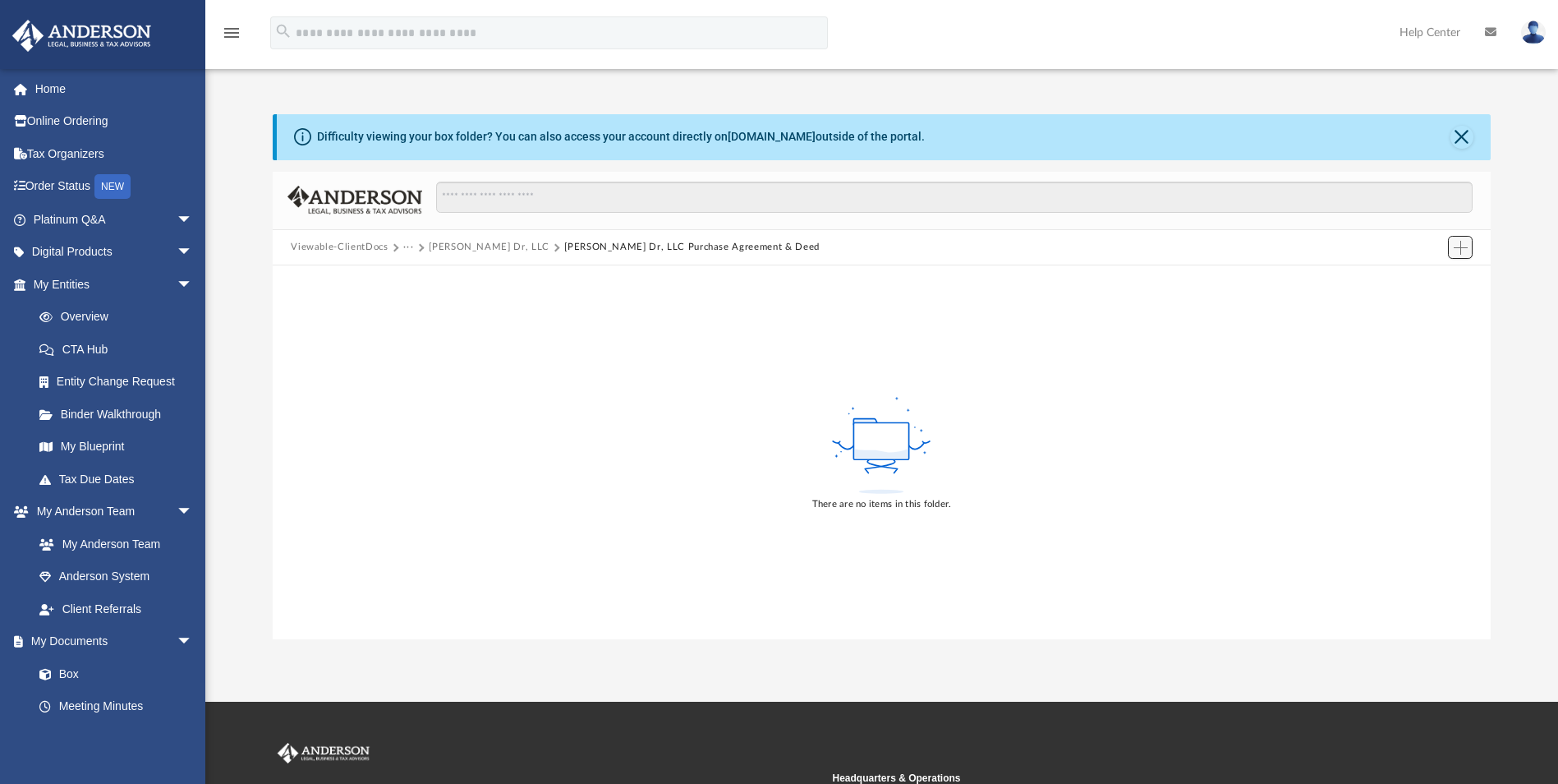
click at [1465, 251] on span "Add" at bounding box center [1461, 247] width 14 height 14
click at [1432, 280] on li "Upload" at bounding box center [1438, 281] width 53 height 17
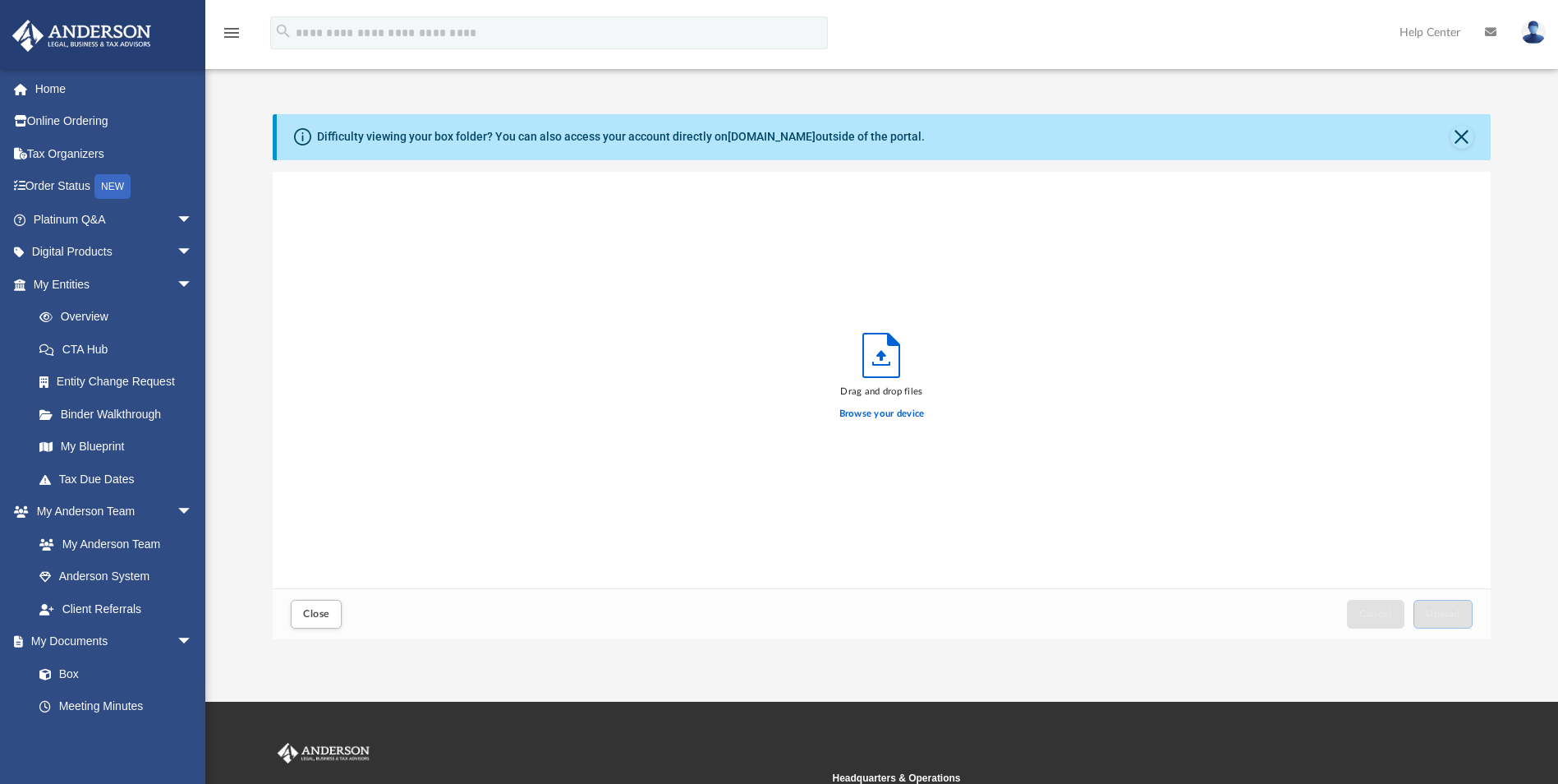
scroll to position [404, 1206]
click at [892, 413] on label "Browse your device" at bounding box center [882, 414] width 86 height 14
click at [0, 0] on input "Browse your device" at bounding box center [0, 0] width 0 height 0
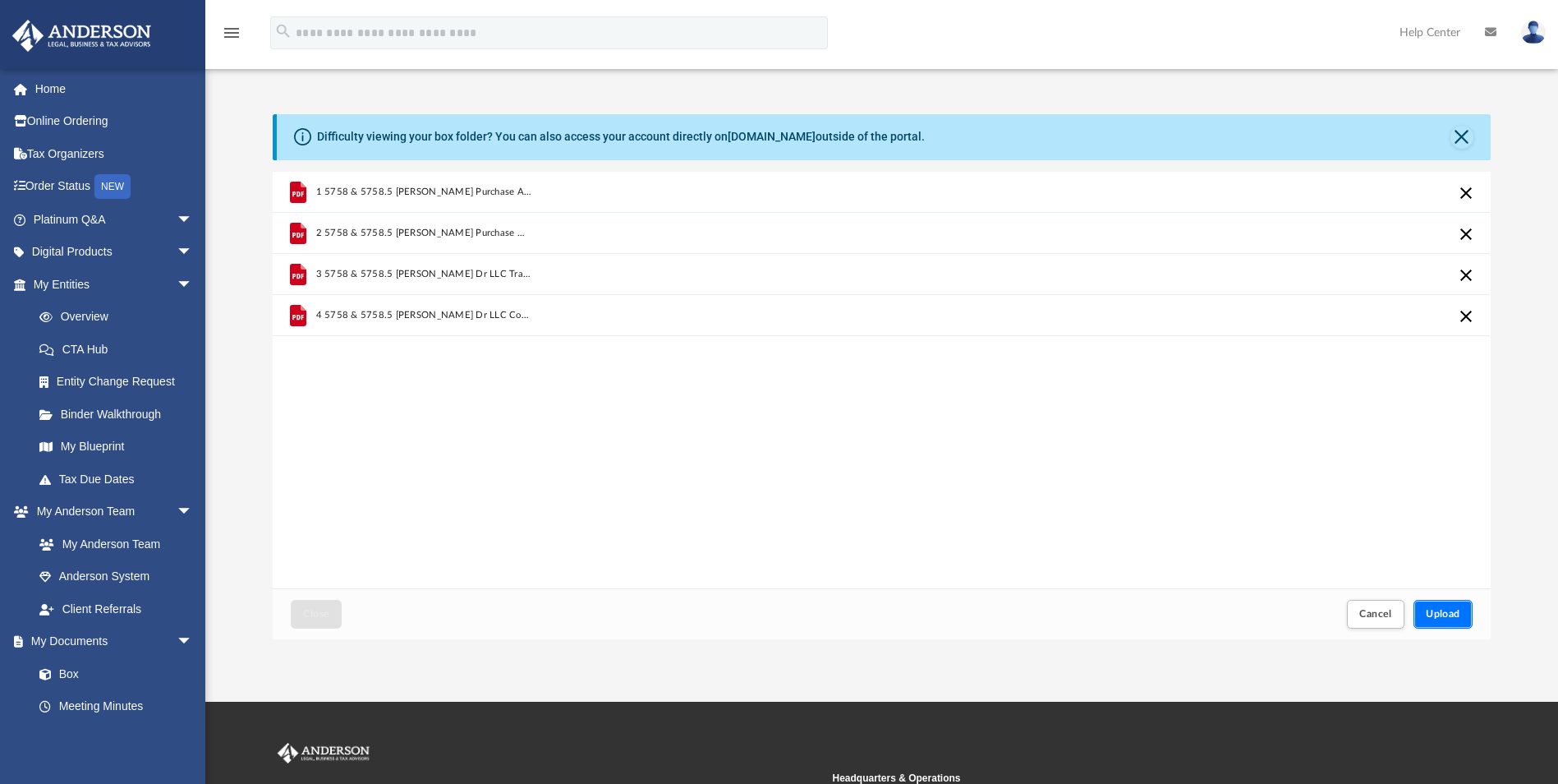
click at [1457, 616] on span "Upload" at bounding box center [1443, 614] width 35 height 10
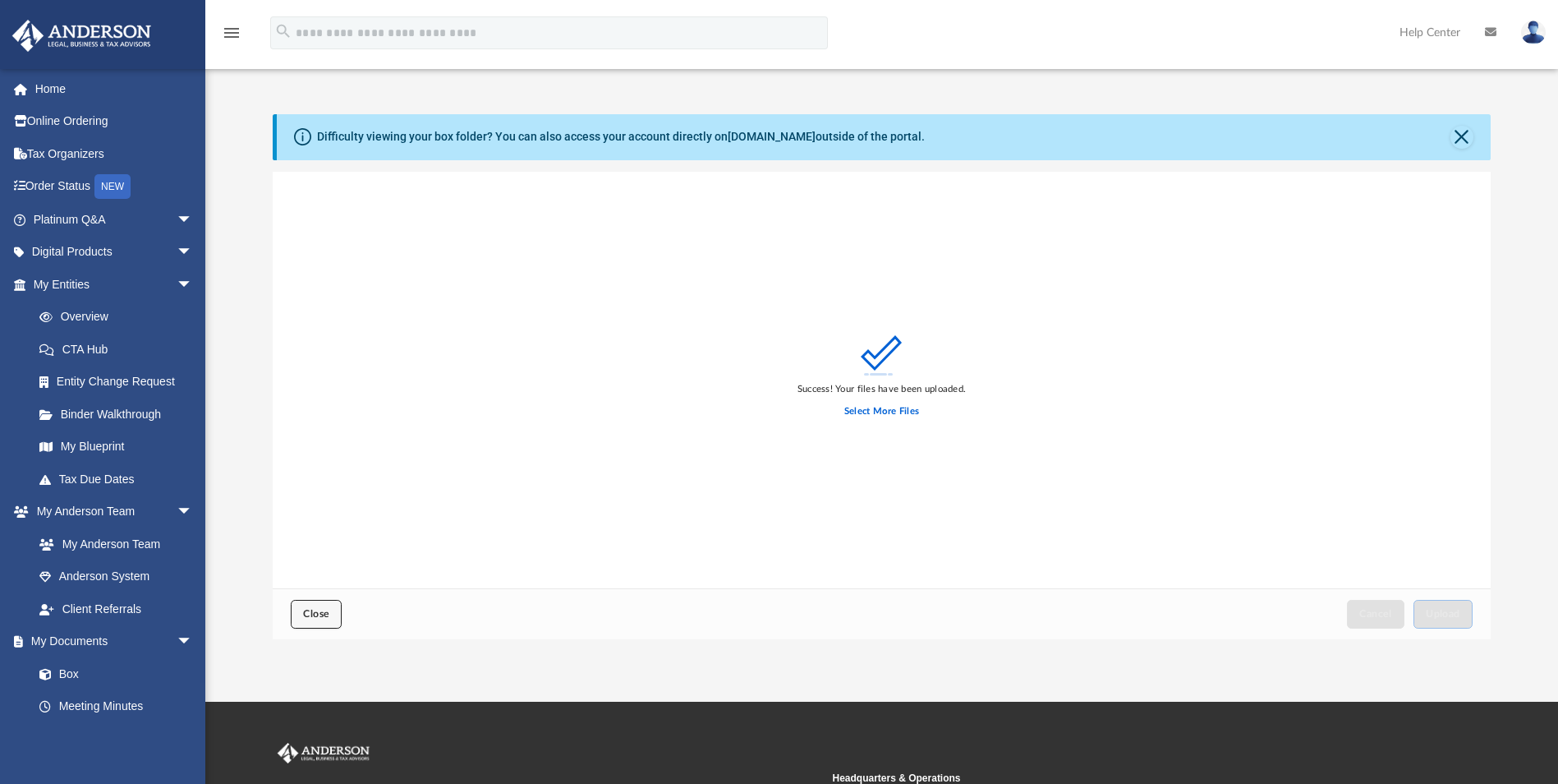
click at [326, 604] on button "Close" at bounding box center [316, 614] width 51 height 29
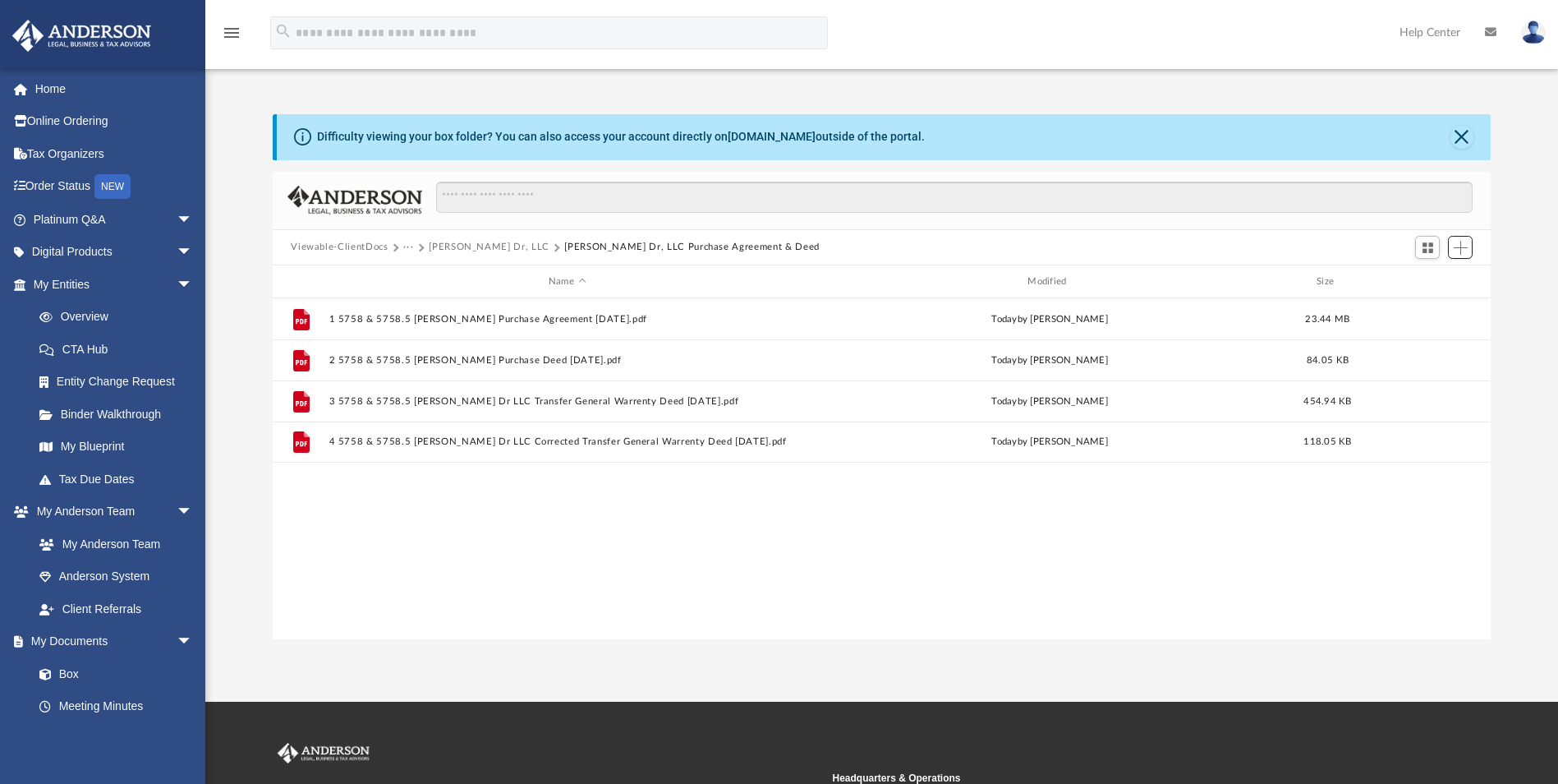
scroll to position [361, 1206]
click at [463, 252] on button "Woodrow Dr, LLC" at bounding box center [489, 247] width 120 height 14
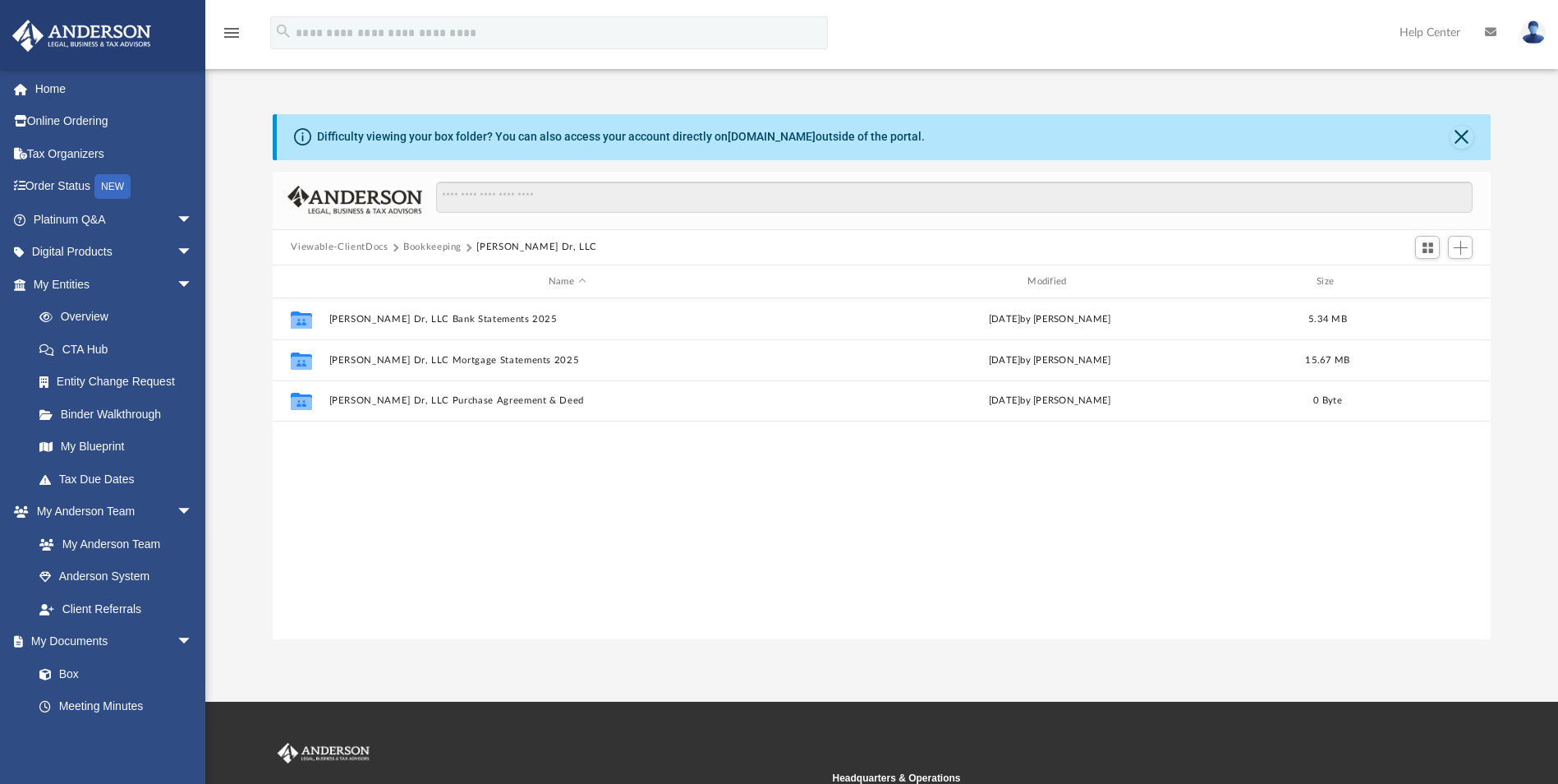
click at [425, 251] on button "Bookkeeping" at bounding box center [432, 247] width 58 height 14
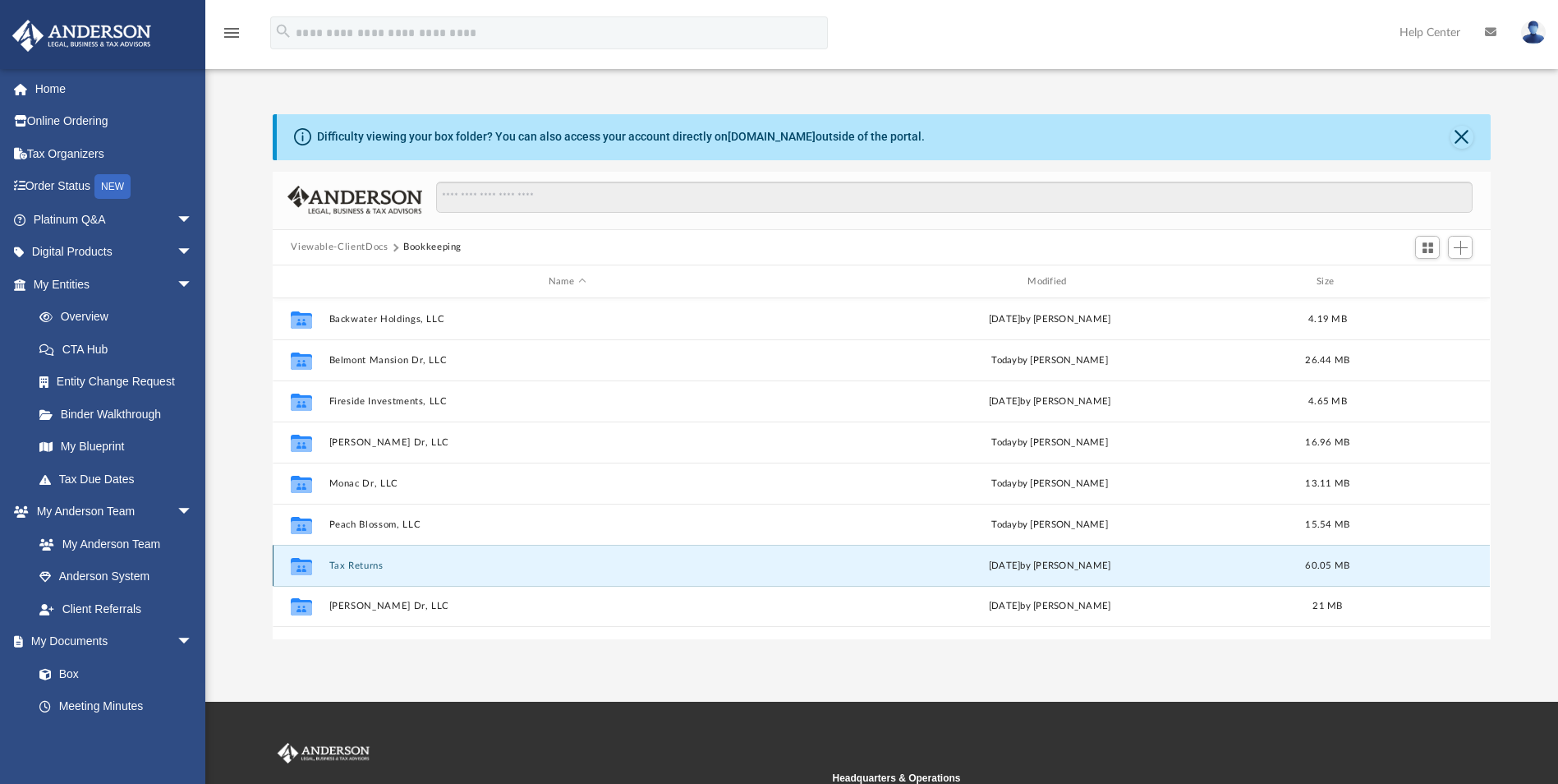
click at [342, 568] on button "Tax Returns" at bounding box center [567, 565] width 476 height 11
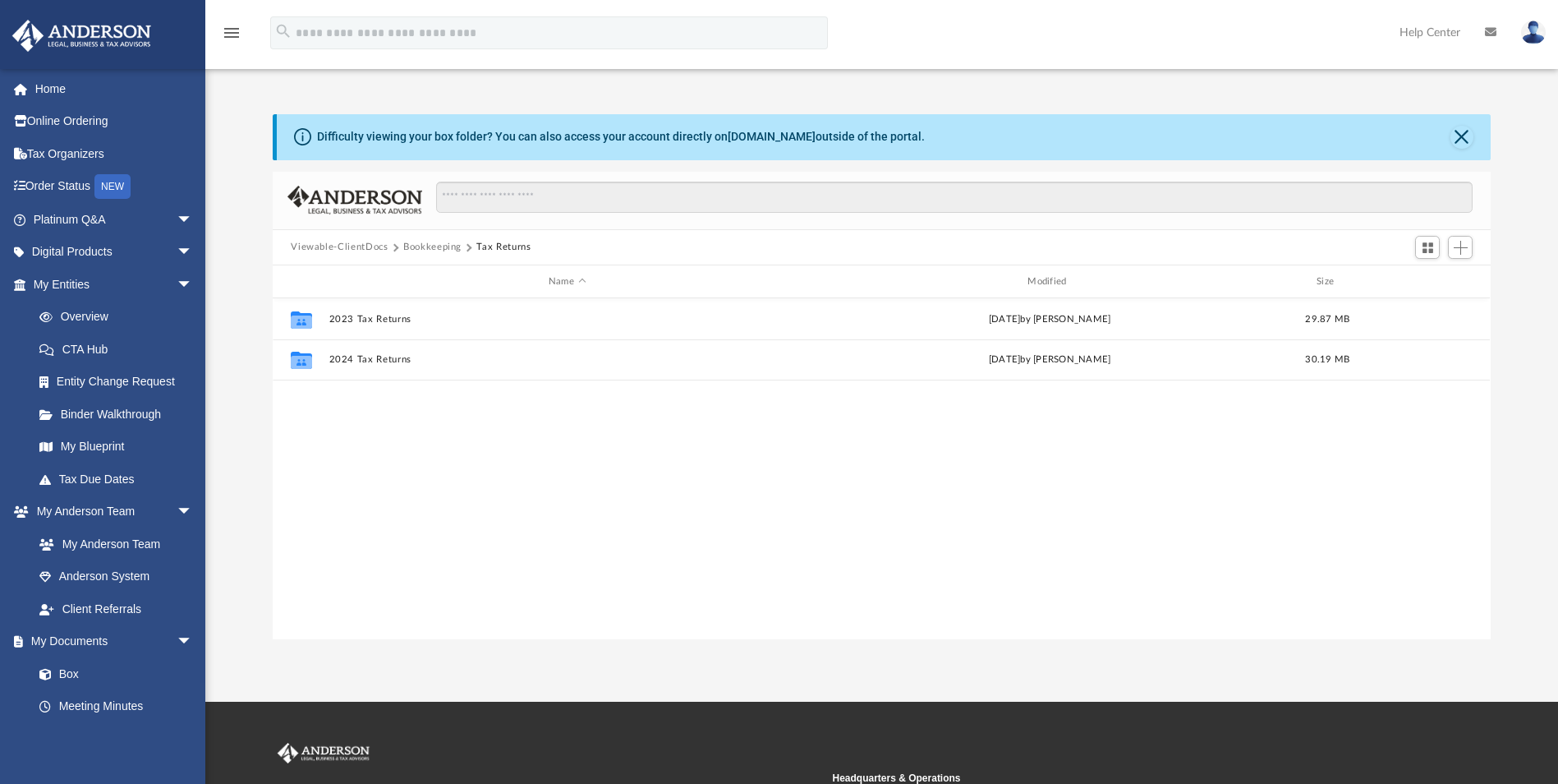
click at [348, 250] on button "Viewable-ClientDocs" at bounding box center [339, 247] width 97 height 14
